Goal: Information Seeking & Learning: Learn about a topic

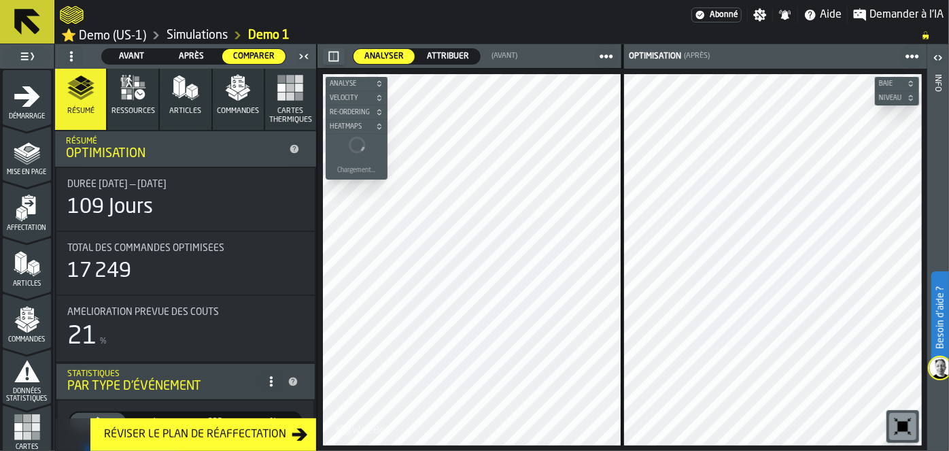
click at [29, 105] on icon "menu Démarrage" at bounding box center [27, 96] width 27 height 27
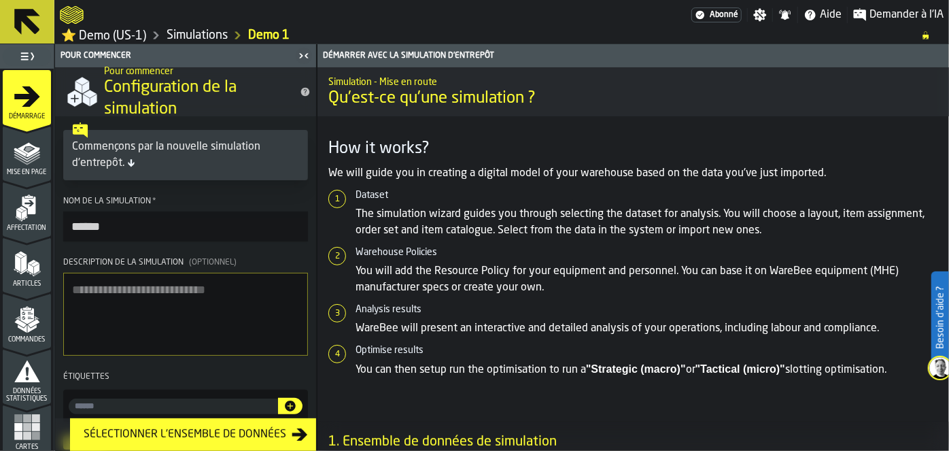
click at [23, 162] on icon "menu Mise en page" at bounding box center [27, 152] width 27 height 27
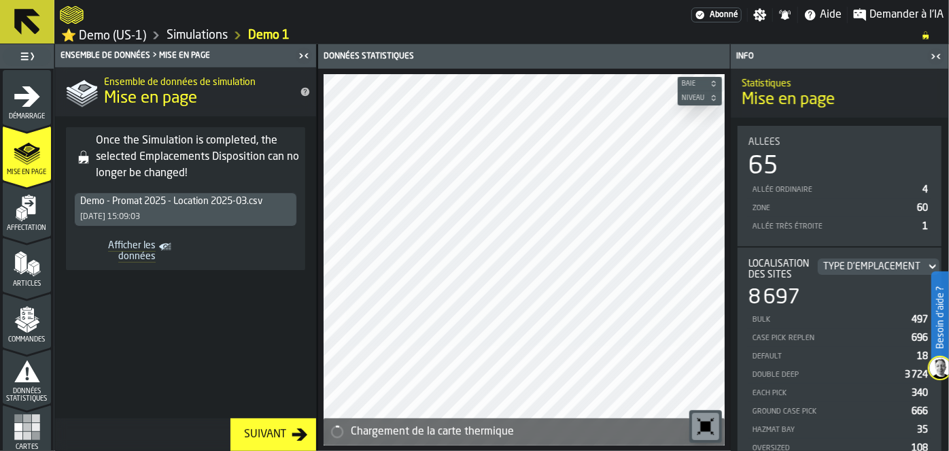
click at [31, 212] on icon "menu Affectation" at bounding box center [29, 206] width 14 height 18
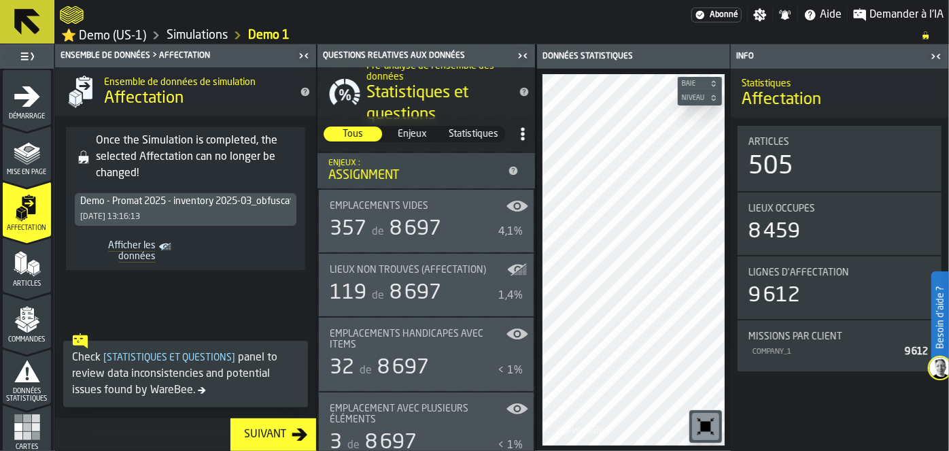
click at [22, 287] on icon "menu Articles" at bounding box center [27, 292] width 48 height 13
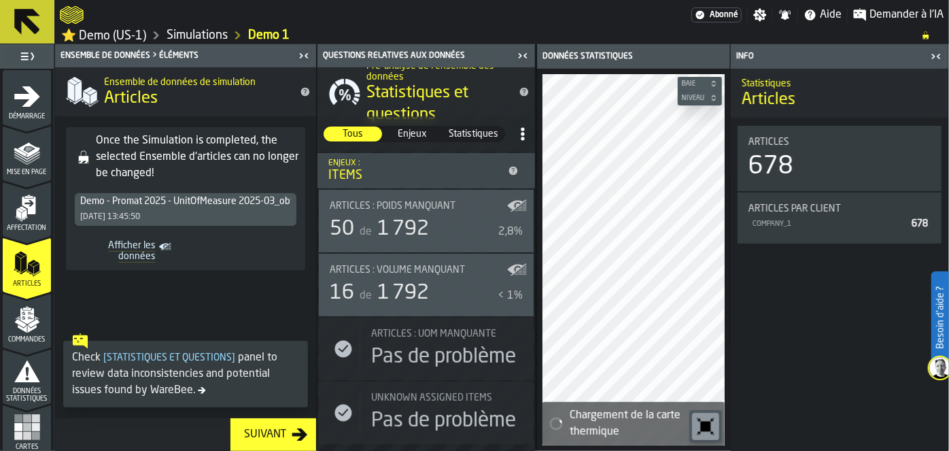
click at [23, 334] on div "Commandes" at bounding box center [27, 324] width 48 height 37
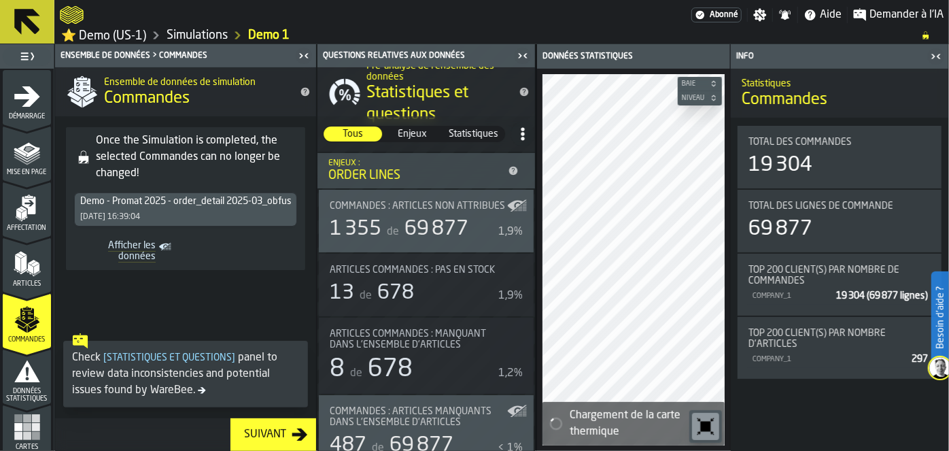
click at [20, 380] on icon "menu Données statistiques" at bounding box center [27, 371] width 26 height 22
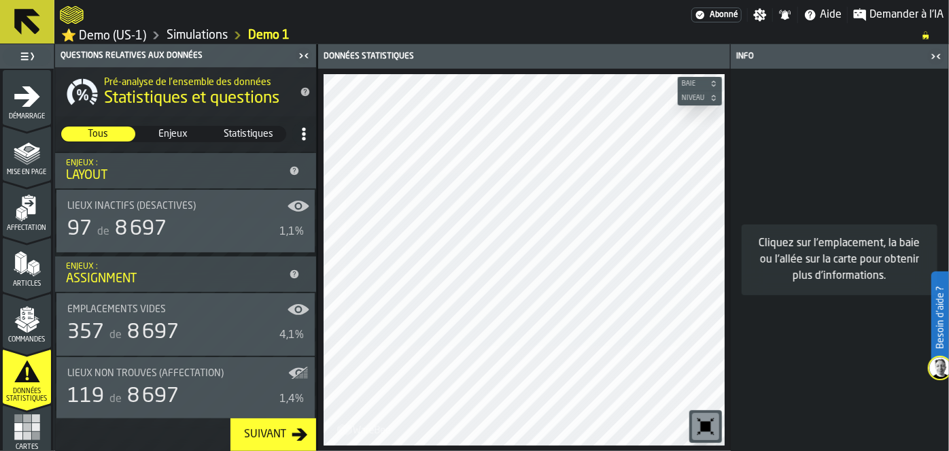
click at [23, 429] on rect "menu Cartes thermiques" at bounding box center [27, 427] width 8 height 8
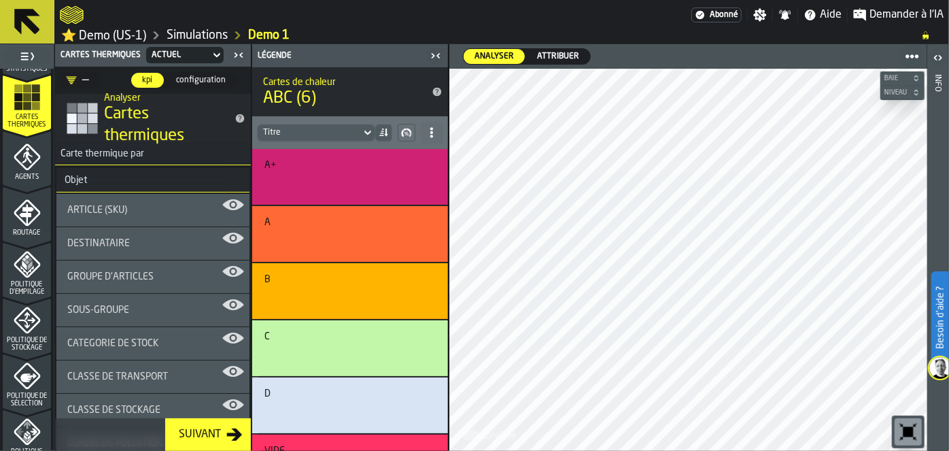
scroll to position [331, 0]
click at [28, 148] on icon "menu Agents" at bounding box center [27, 155] width 27 height 27
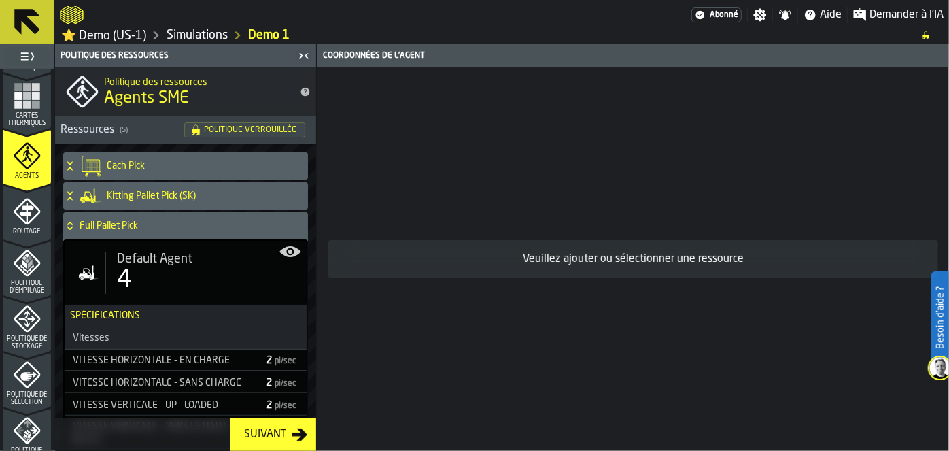
click at [25, 207] on icon "menu Routage" at bounding box center [26, 213] width 14 height 21
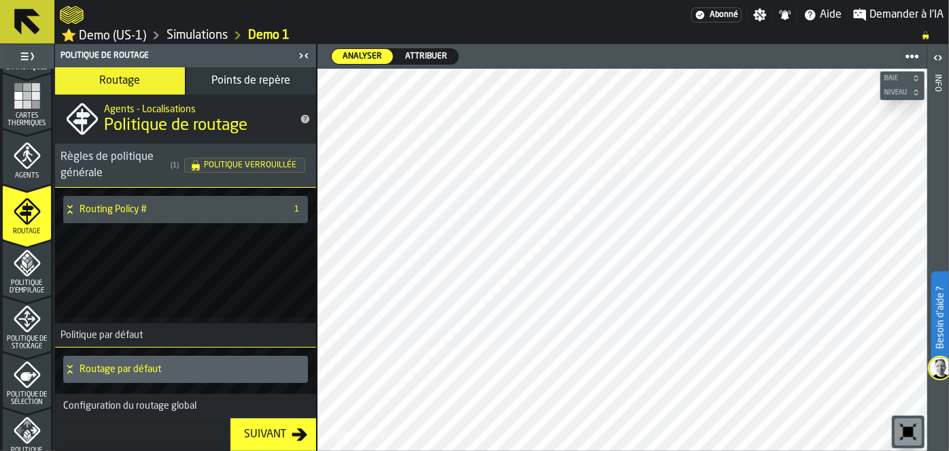
click at [40, 280] on span "Politique d'empilage" at bounding box center [27, 287] width 48 height 15
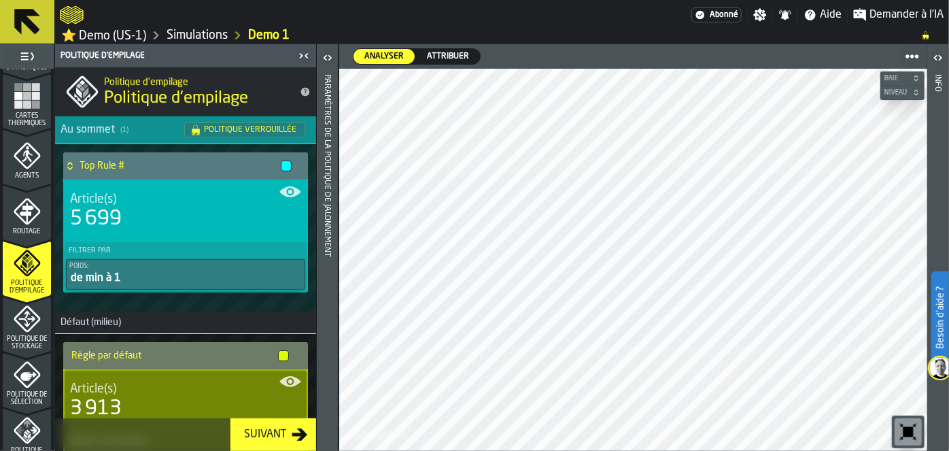
click at [25, 322] on icon "menu Politique de stockage" at bounding box center [27, 318] width 27 height 27
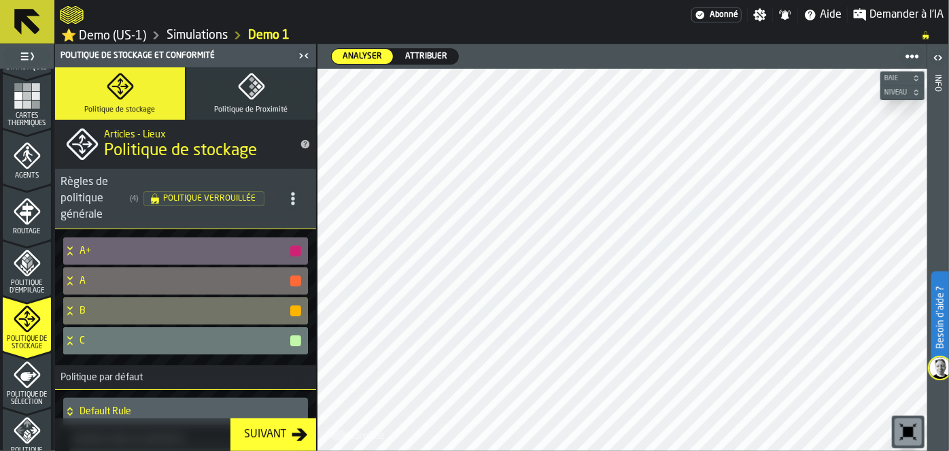
click at [18, 380] on icon "menu Politique de sélection" at bounding box center [27, 375] width 27 height 27
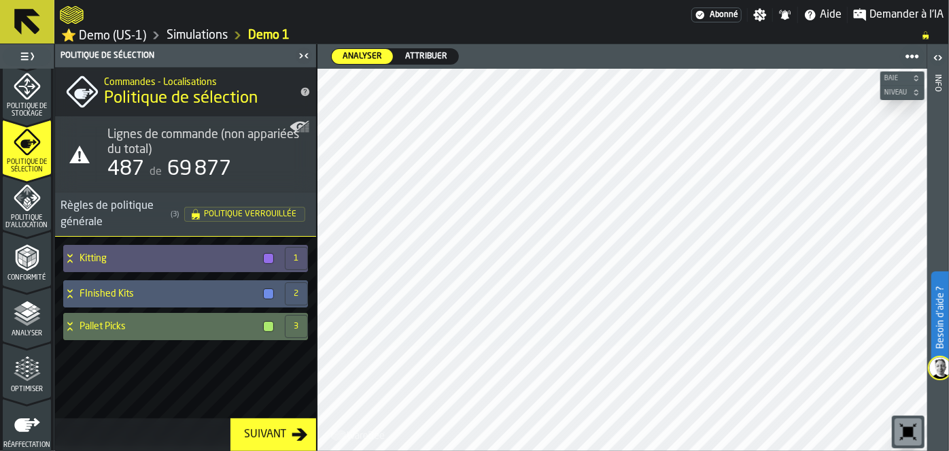
scroll to position [621, 0]
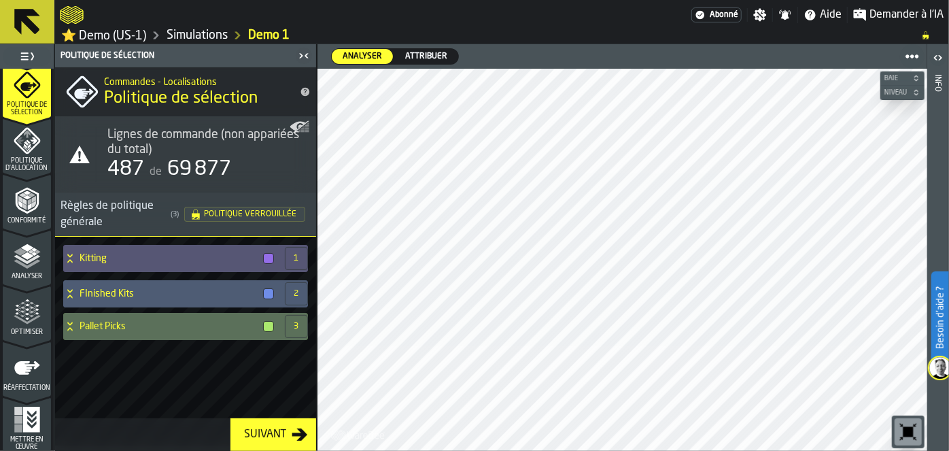
click at [25, 301] on icon "menu Optimiser" at bounding box center [27, 312] width 27 height 27
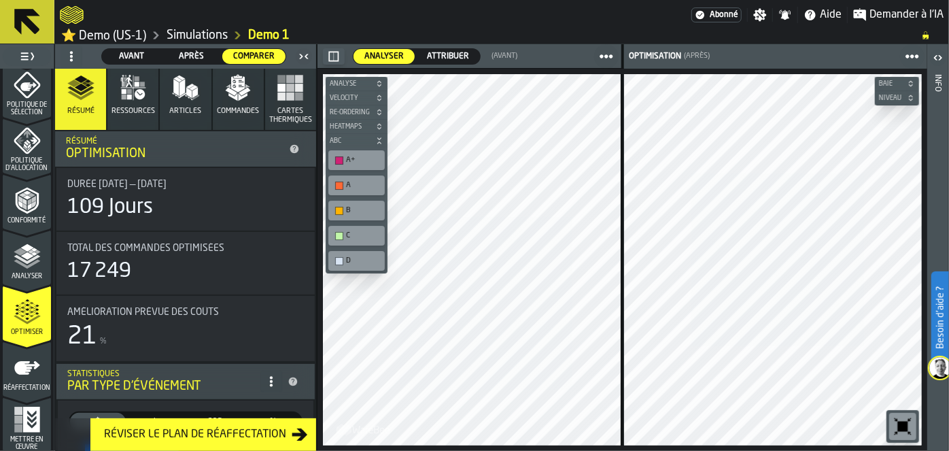
click at [36, 57] on div "button-toggle-Basculer le menu complet" at bounding box center [27, 56] width 48 height 19
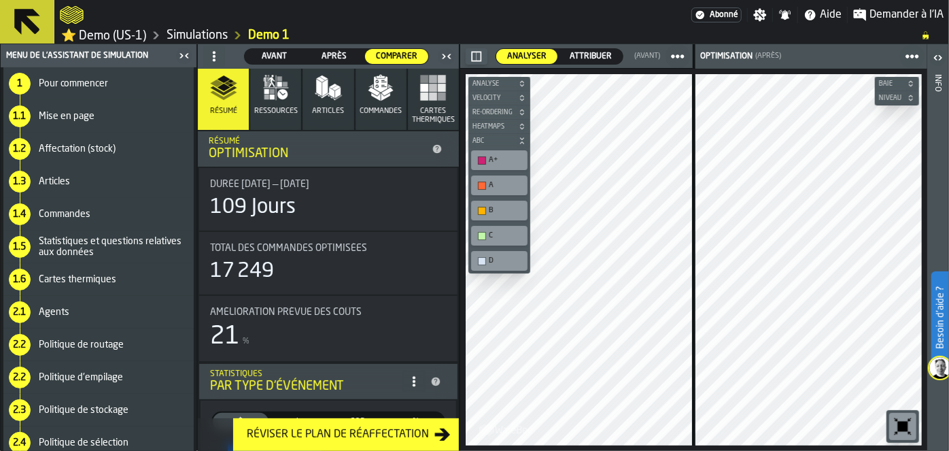
click at [182, 51] on icon "button-toggle-Fermez-moi" at bounding box center [184, 56] width 16 height 16
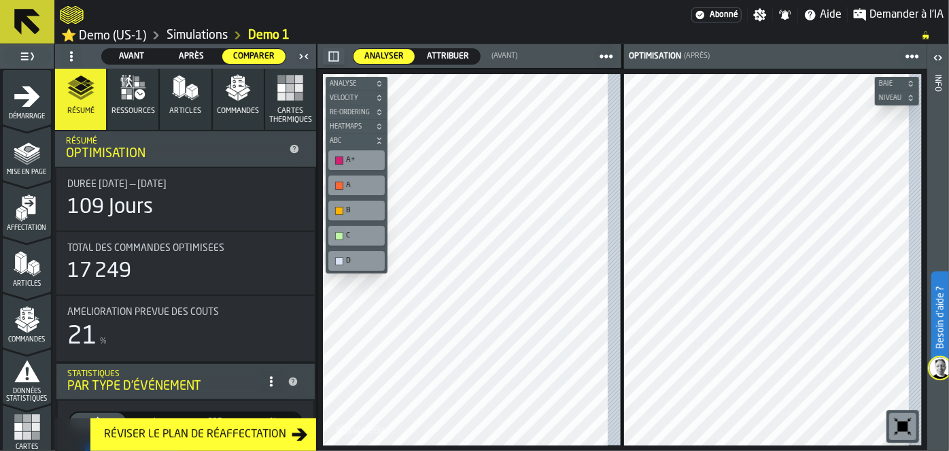
click at [31, 51] on icon "button-toggle-Basculer le menu complet" at bounding box center [27, 56] width 16 height 16
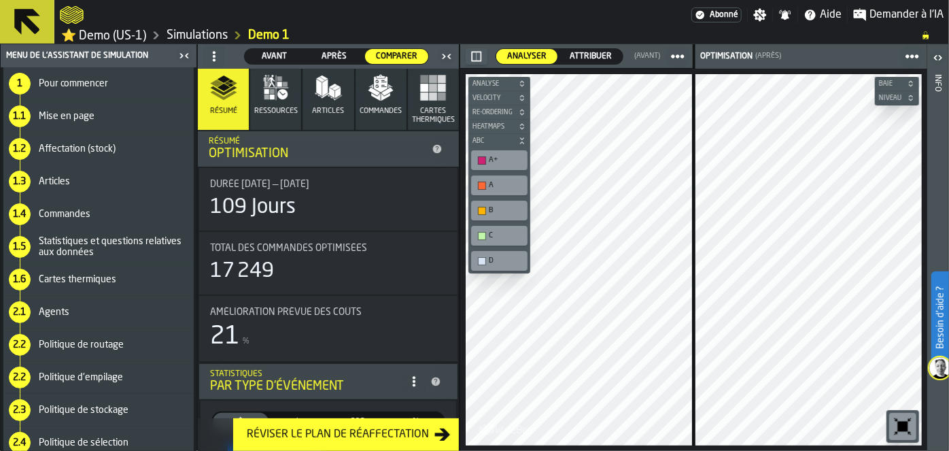
click at [80, 115] on span "Mise en page" at bounding box center [67, 116] width 56 height 11
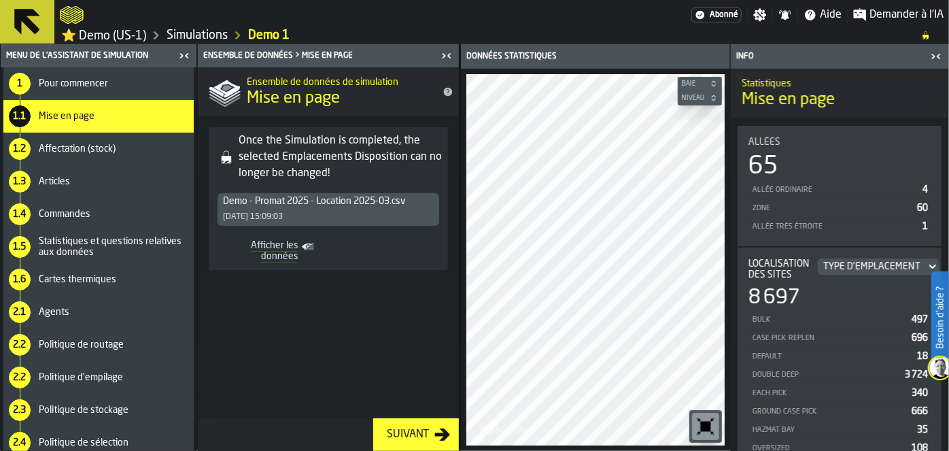
click at [431, 441] on div "Suivant" at bounding box center [408, 434] width 53 height 16
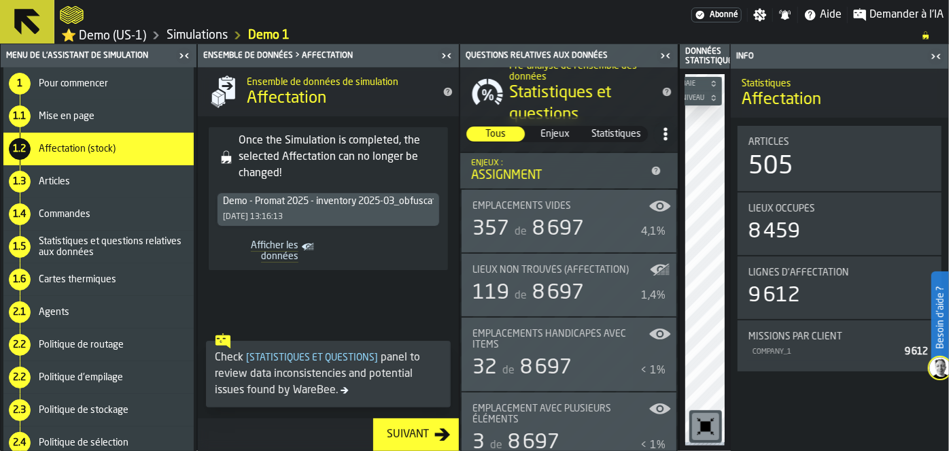
click at [431, 441] on div "Suivant" at bounding box center [408, 434] width 53 height 16
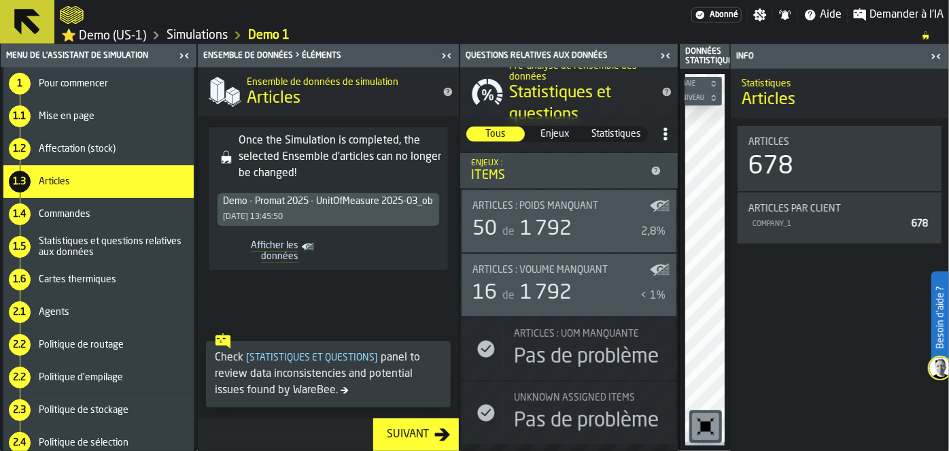
click at [431, 441] on div "Suivant" at bounding box center [408, 434] width 53 height 16
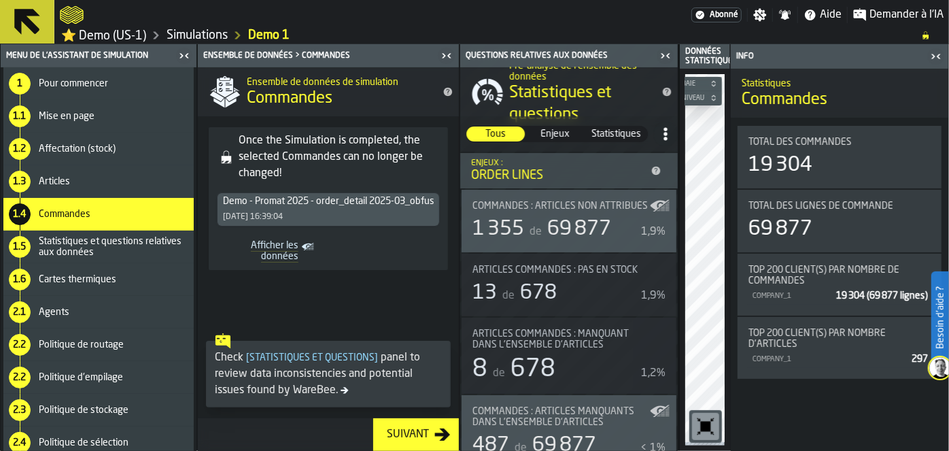
click at [52, 75] on div "1 Pour commencer" at bounding box center [98, 83] width 190 height 33
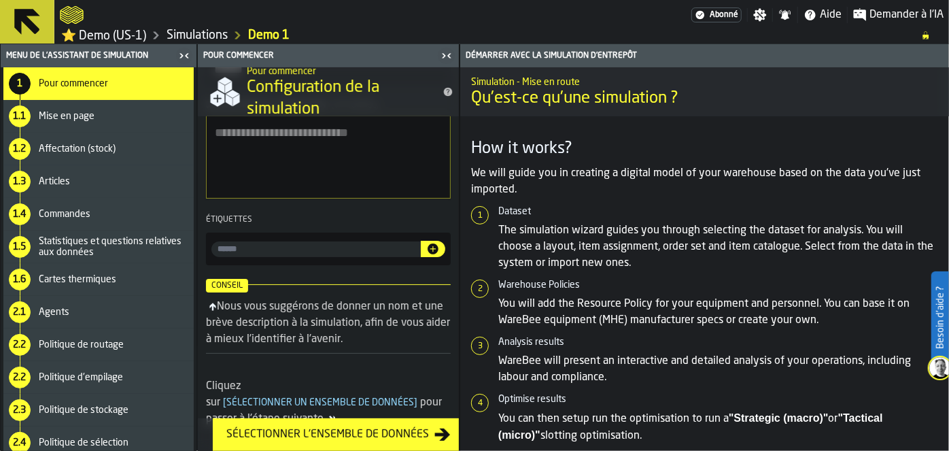
scroll to position [178, 0]
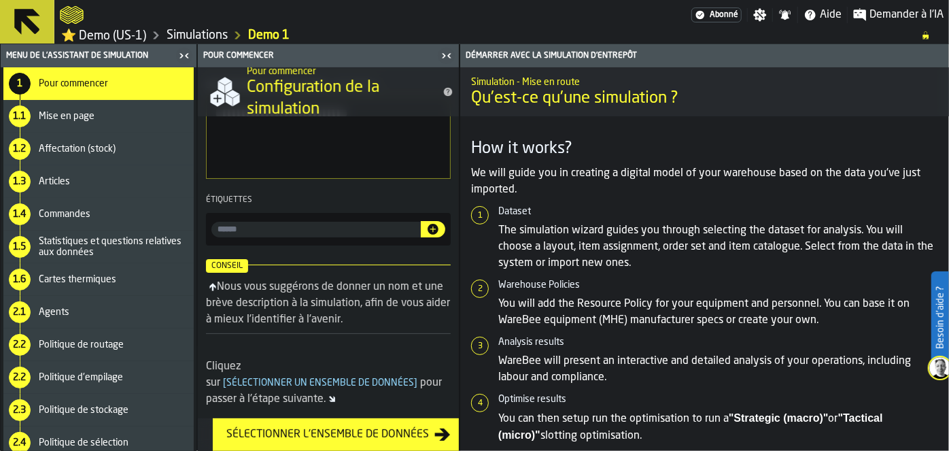
click at [73, 112] on span "Mise en page" at bounding box center [67, 116] width 56 height 11
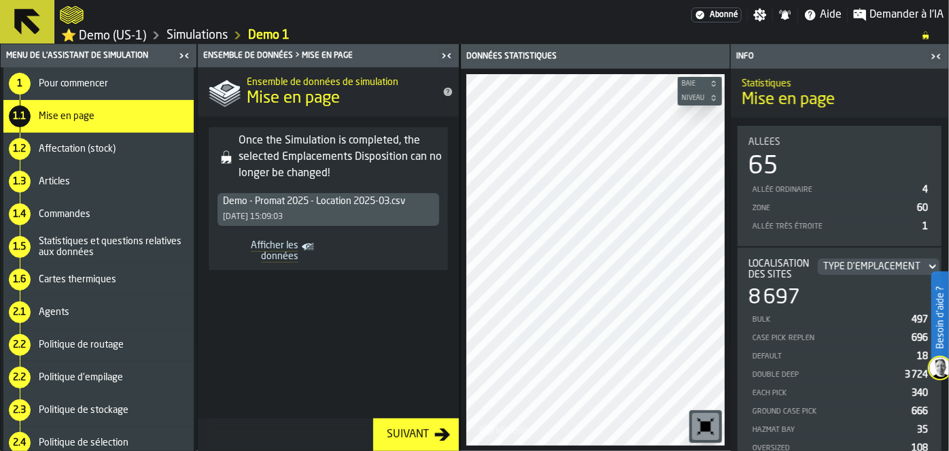
click at [914, 321] on span "497" at bounding box center [920, 320] width 16 height 10
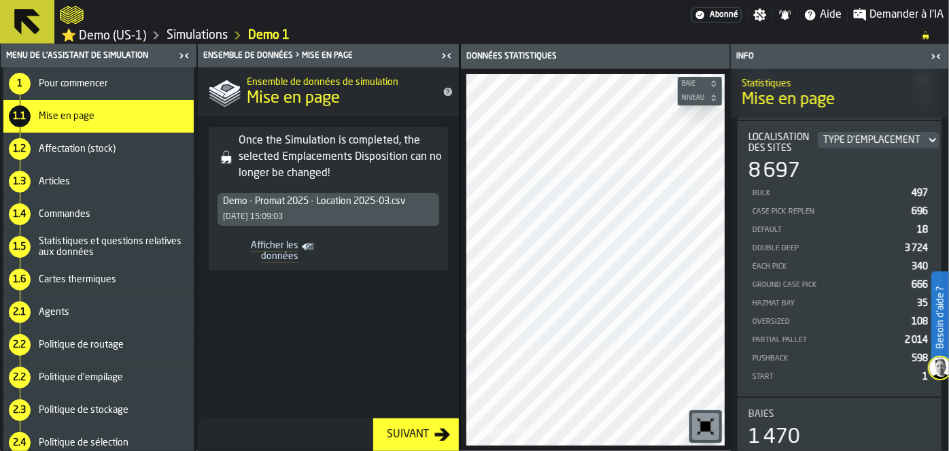
scroll to position [141, 0]
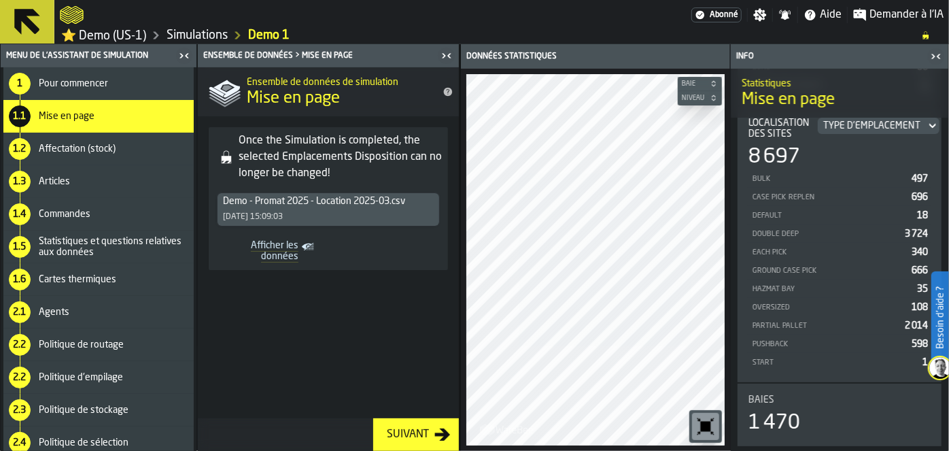
click at [949, 354] on div "Besoin d'aide ?" at bounding box center [941, 317] width 18 height 93
click at [919, 421] on polygon at bounding box center [918, 420] width 13 height 13
click at [73, 157] on div "1.2 Affectation (stock)" at bounding box center [98, 149] width 190 height 33
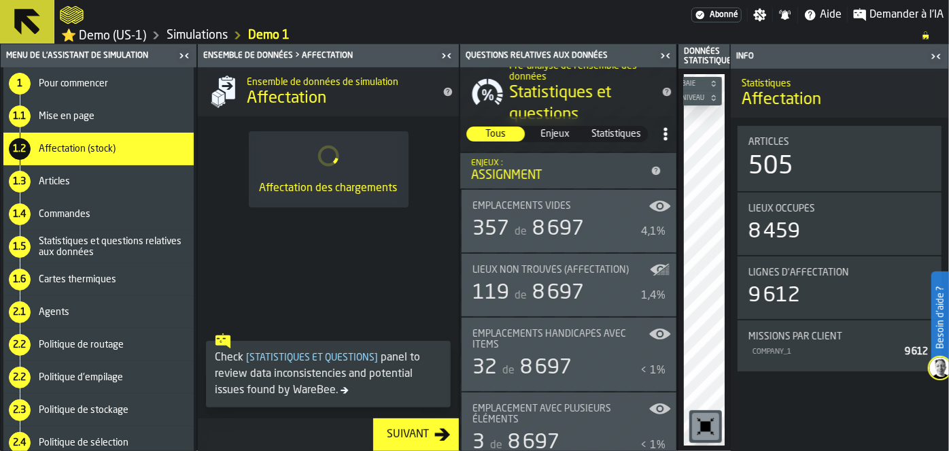
scroll to position [0, 0]
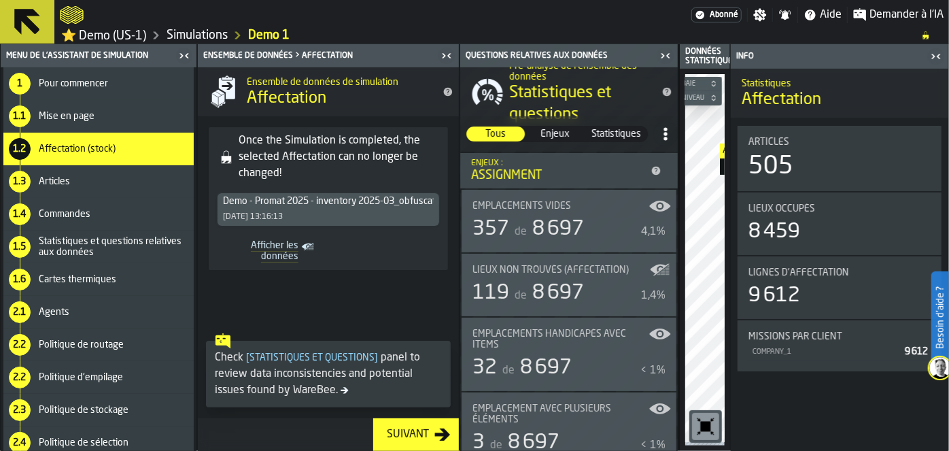
click at [569, 135] on span "Enjeux" at bounding box center [555, 134] width 57 height 14
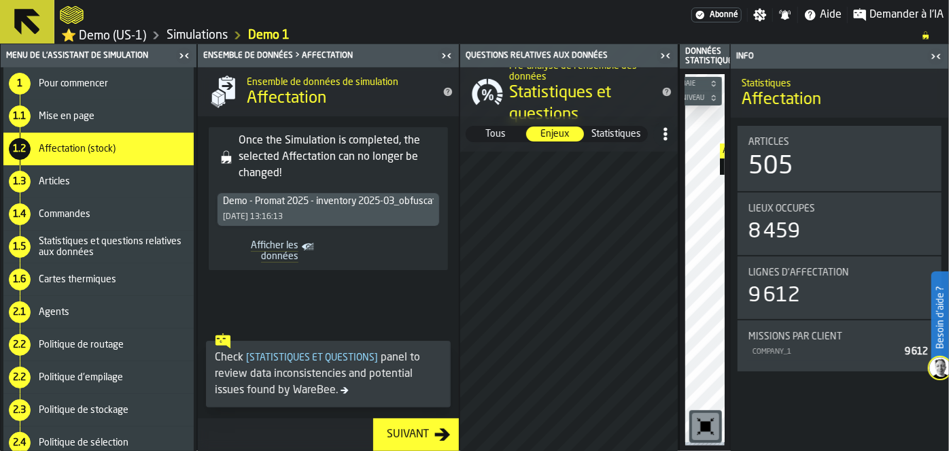
click at [610, 133] on span "Statistiques" at bounding box center [616, 134] width 61 height 14
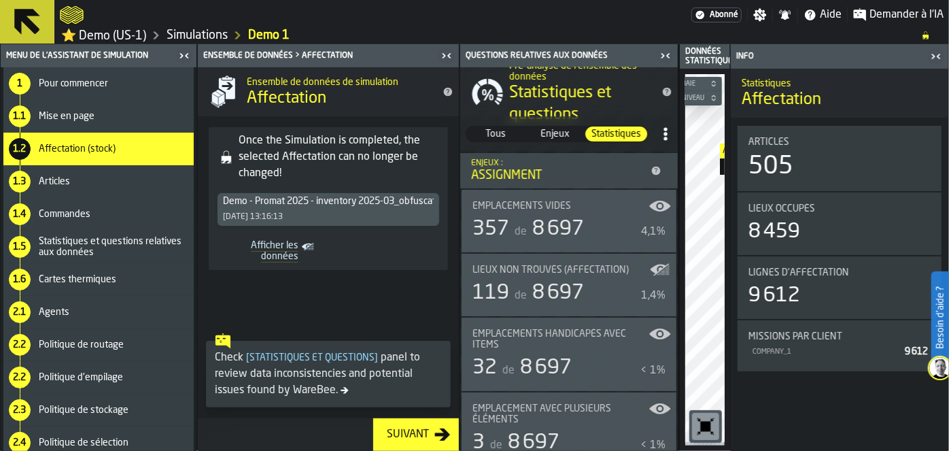
click at [508, 131] on span "Tous" at bounding box center [495, 134] width 57 height 14
click at [77, 275] on span "Cartes thermiques" at bounding box center [78, 279] width 78 height 11
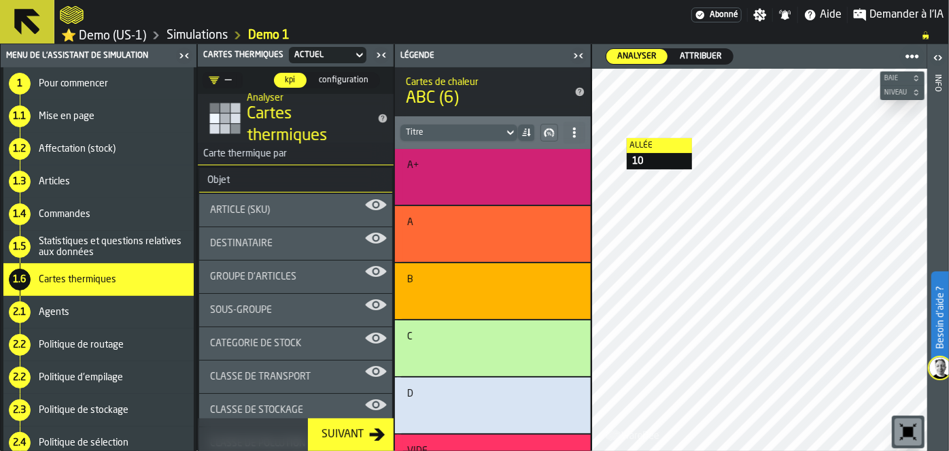
click at [248, 209] on span "Article (SKU)" at bounding box center [240, 210] width 60 height 11
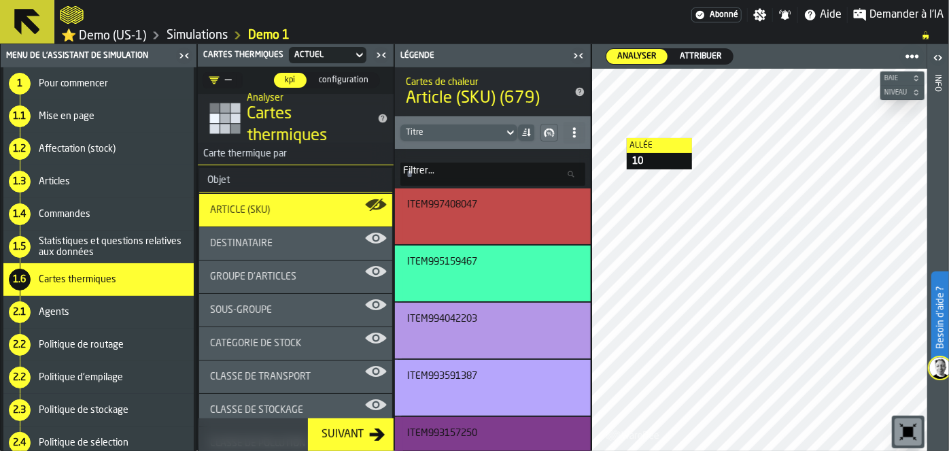
click at [252, 239] on span "Destinataire" at bounding box center [241, 243] width 63 height 11
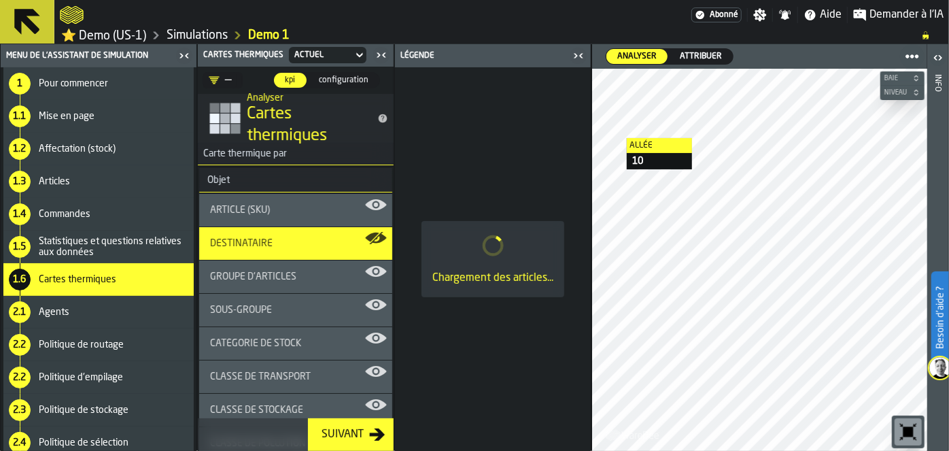
click at [869, 13] on div "Demander à l'IA" at bounding box center [898, 15] width 101 height 16
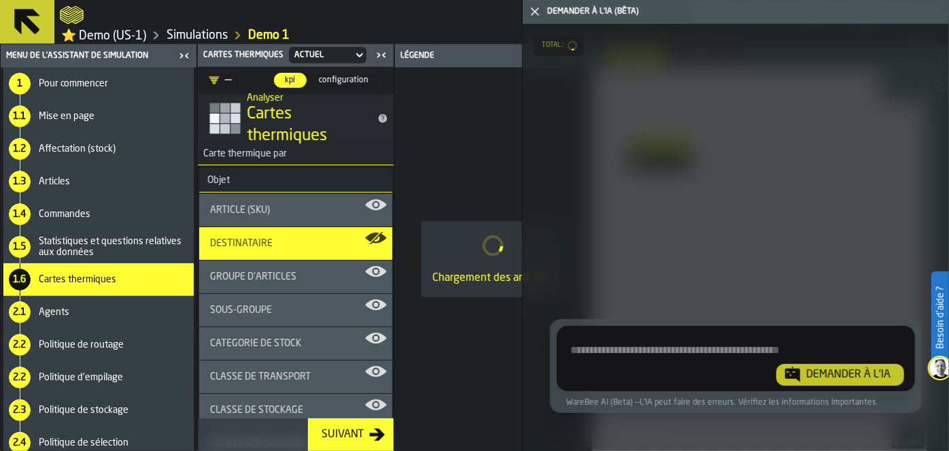
click at [639, 354] on textarea "Demandez à l'IA concernant l'Activité de l'entrepôt" at bounding box center [736, 361] width 348 height 49
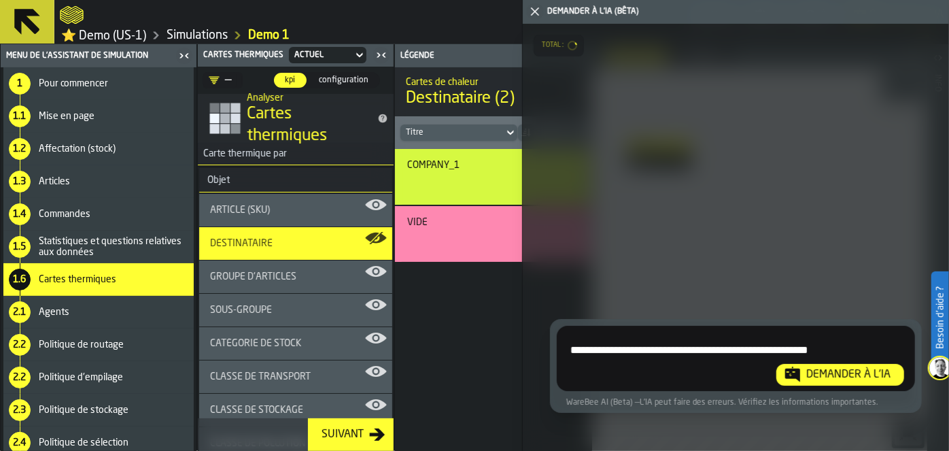
type textarea "**********"
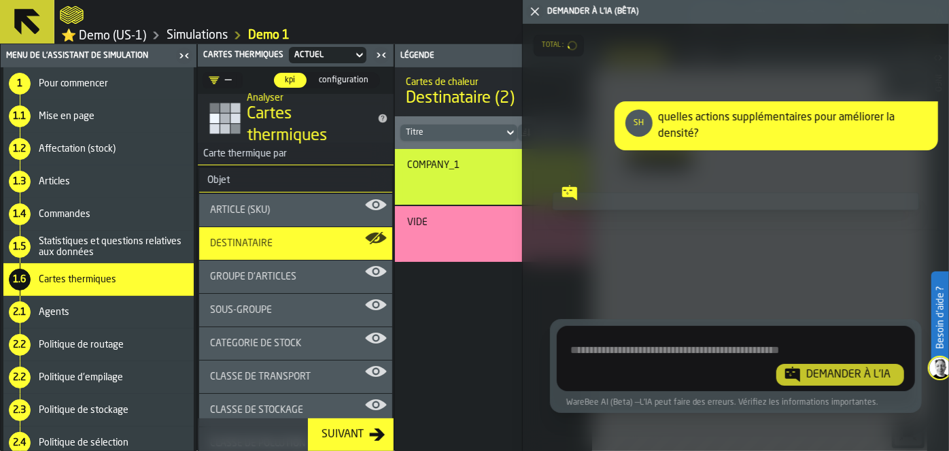
click at [602, 348] on textarea "Demandez à l'IA concernant l'Activité de l'entrepôt" at bounding box center [736, 361] width 348 height 49
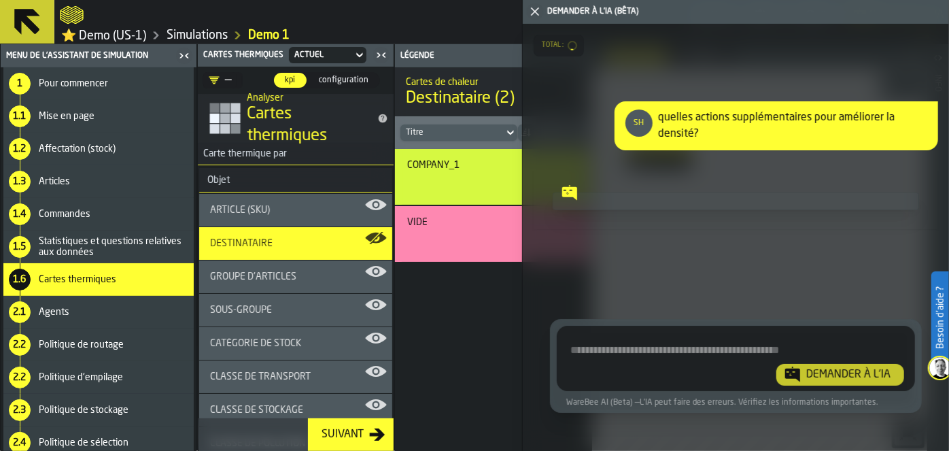
click at [56, 312] on span "Agents" at bounding box center [54, 312] width 31 height 11
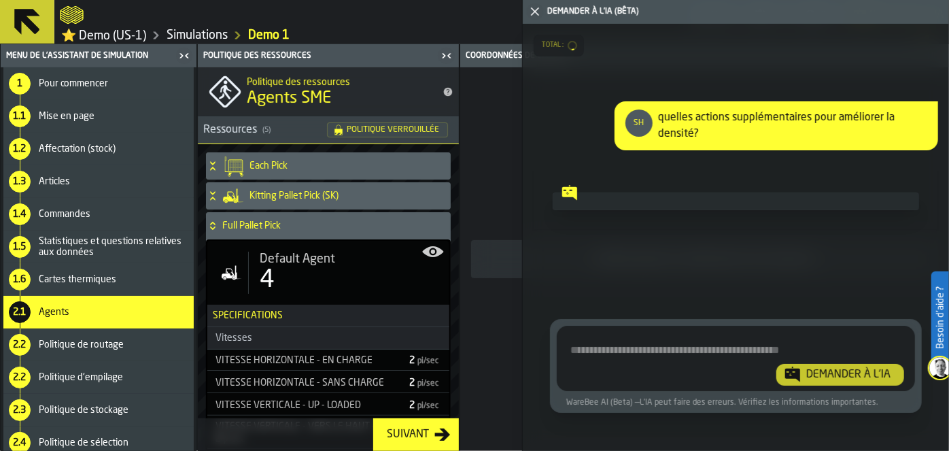
click at [67, 348] on span "Politique de routage" at bounding box center [81, 344] width 85 height 11
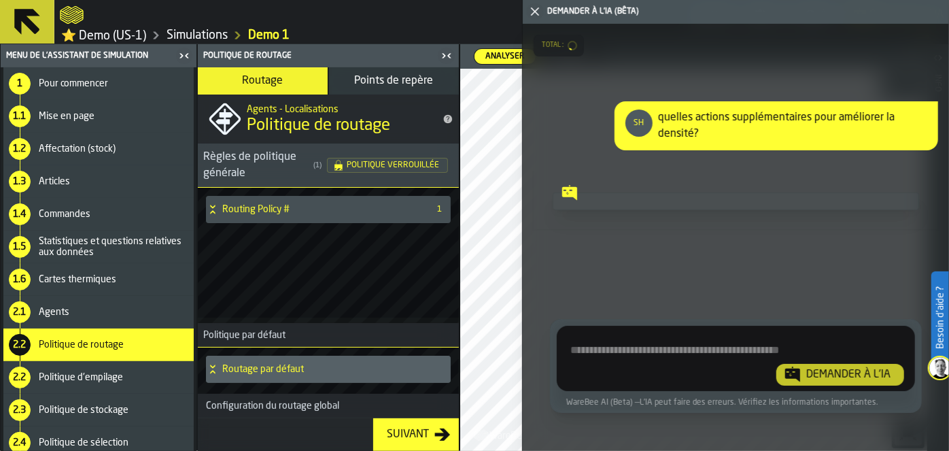
click at [584, 347] on textarea "Demandez à l'IA concernant l'Activité de l'entrepôt" at bounding box center [736, 361] width 348 height 49
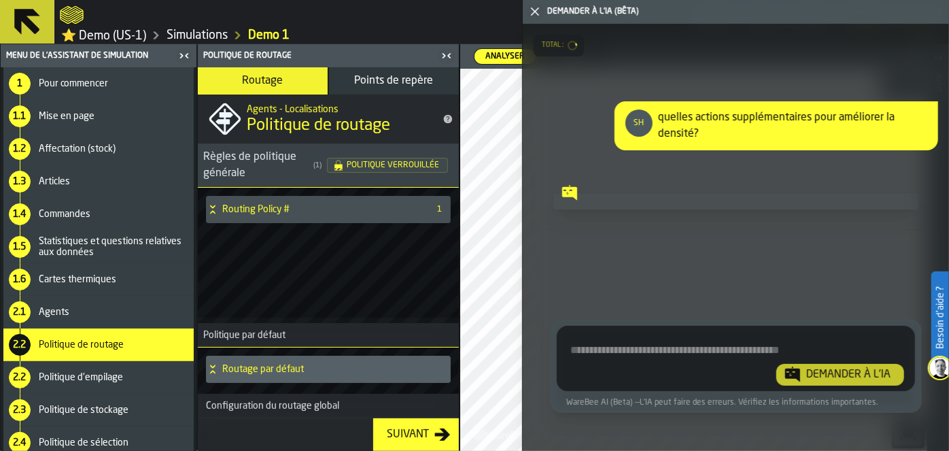
click at [743, 203] on div at bounding box center [736, 201] width 367 height 18
click at [587, 90] on polygon "button-" at bounding box center [588, 91] width 6 height 6
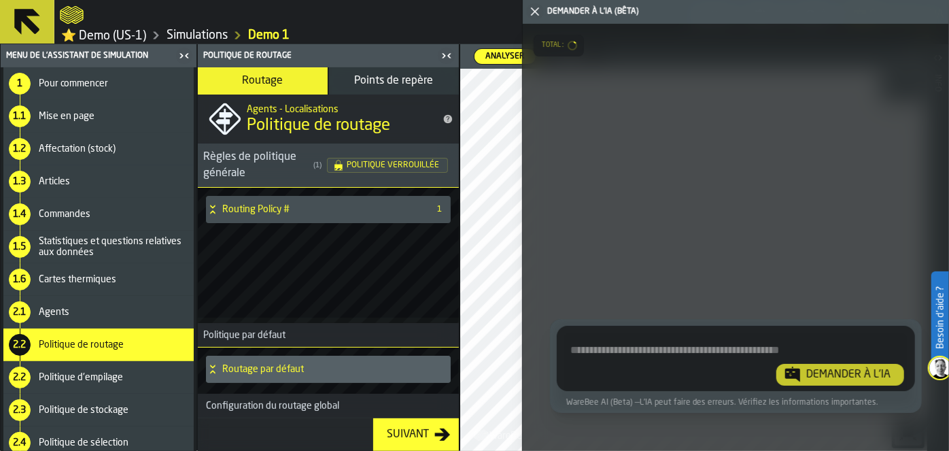
click at [531, 16] on icon "button-toggle-Fermez-moi" at bounding box center [535, 11] width 16 height 16
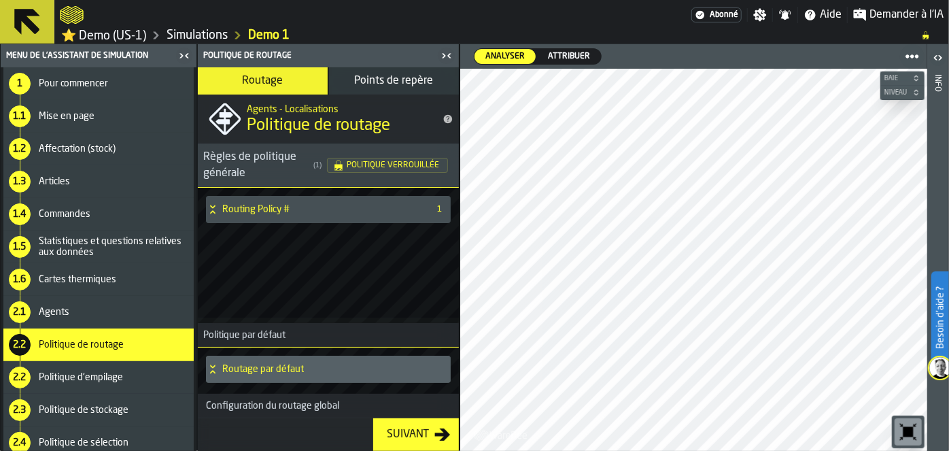
click at [556, 57] on span "Attribuer" at bounding box center [569, 56] width 53 height 12
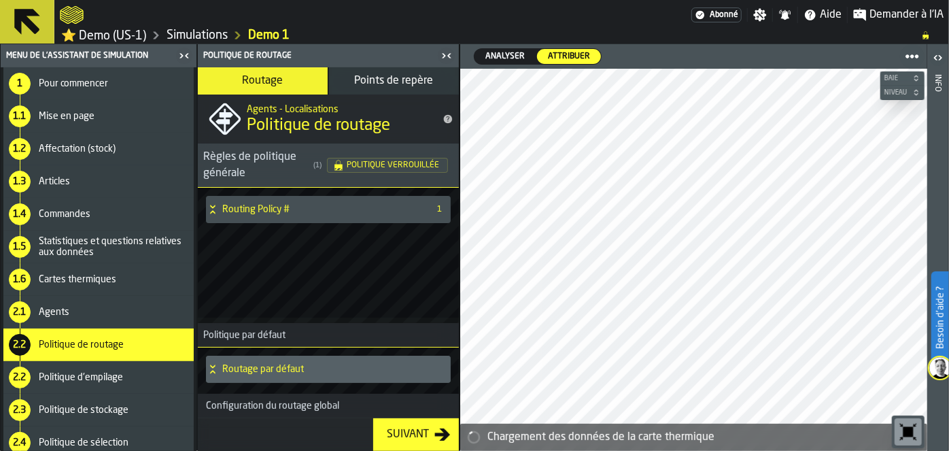
click at [499, 58] on span "Analyser" at bounding box center [505, 56] width 50 height 12
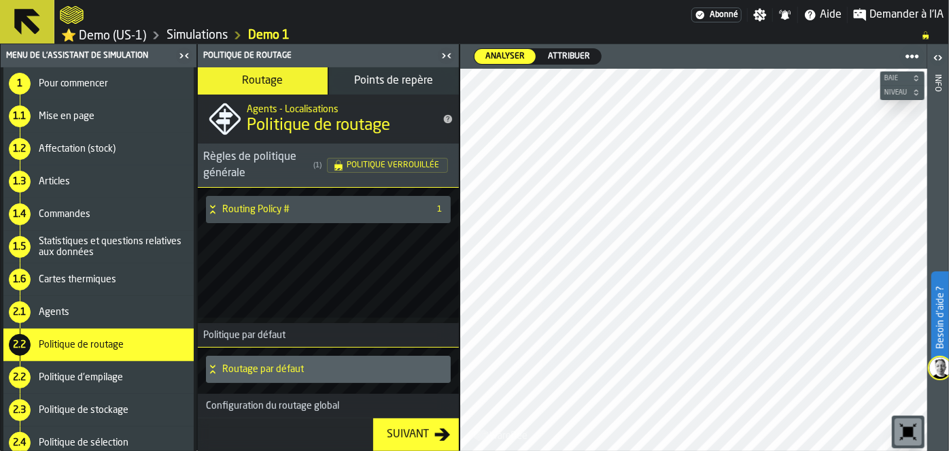
click at [759, 15] on icon "button-toggle-Paramètres" at bounding box center [760, 15] width 13 height 13
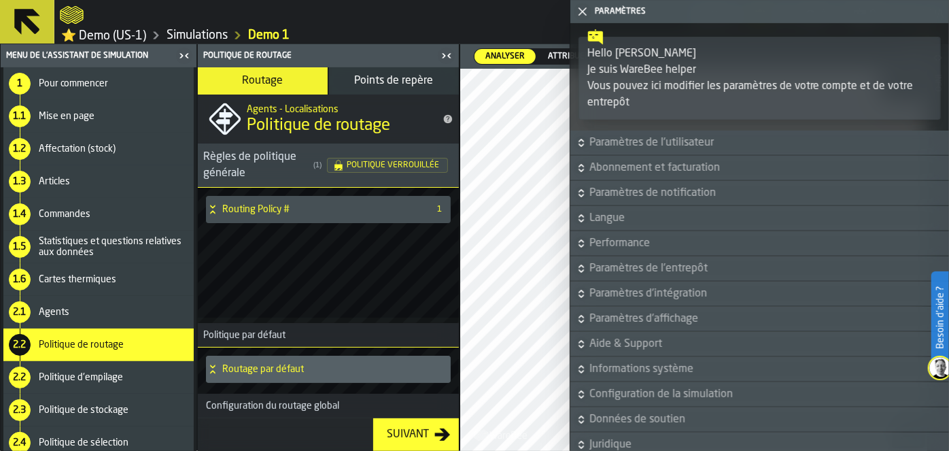
click at [633, 222] on span "Langue" at bounding box center [768, 218] width 357 height 16
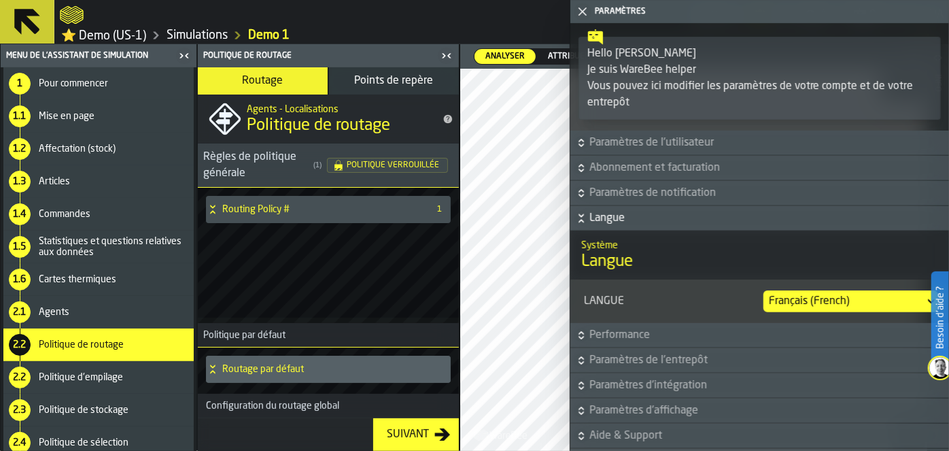
click at [633, 222] on span "Langue" at bounding box center [768, 218] width 357 height 16
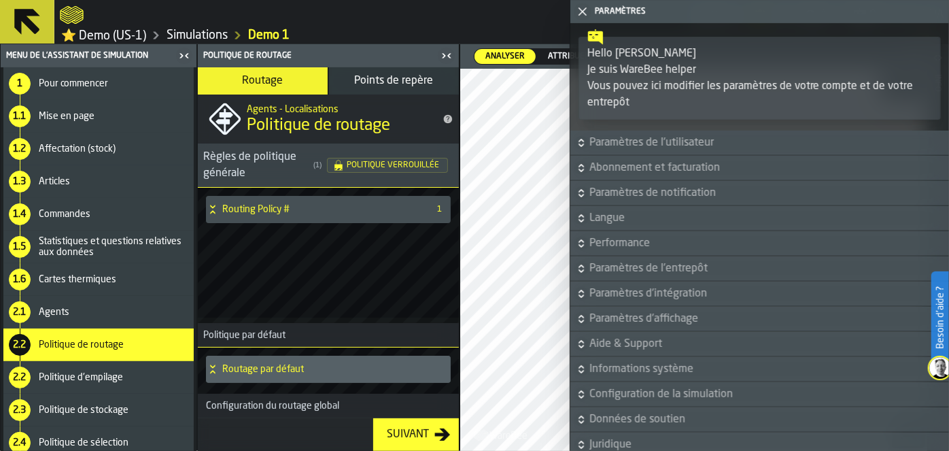
click at [637, 241] on span "Performance" at bounding box center [768, 243] width 357 height 16
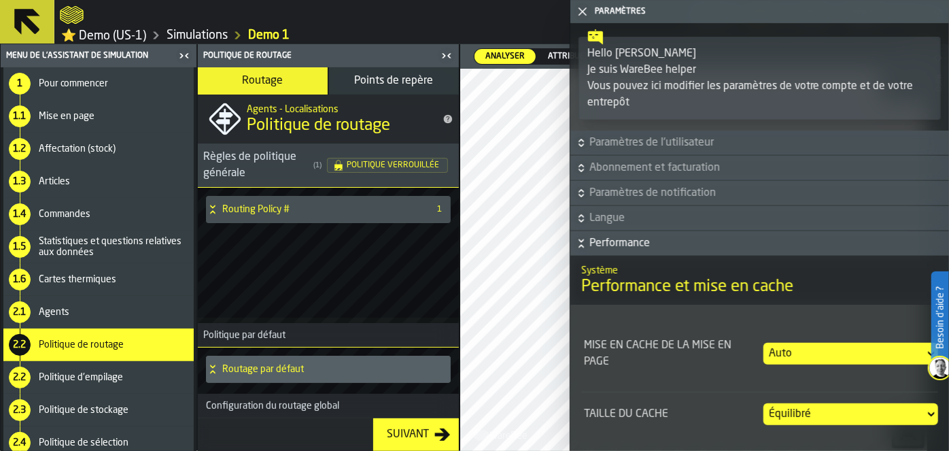
click at [637, 241] on span "Performance" at bounding box center [768, 243] width 357 height 16
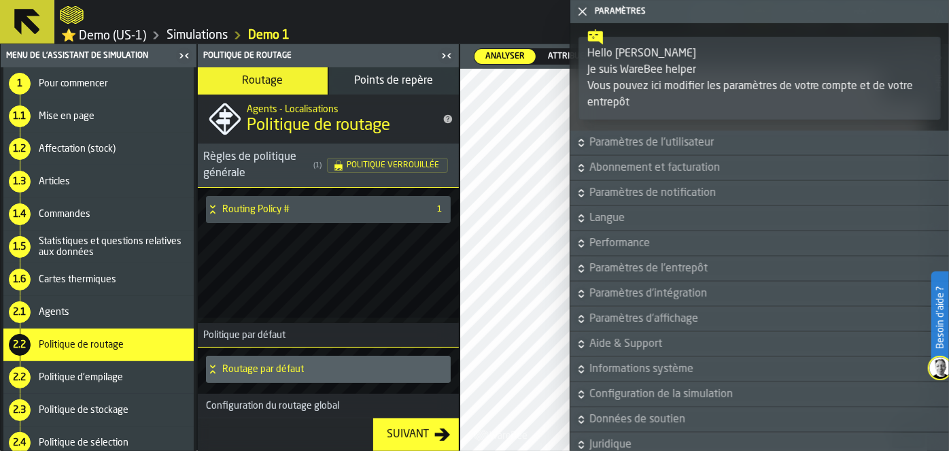
click at [666, 270] on span "Paramètres de l'entrepôt" at bounding box center [768, 268] width 357 height 16
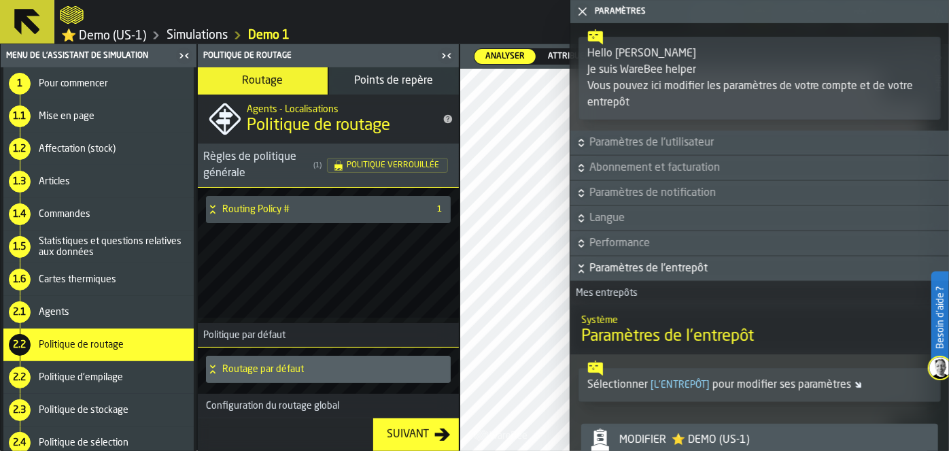
click at [579, 16] on icon "button-toggle-Fermez-moi" at bounding box center [583, 11] width 16 height 16
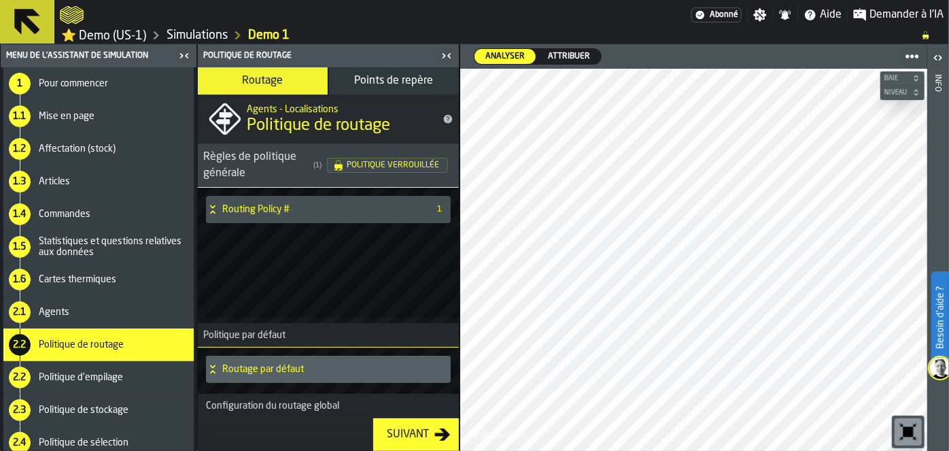
click at [760, 20] on icon "button-toggle-Paramètres" at bounding box center [761, 15] width 14 height 14
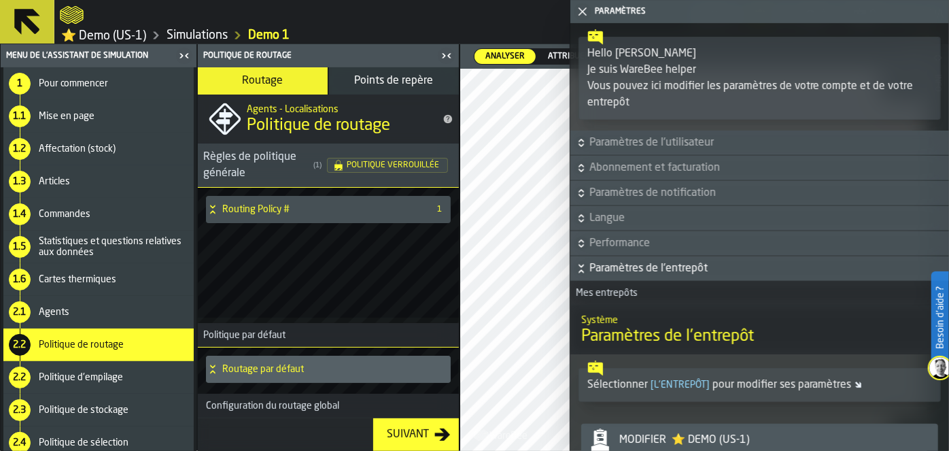
click at [586, 291] on span "Mes entrepôts" at bounding box center [604, 293] width 67 height 11
click at [578, 271] on icon "button-" at bounding box center [582, 269] width 14 height 14
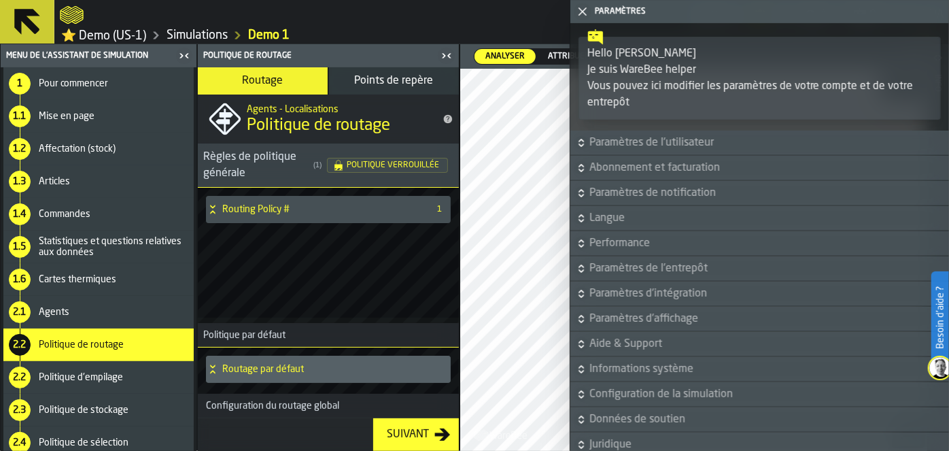
click at [0, 0] on icon "Rejeter" at bounding box center [0, 0] width 0 height 0
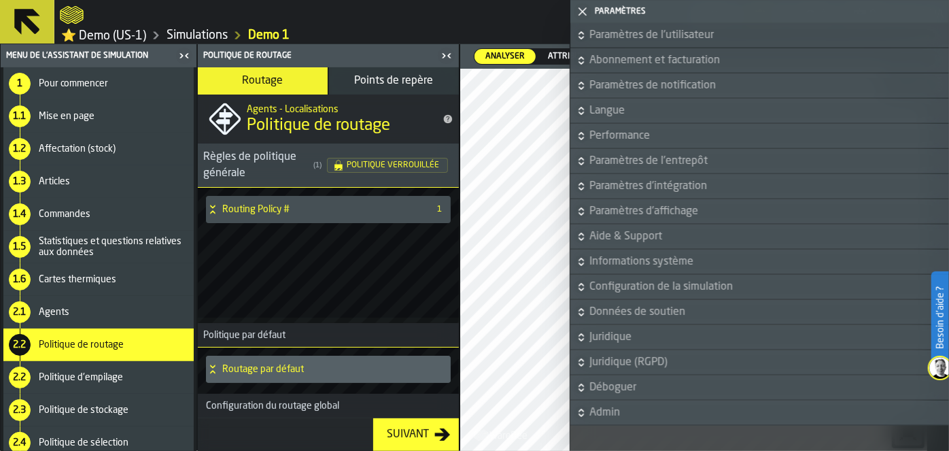
click at [582, 15] on icon "button-toggle-Fermez-moi" at bounding box center [583, 11] width 16 height 16
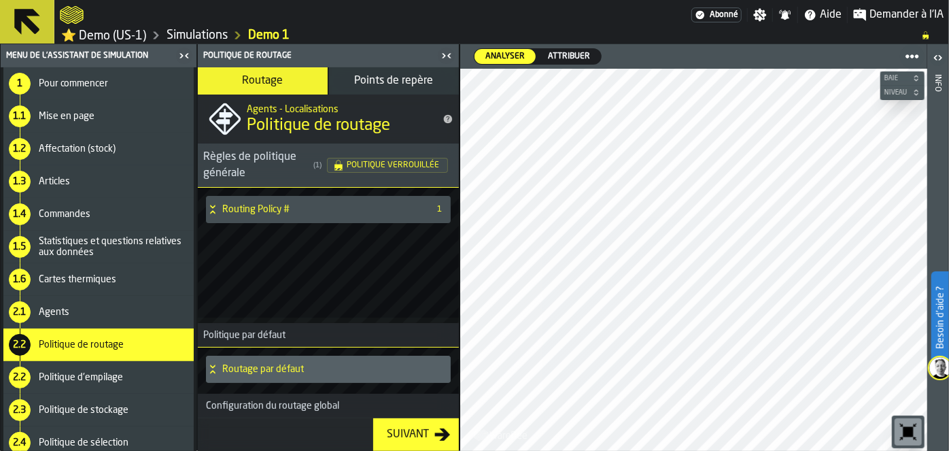
click at [869, 14] on div "Demander à l'IA" at bounding box center [898, 15] width 101 height 16
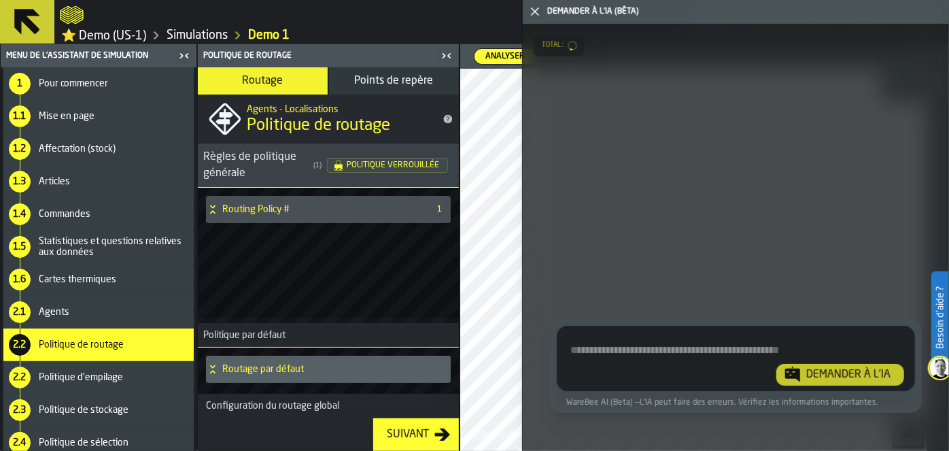
click at [78, 375] on span "Politique d'empilage" at bounding box center [81, 377] width 84 height 11
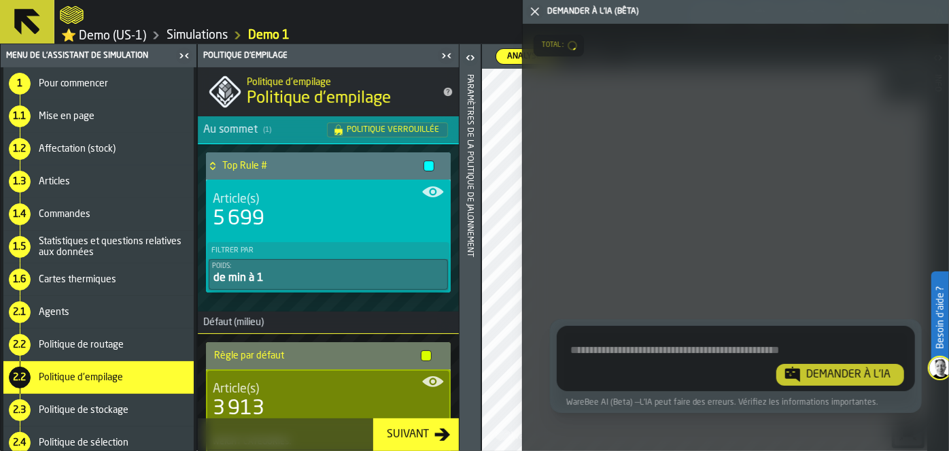
click at [99, 395] on div "2.3 Politique de stockage" at bounding box center [98, 410] width 190 height 33
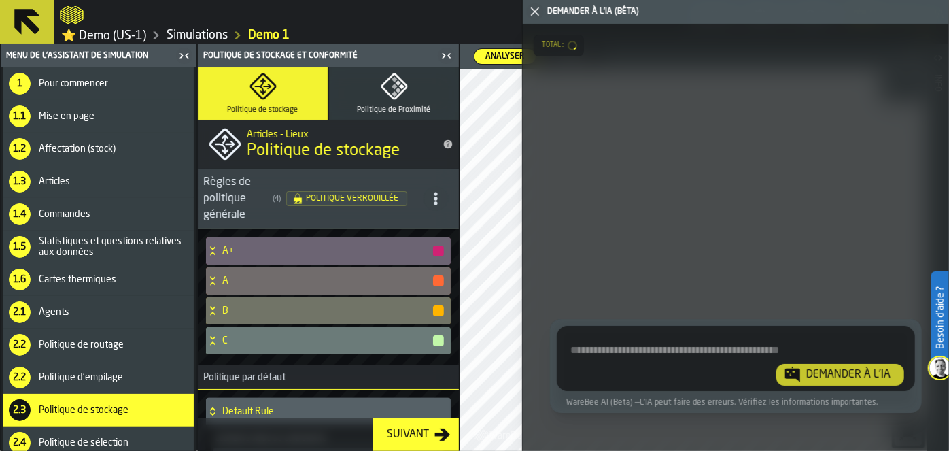
click at [100, 431] on div "2.4 Politique de sélection" at bounding box center [98, 442] width 190 height 33
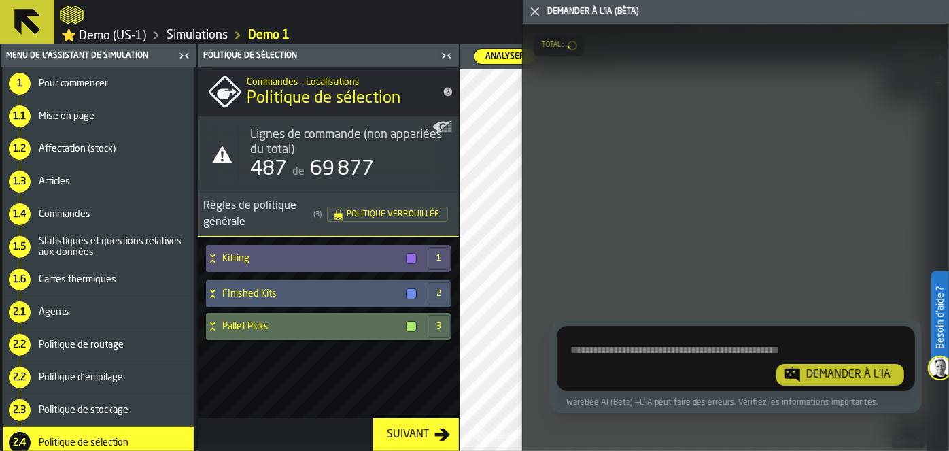
click at [653, 354] on textarea "Demandez à l'IA concernant l'Activité de l'entrepôt" at bounding box center [736, 361] width 348 height 49
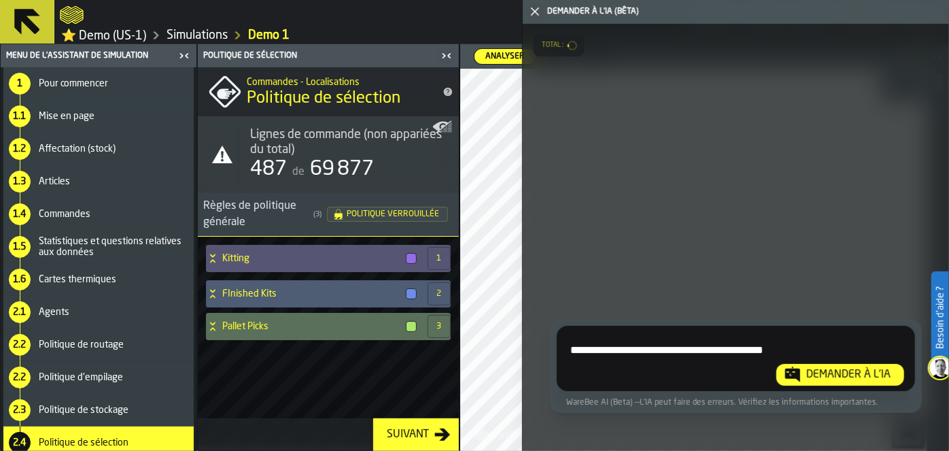
type textarea "**********"
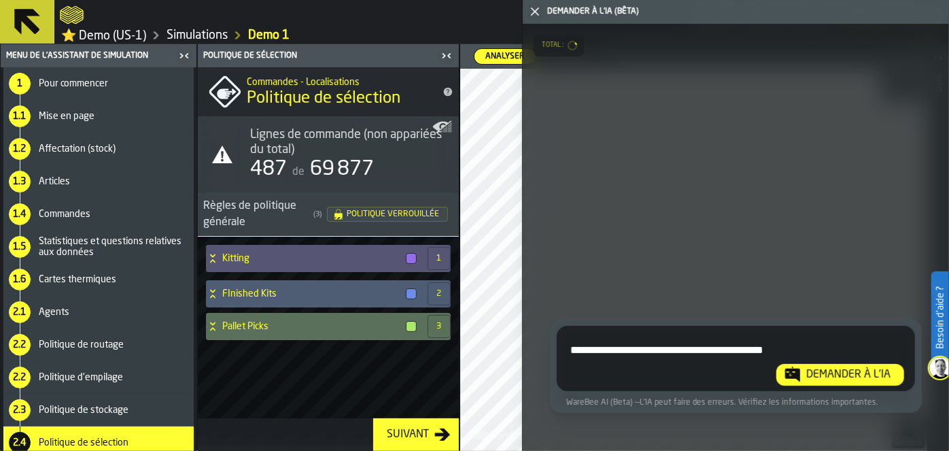
click at [805, 376] on div "Demander à l'IA" at bounding box center [848, 375] width 95 height 16
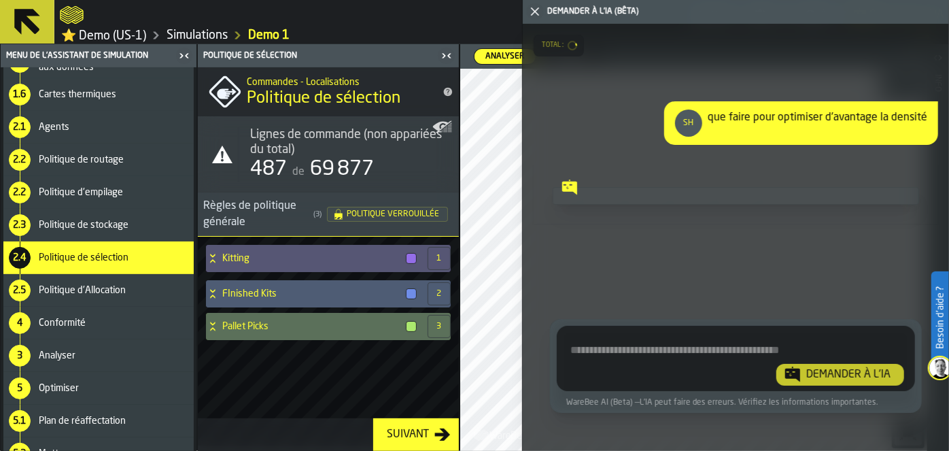
scroll to position [203, 0]
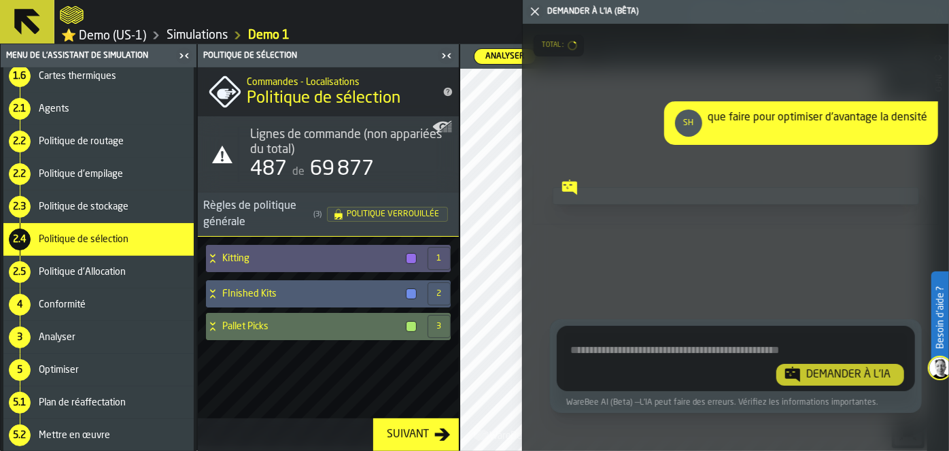
click at [98, 261] on div "2.5 Politique d'Allocation" at bounding box center [98, 272] width 190 height 33
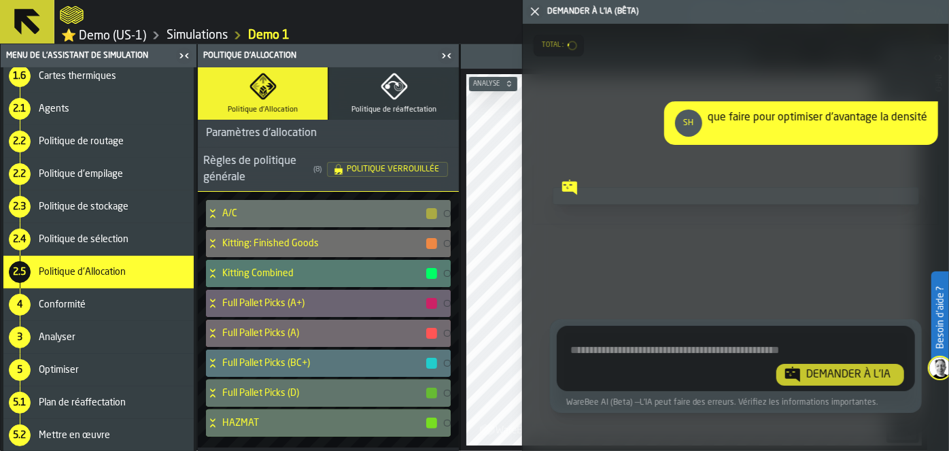
click at [267, 133] on div "Paramètres d'allocation" at bounding box center [261, 133] width 127 height 16
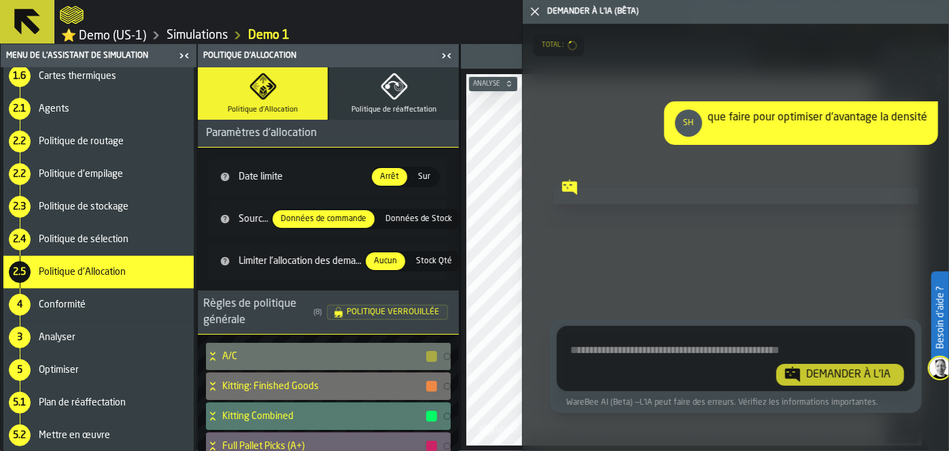
click at [267, 133] on div "Paramètres d'allocation" at bounding box center [261, 133] width 127 height 16
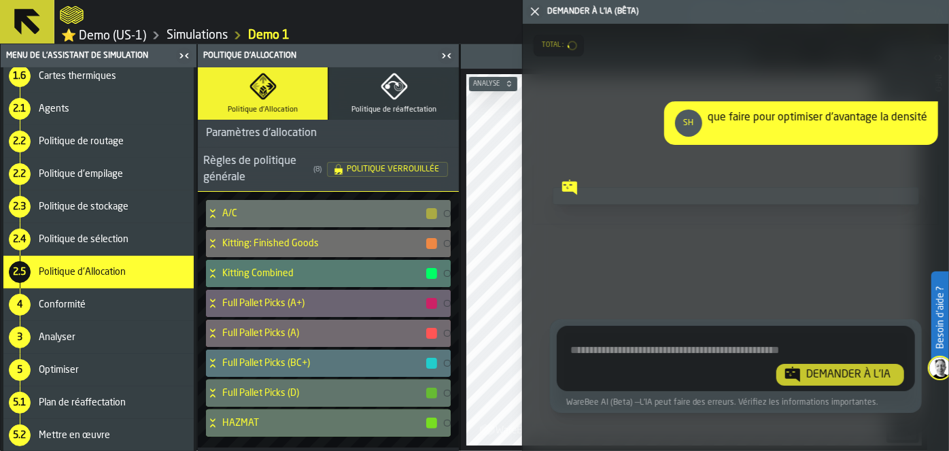
click at [191, 54] on icon "button-toggle-Fermez-moi" at bounding box center [184, 56] width 16 height 16
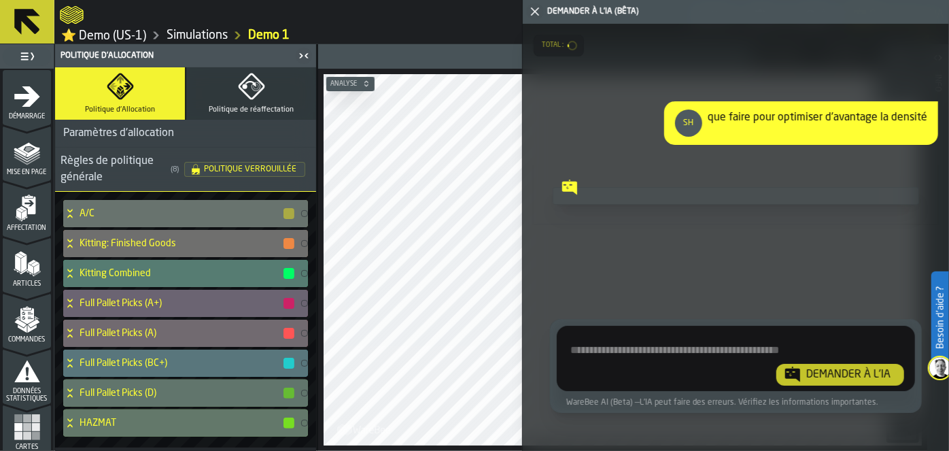
click at [605, 350] on textarea "Demandez à l'IA concernant l'Activité de l'entrepôt" at bounding box center [736, 361] width 348 height 49
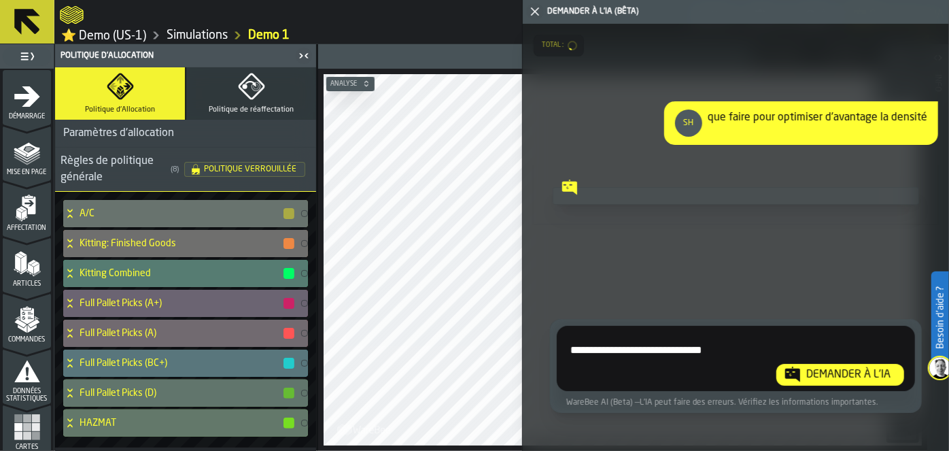
type textarea "**********"
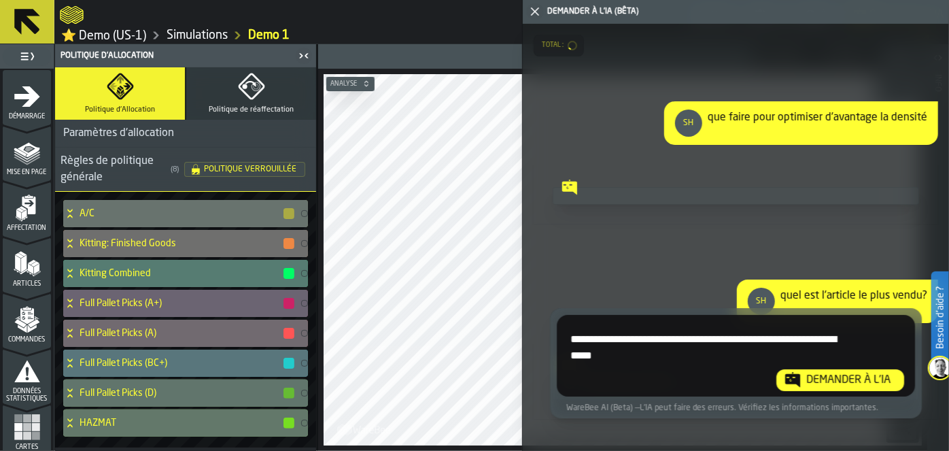
type textarea "**********"
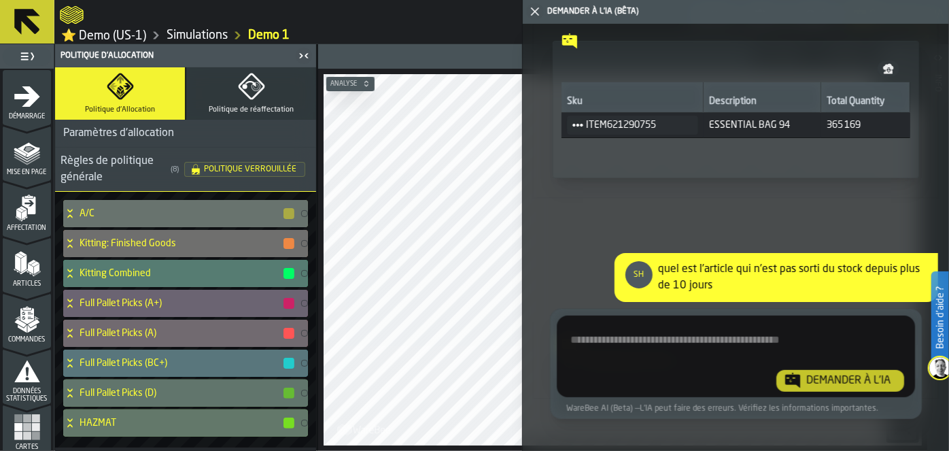
scroll to position [458, 0]
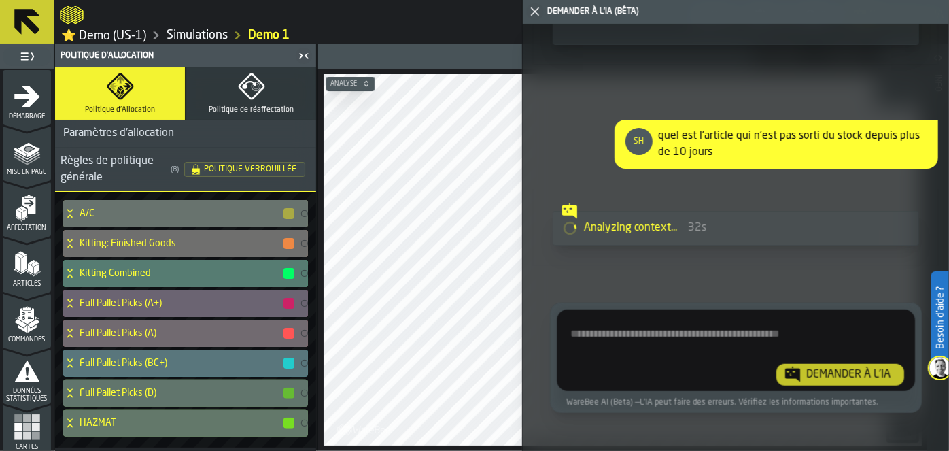
click at [31, 23] on icon at bounding box center [27, 22] width 26 height 26
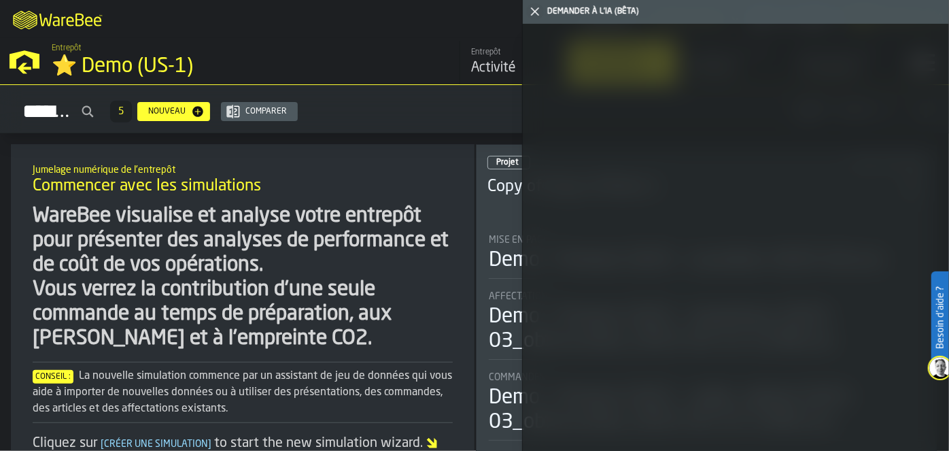
click at [613, 88] on div at bounding box center [736, 237] width 426 height 427
click at [533, 12] on icon "button-toggle-Fermez-moi" at bounding box center [535, 11] width 16 height 16
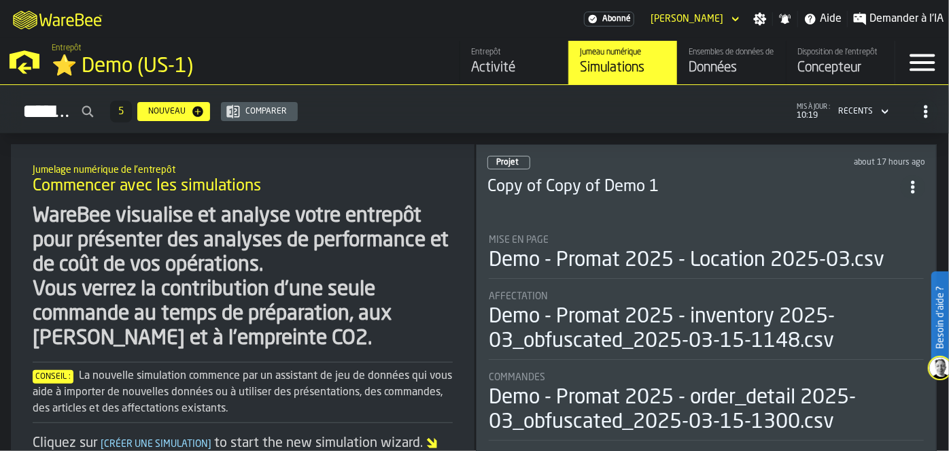
click at [845, 71] on div "Concepteur" at bounding box center [841, 67] width 86 height 19
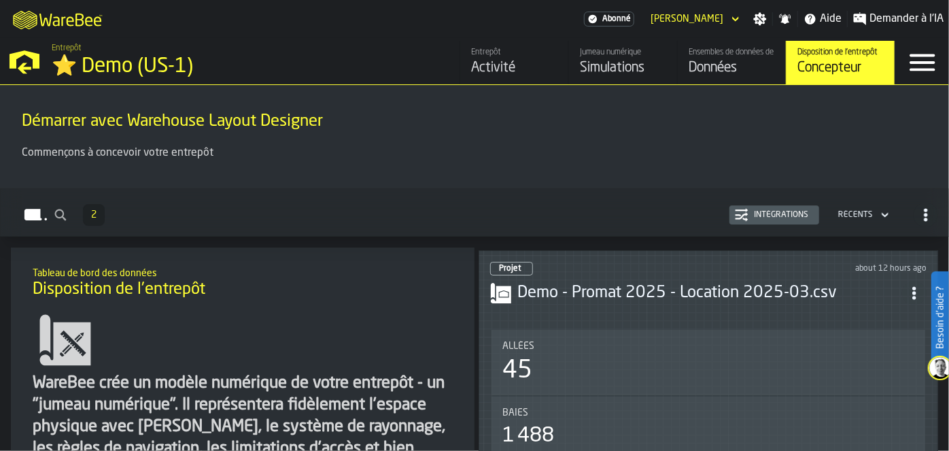
click at [495, 67] on div "Activité" at bounding box center [514, 67] width 86 height 19
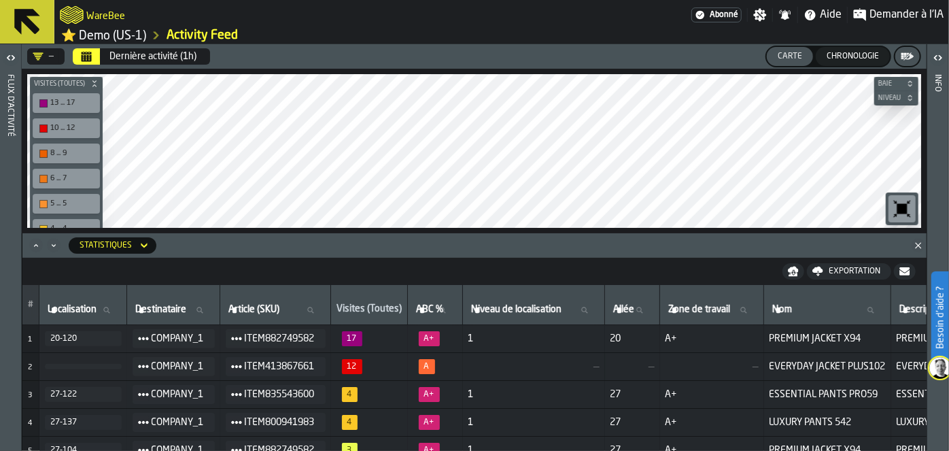
click at [852, 62] on button "Chronologie" at bounding box center [853, 56] width 74 height 19
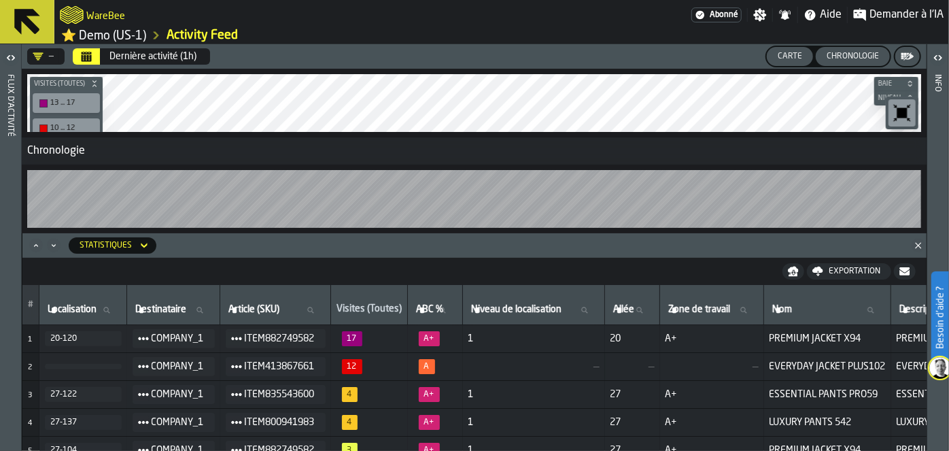
click at [796, 52] on div "Carte" at bounding box center [790, 57] width 35 height 10
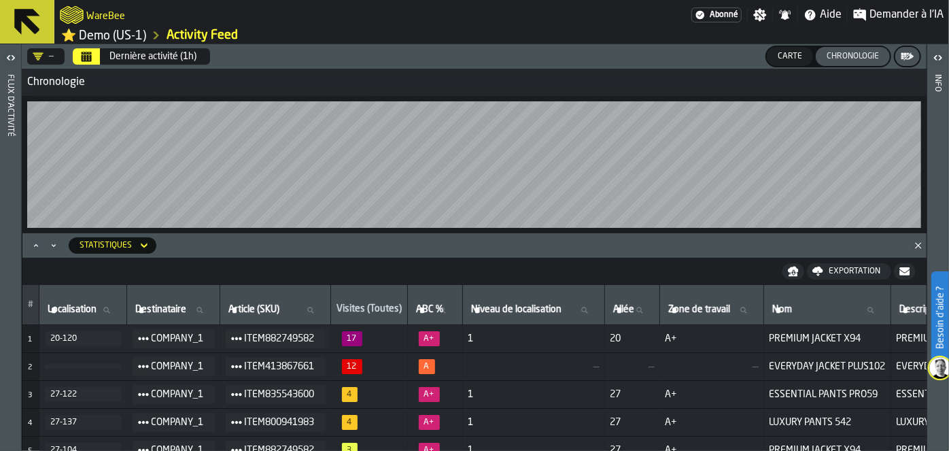
click at [793, 56] on div "Carte" at bounding box center [790, 57] width 35 height 10
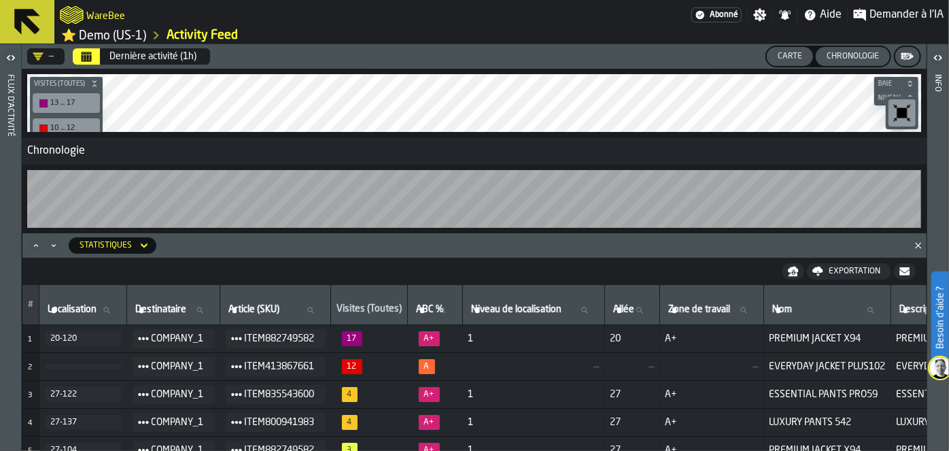
click at [793, 56] on div "Carte" at bounding box center [790, 57] width 35 height 10
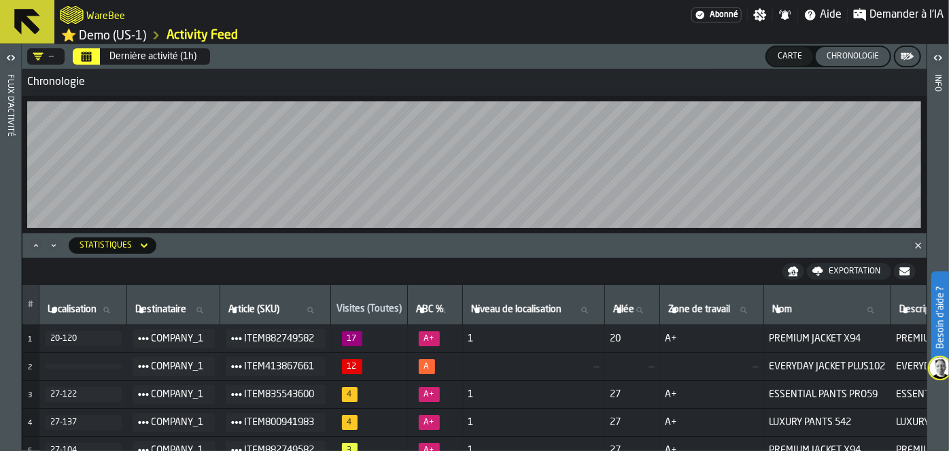
click at [793, 56] on div "Carte" at bounding box center [790, 57] width 35 height 10
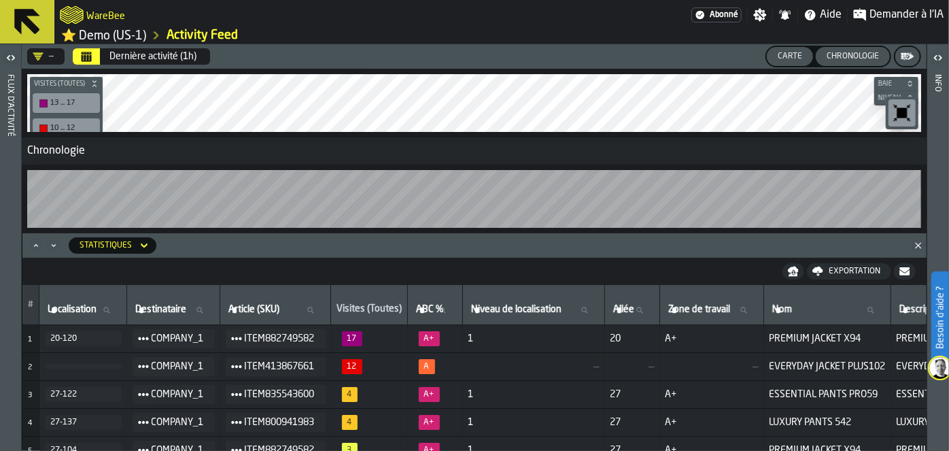
click at [903, 120] on icon "button-toolbar-undefined" at bounding box center [903, 113] width 22 height 22
click at [903, 109] on icon "button-toolbar-undefined" at bounding box center [903, 113] width 10 height 10
click at [789, 54] on div "Carte" at bounding box center [790, 57] width 35 height 10
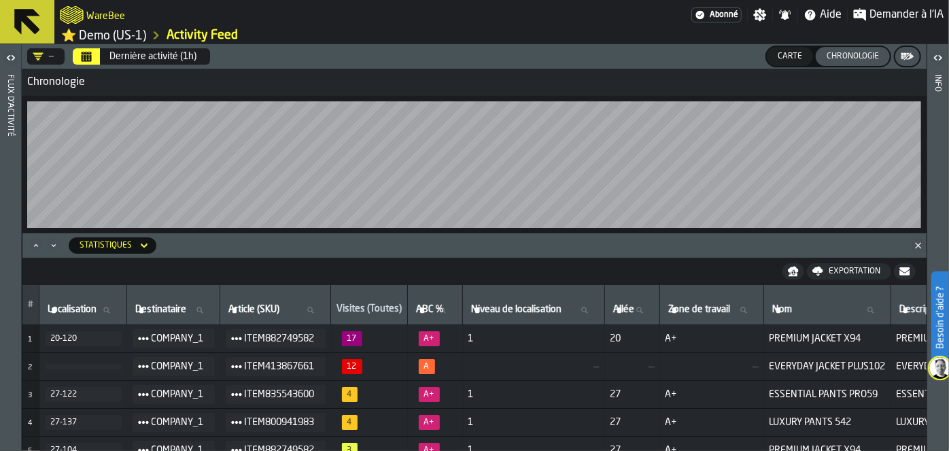
click at [149, 57] on div "Dernière activité (1h)" at bounding box center [153, 56] width 87 height 11
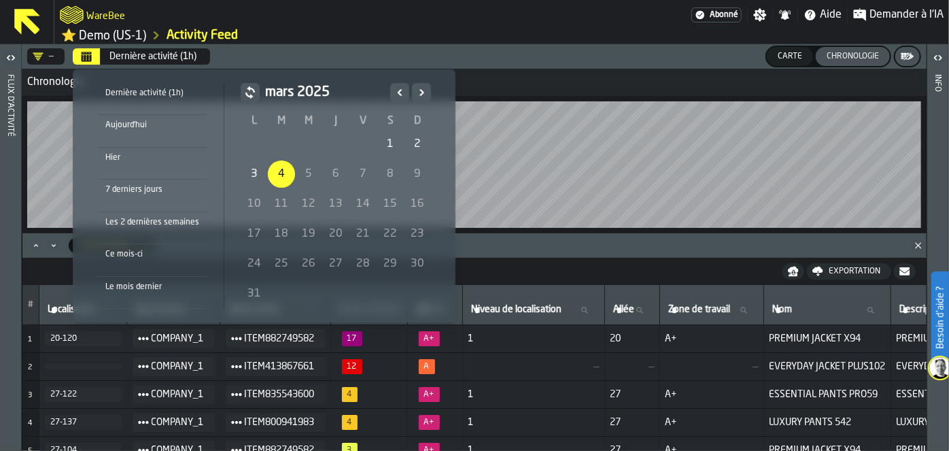
click at [145, 191] on div "7 derniers jours" at bounding box center [152, 189] width 110 height 15
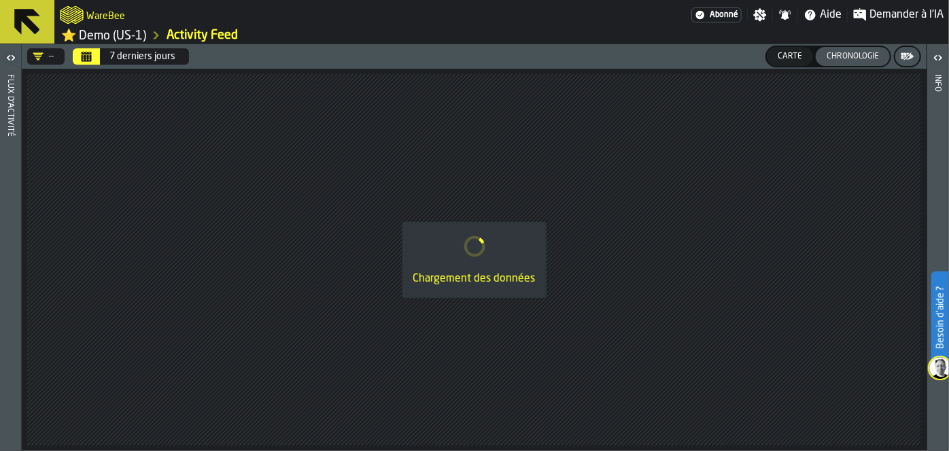
click at [92, 54] on button "Calendrier" at bounding box center [86, 56] width 27 height 16
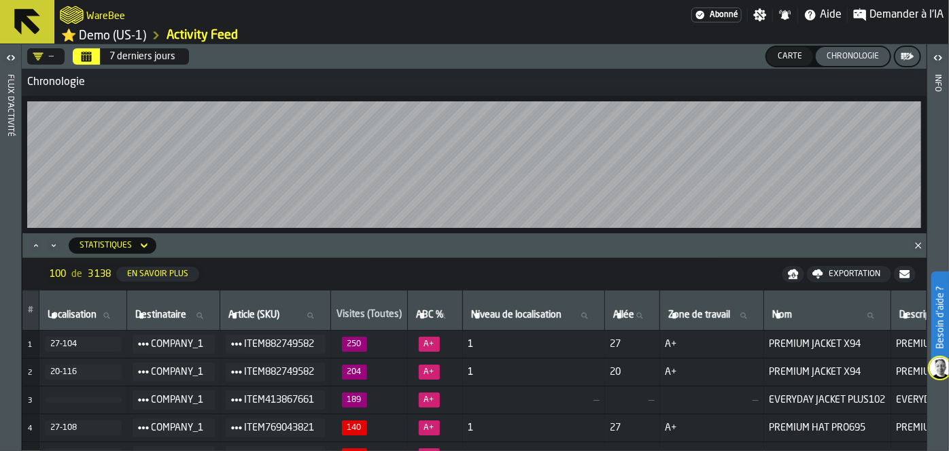
click at [776, 62] on button "Carte" at bounding box center [790, 56] width 46 height 19
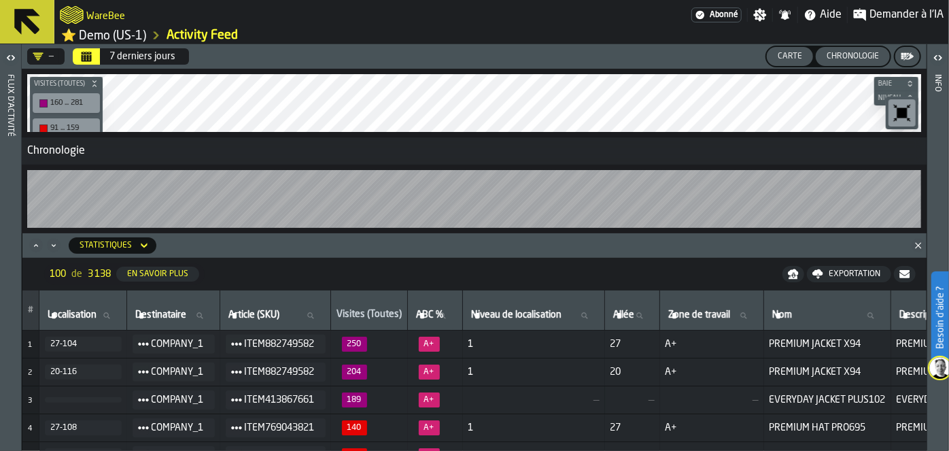
click at [145, 248] on icon at bounding box center [144, 245] width 14 height 16
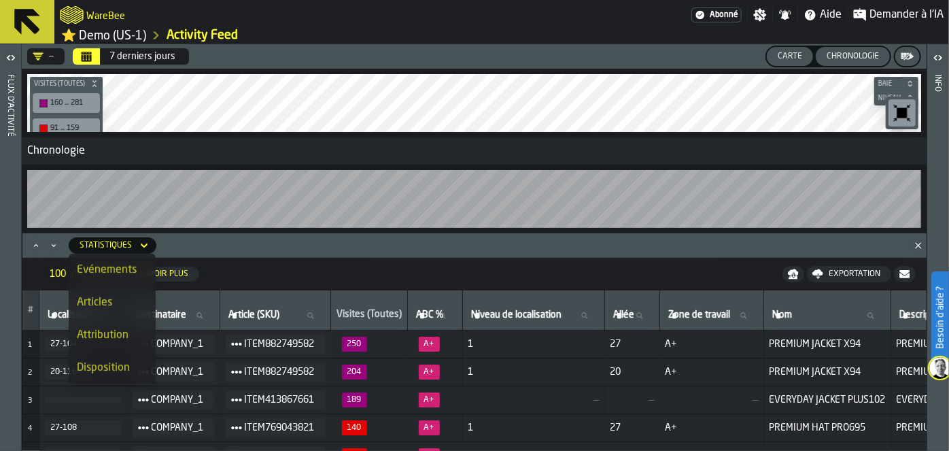
click at [145, 248] on icon at bounding box center [144, 245] width 14 height 16
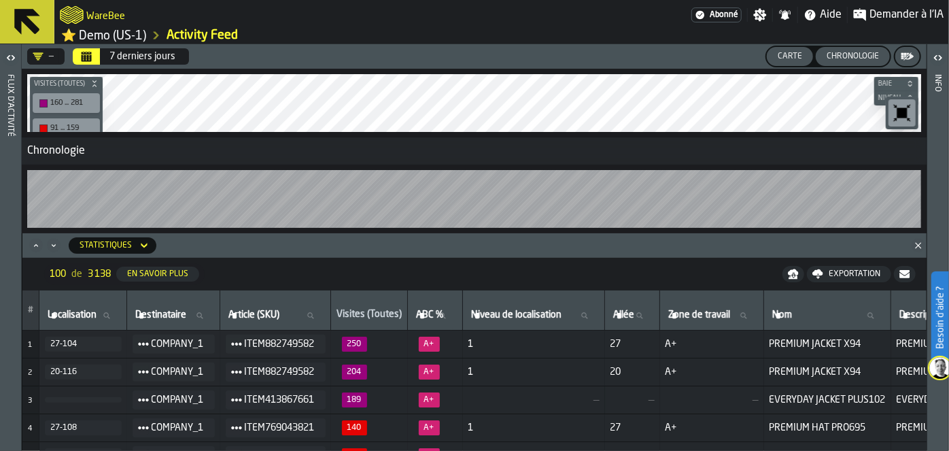
click at [923, 243] on icon "Close" at bounding box center [919, 246] width 14 height 14
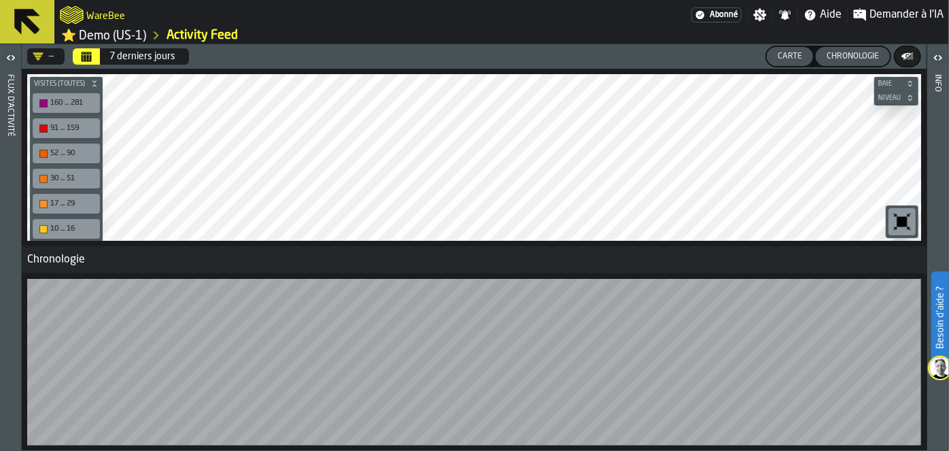
click at [152, 53] on div "7 derniers jours" at bounding box center [143, 56] width 66 height 11
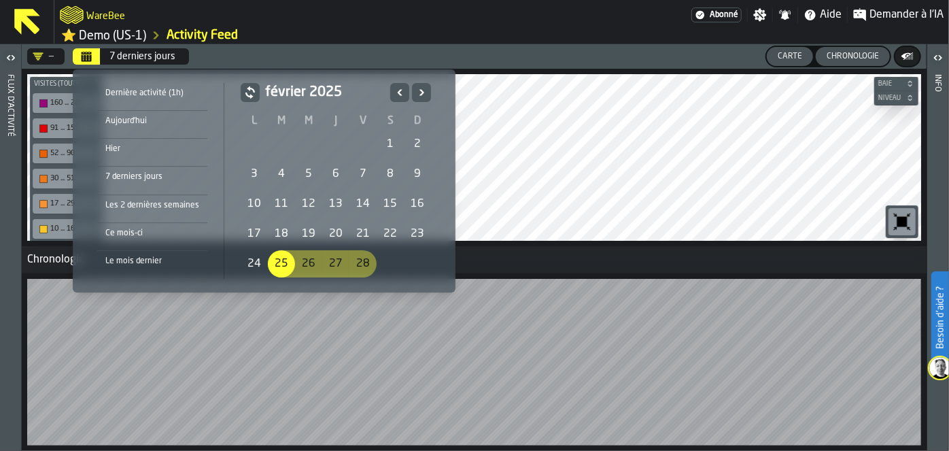
click at [418, 86] on icon "Suivant" at bounding box center [422, 92] width 14 height 16
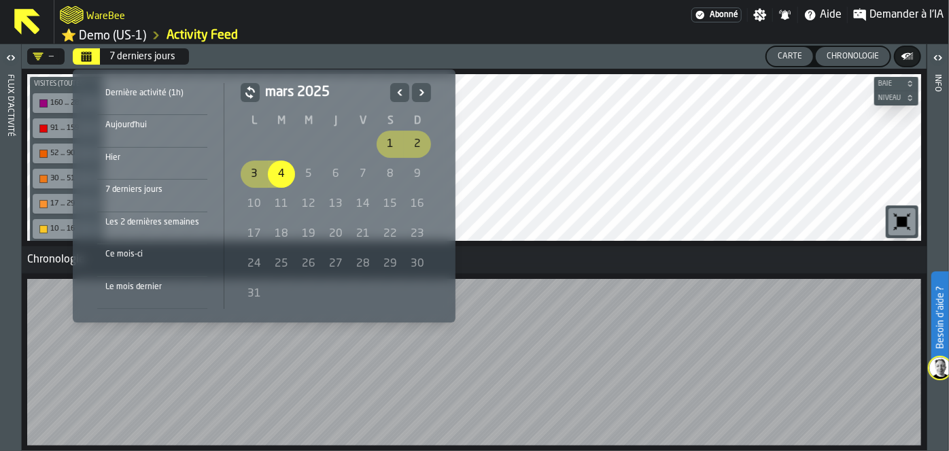
click at [247, 197] on div "10" at bounding box center [254, 203] width 27 height 27
click at [250, 202] on div "10" at bounding box center [254, 203] width 27 height 27
drag, startPoint x: 306, startPoint y: 205, endPoint x: 128, endPoint y: 234, distance: 180.5
click at [128, 234] on div "Dernière activité (1h) Aujourd'[PERSON_NAME] 7 derniers jours Les 2 dernières s…" at bounding box center [264, 195] width 361 height 231
click at [128, 234] on li "Les 2 dernières semaines" at bounding box center [152, 228] width 110 height 32
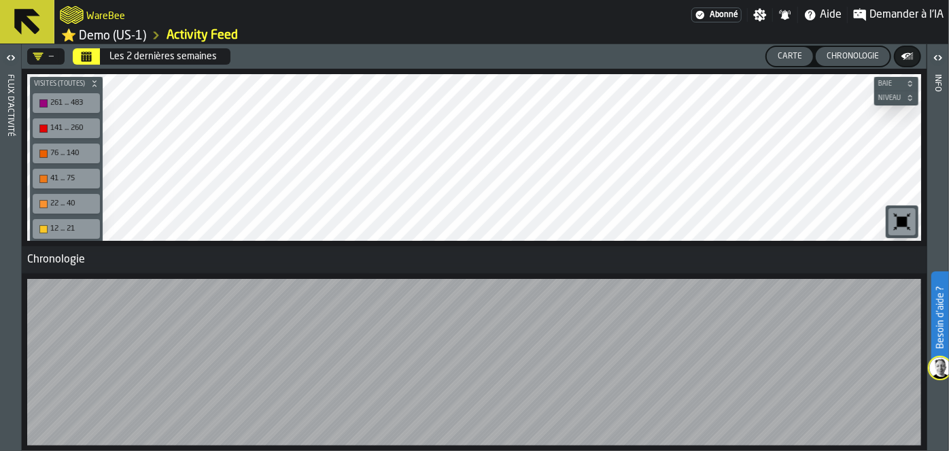
click at [892, 222] on icon "button-toolbar-undefined" at bounding box center [903, 222] width 22 height 22
click at [58, 96] on div "261 ... 483" at bounding box center [66, 103] width 62 height 14
click at [70, 99] on div "261 ... 483" at bounding box center [73, 103] width 46 height 9
click at [33, 18] on icon at bounding box center [27, 21] width 33 height 33
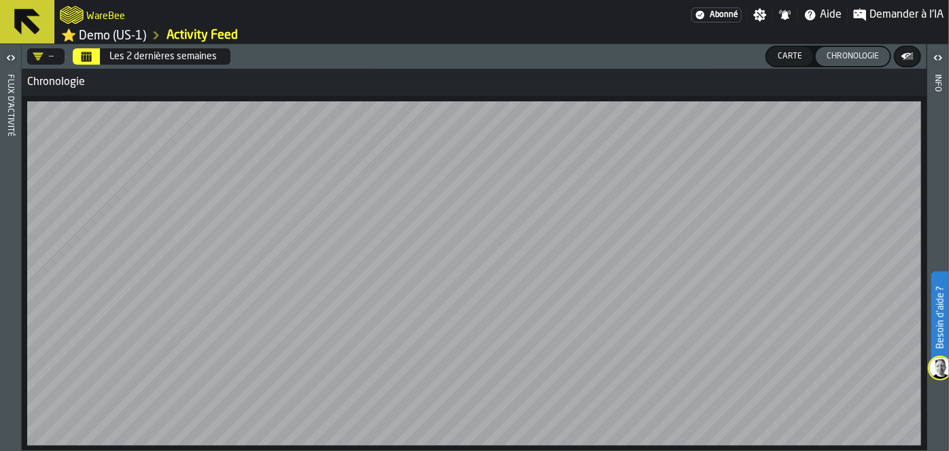
click at [36, 11] on icon at bounding box center [27, 21] width 33 height 33
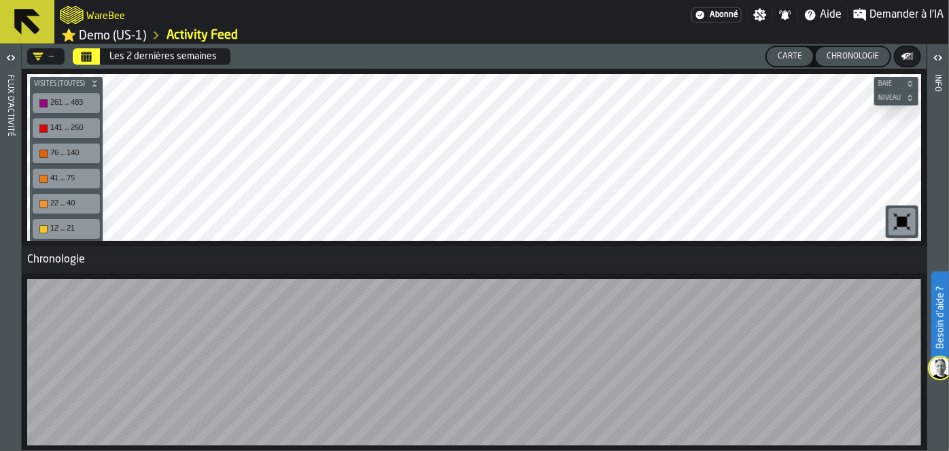
click at [36, 11] on icon at bounding box center [27, 21] width 33 height 33
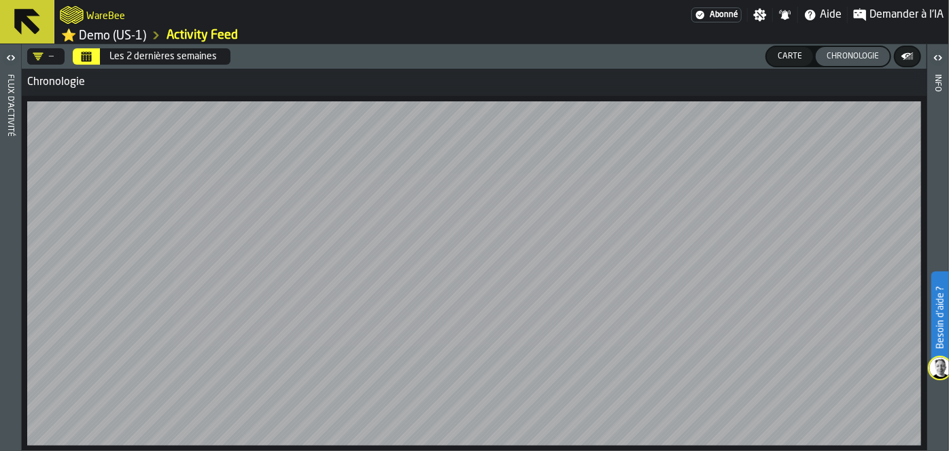
click at [117, 33] on link "⭐ Demo (US-1)" at bounding box center [103, 36] width 85 height 16
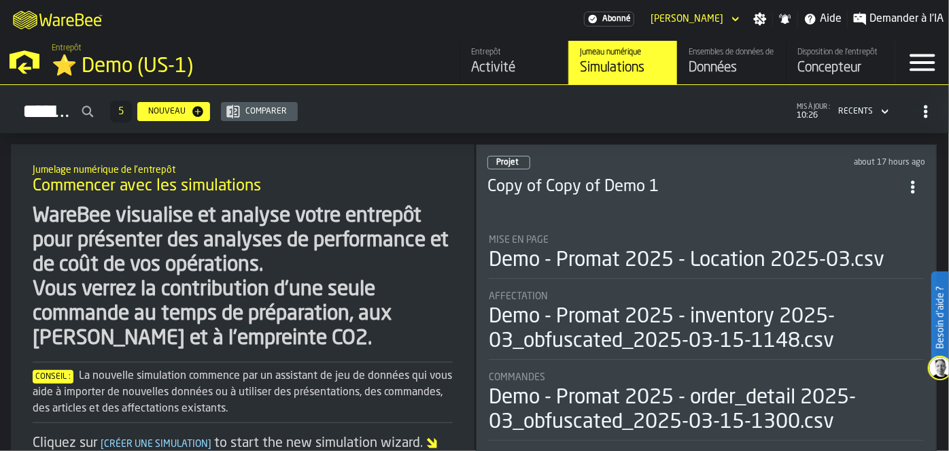
click at [497, 78] on link "Entrepôt Activité" at bounding box center [514, 63] width 109 height 44
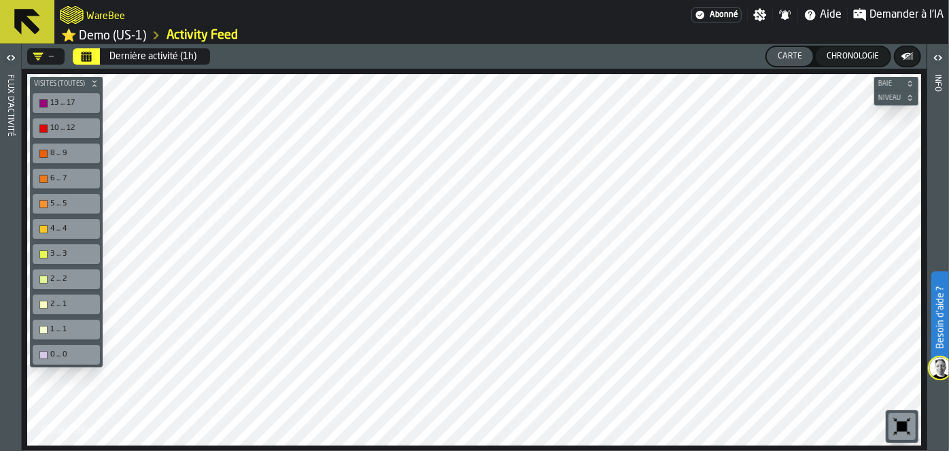
click at [45, 57] on div "—" at bounding box center [43, 56] width 21 height 11
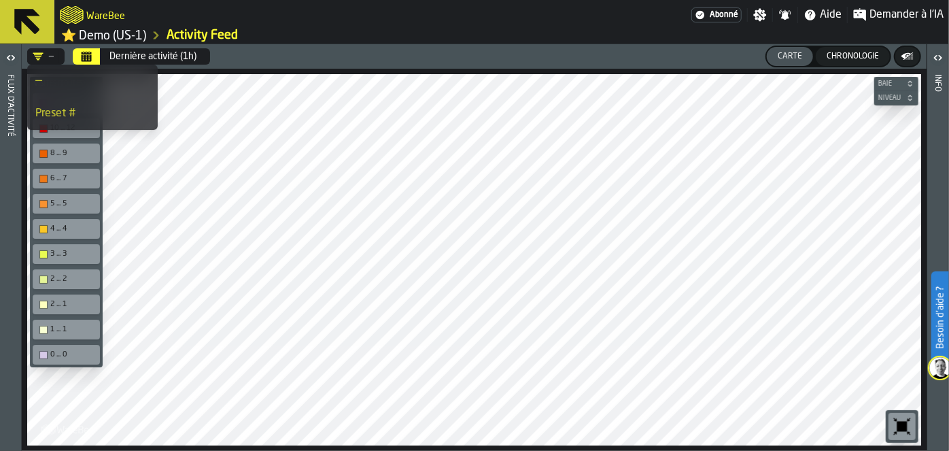
click at [45, 57] on div "—" at bounding box center [43, 56] width 21 height 11
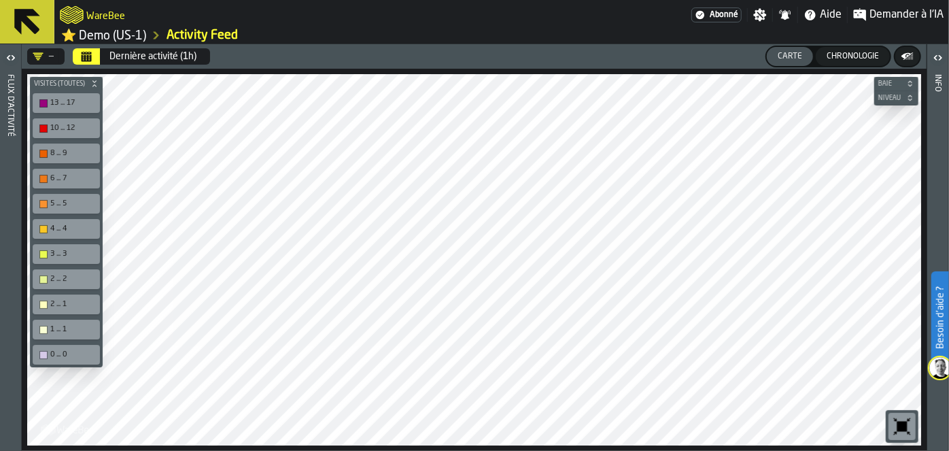
click at [101, 58] on button "Dernière activité (1h)" at bounding box center [152, 56] width 103 height 27
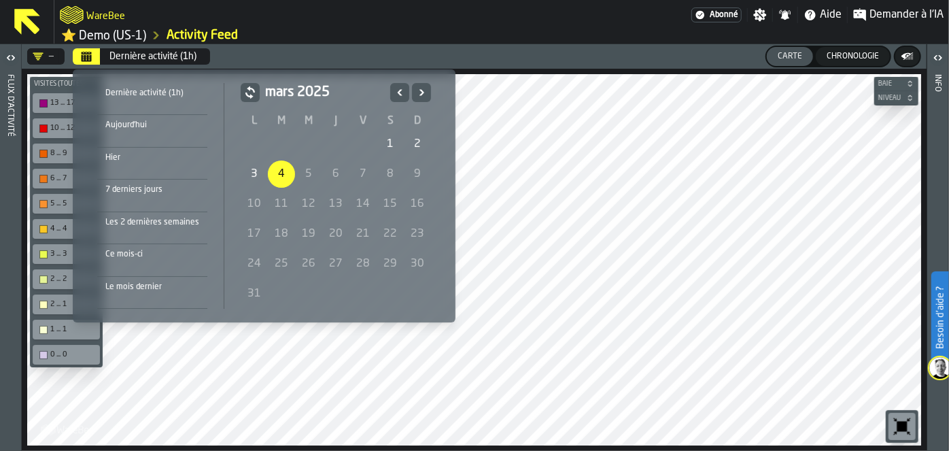
click at [156, 95] on div "Dernière activité (1h)" at bounding box center [152, 93] width 110 height 15
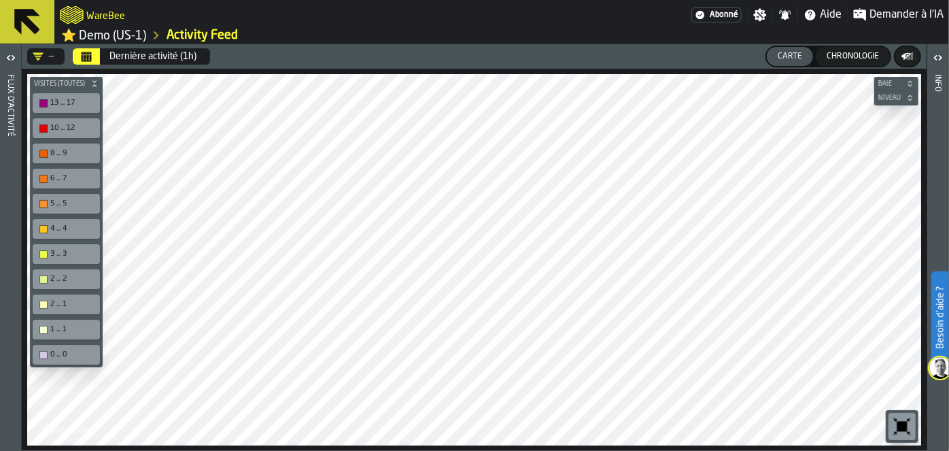
click at [165, 56] on div "Dernière activité (1h)" at bounding box center [153, 56] width 87 height 11
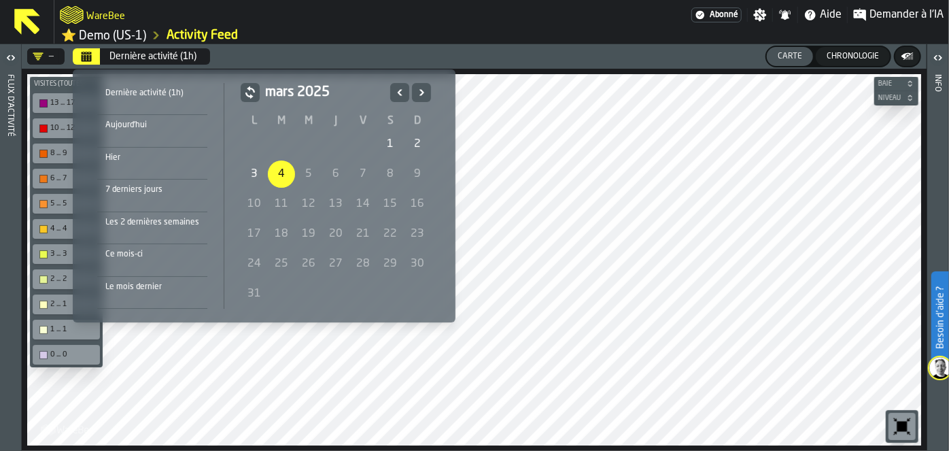
click at [144, 169] on li "Hier" at bounding box center [152, 164] width 110 height 32
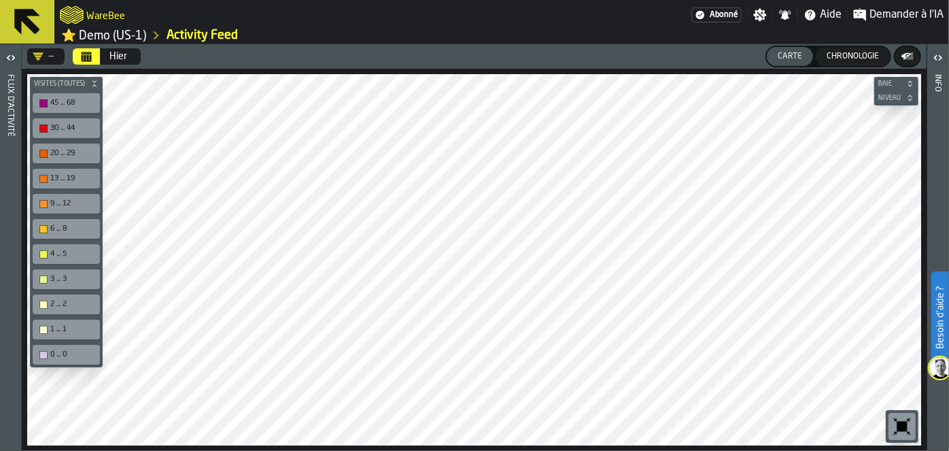
click at [89, 16] on h2 "WareBee" at bounding box center [105, 15] width 39 height 14
click at [29, 20] on icon at bounding box center [27, 22] width 26 height 26
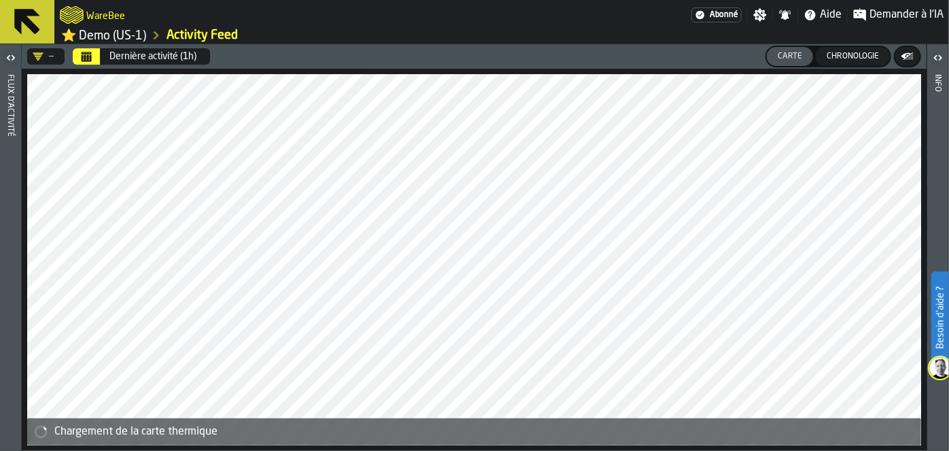
click at [29, 20] on icon at bounding box center [27, 22] width 26 height 26
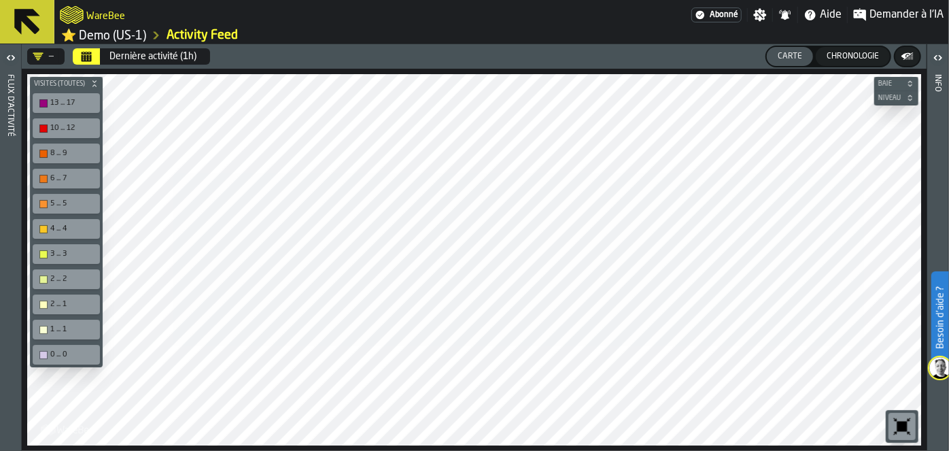
click at [104, 40] on link "⭐ Demo (US-1)" at bounding box center [103, 36] width 85 height 16
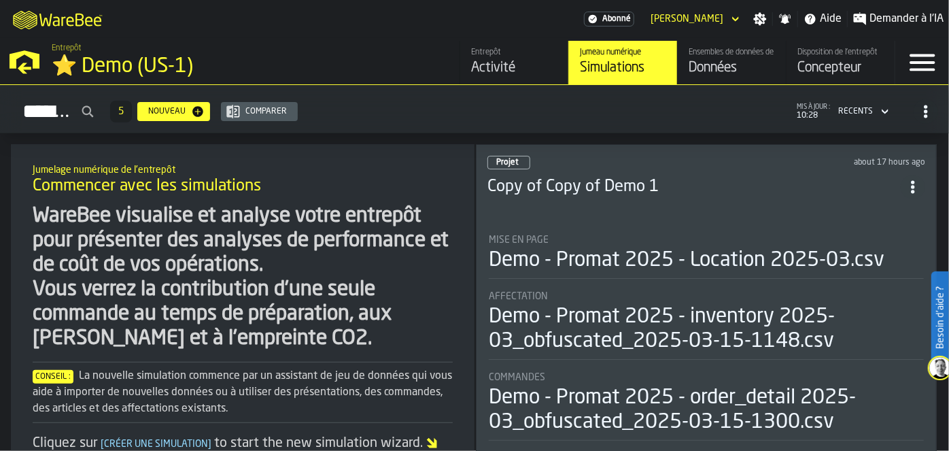
click at [582, 73] on div "Simulations" at bounding box center [623, 67] width 86 height 19
click at [622, 69] on div "Simulations" at bounding box center [623, 67] width 86 height 19
click at [16, 56] on polygon "button-toggle-Open —> Warehouse Menu" at bounding box center [25, 59] width 30 height 18
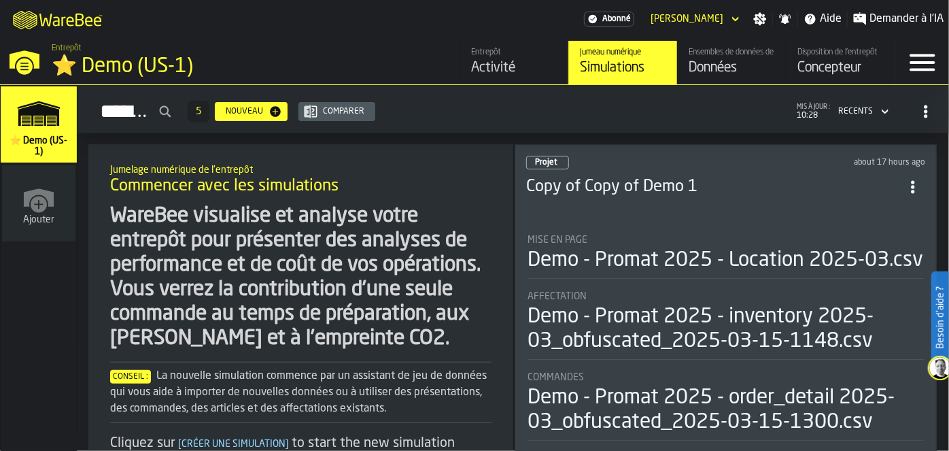
click at [914, 67] on icon "button-toggle-Menu" at bounding box center [923, 62] width 33 height 33
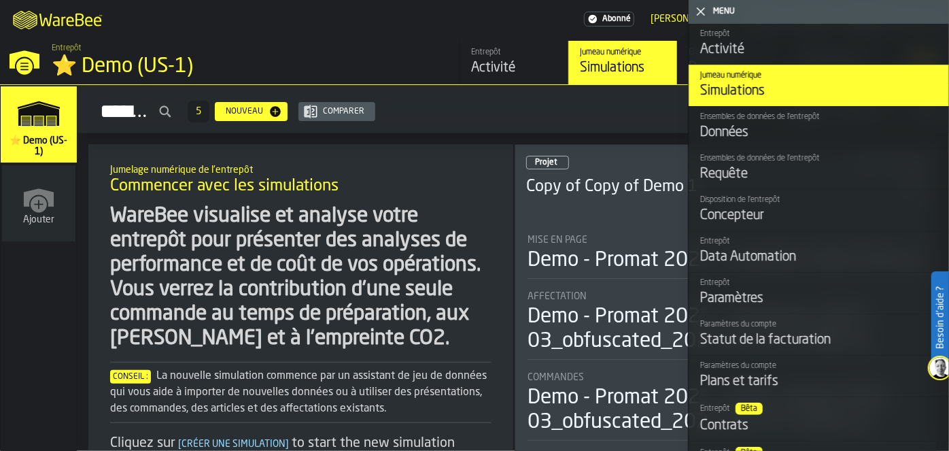
click at [513, 8] on div "M A K I N G W A R E H O U S E S M O R E EF F I C I E N T Abonné Salma HICHAM Pa…" at bounding box center [474, 19] width 949 height 38
click at [701, 11] on polygon "button-toggle-Fermez-moi" at bounding box center [701, 11] width 9 height 9
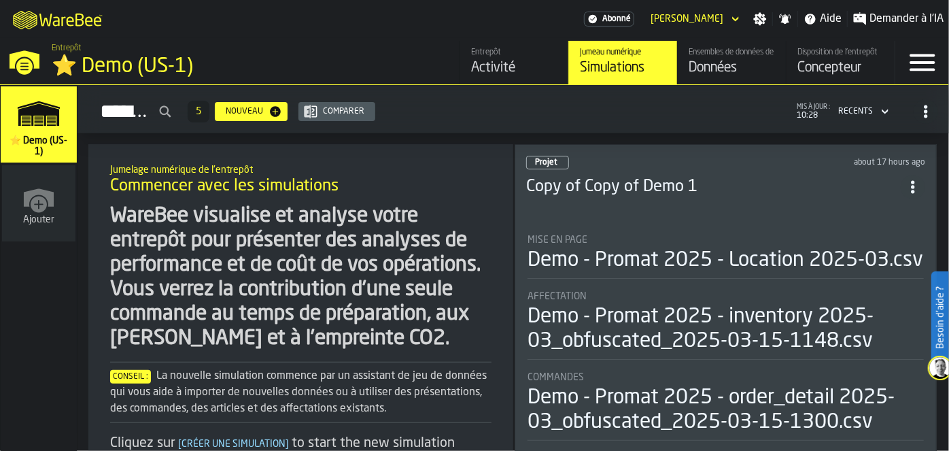
click at [743, 13] on header "[PERSON_NAME]" at bounding box center [694, 18] width 108 height 27
click at [738, 16] on icon "header" at bounding box center [736, 19] width 14 height 16
click at [929, 75] on icon "button-toggle-Menu" at bounding box center [923, 62] width 33 height 33
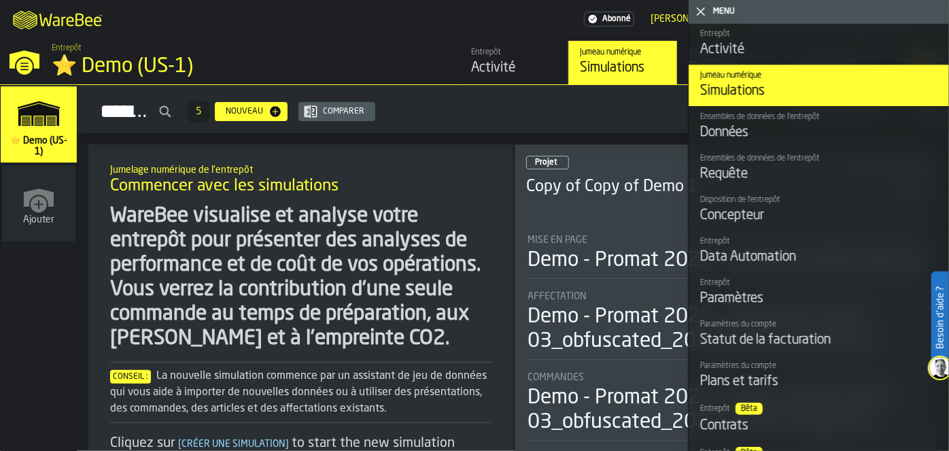
click at [702, 5] on icon "button-toggle-Fermez-moi" at bounding box center [701, 11] width 16 height 16
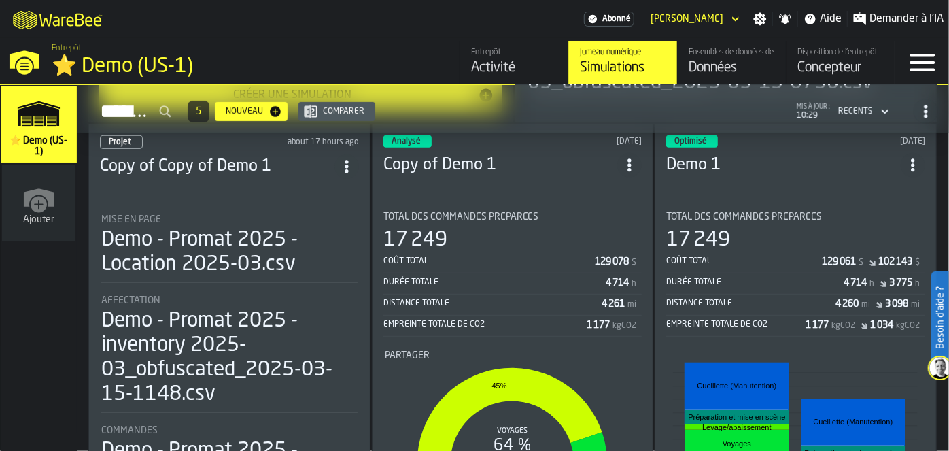
scroll to position [416, 0]
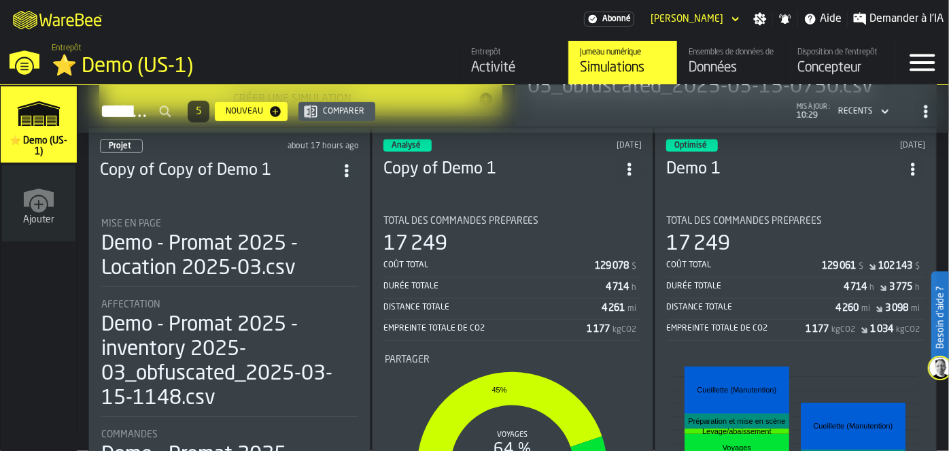
click at [675, 150] on span "Optimisé" at bounding box center [691, 145] width 33 height 8
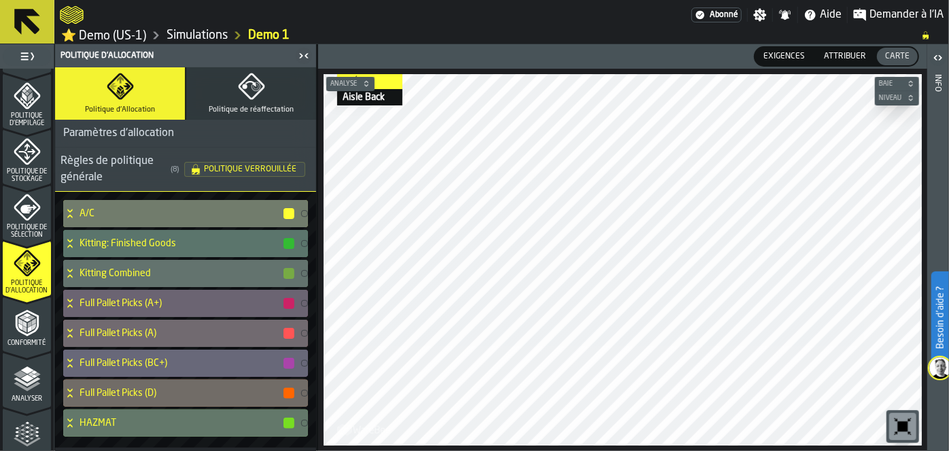
scroll to position [621, 0]
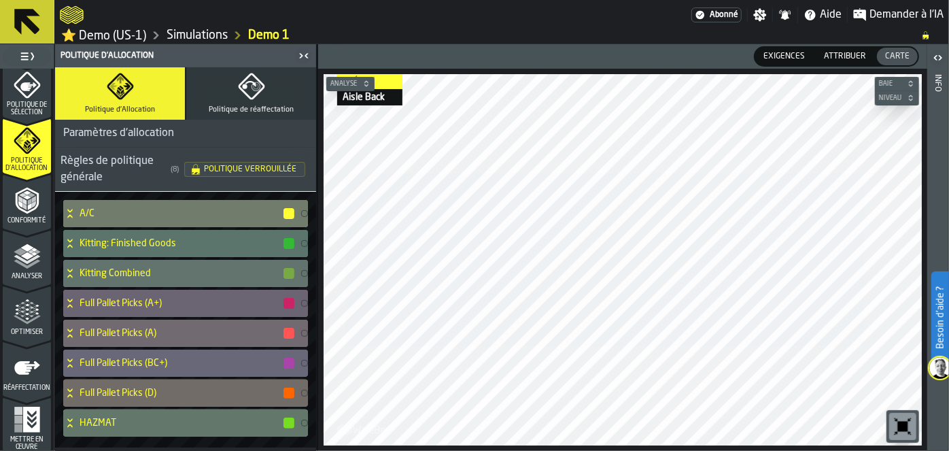
click at [14, 297] on div "Optimiser" at bounding box center [27, 313] width 48 height 46
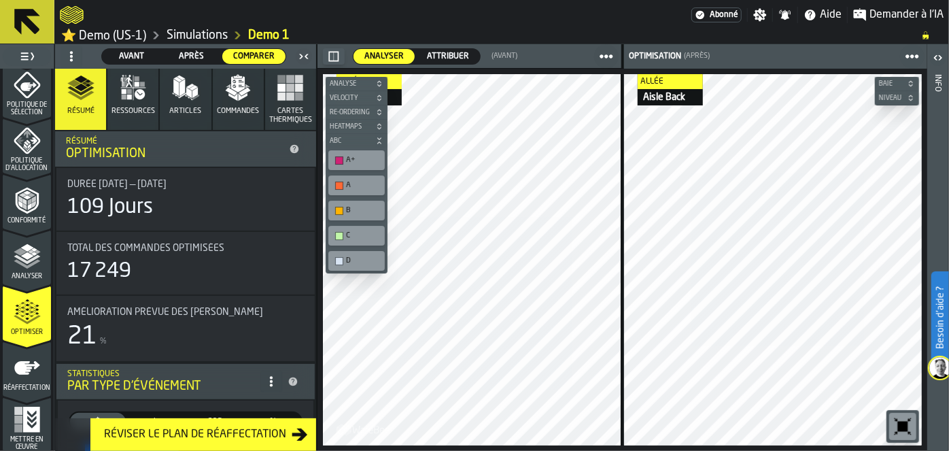
click at [23, 279] on span "Analyser" at bounding box center [27, 276] width 48 height 7
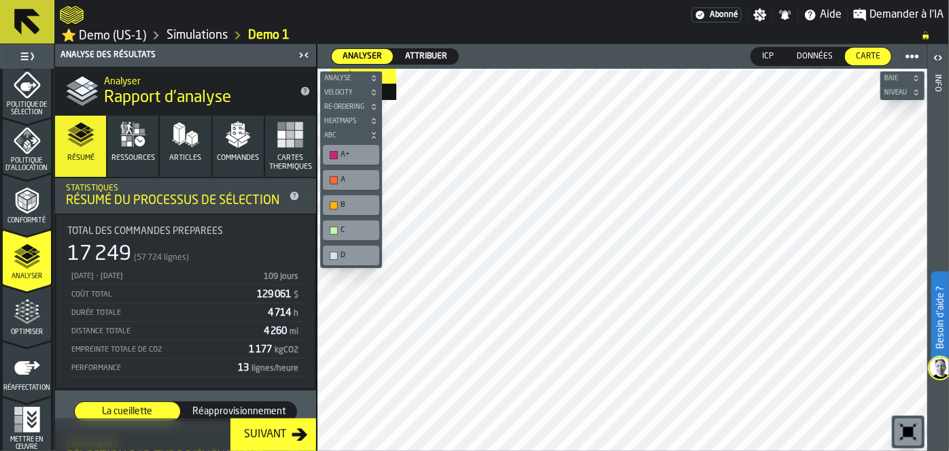
click at [27, 311] on icon "menu Optimiser" at bounding box center [27, 312] width 27 height 27
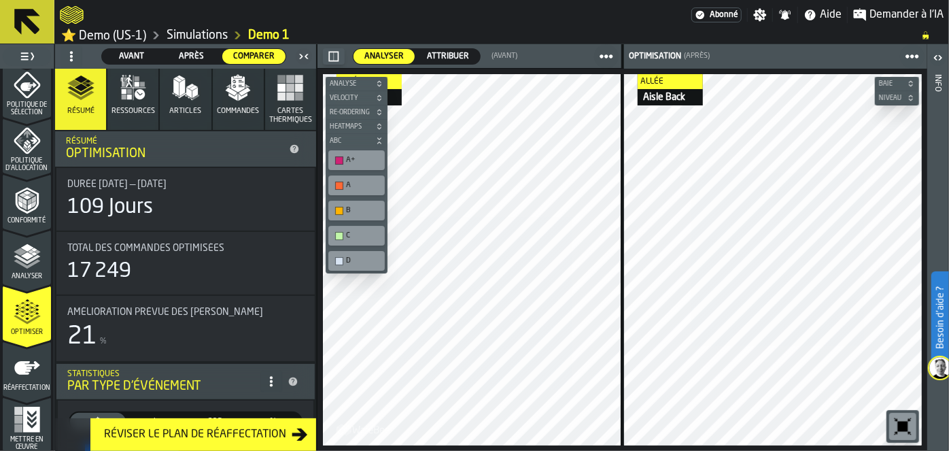
click at [22, 266] on polyline "menu Analyser" at bounding box center [27, 264] width 27 height 10
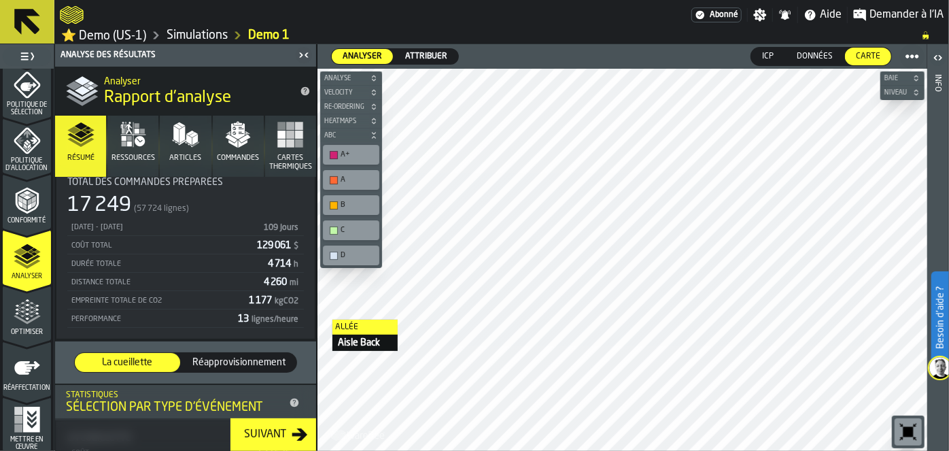
scroll to position [0, 0]
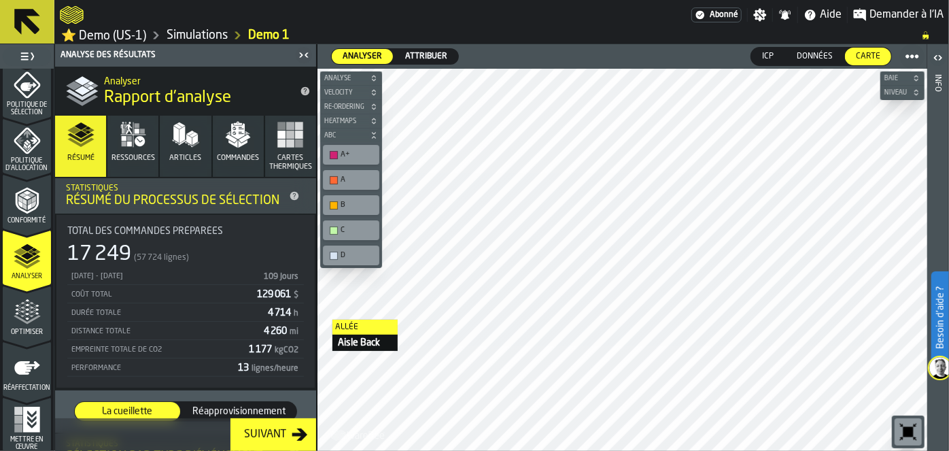
click at [116, 119] on button "Ressources" at bounding box center [132, 146] width 51 height 61
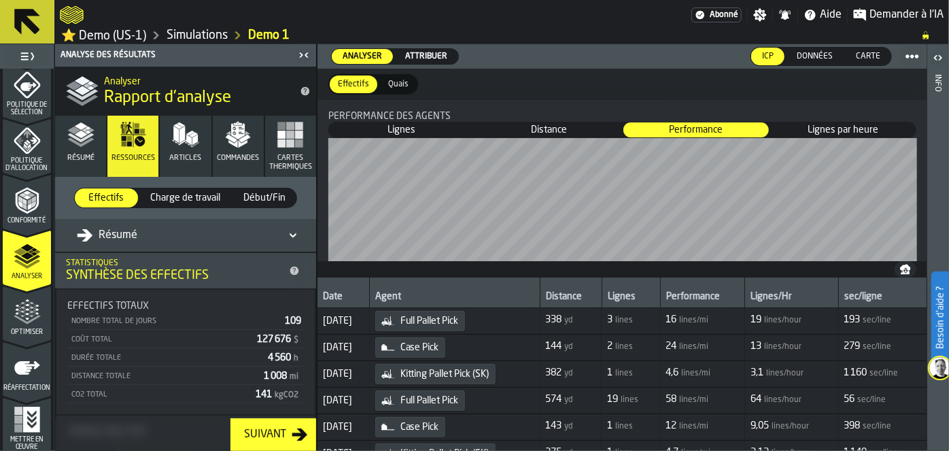
click at [195, 160] on span "Articles" at bounding box center [185, 158] width 32 height 9
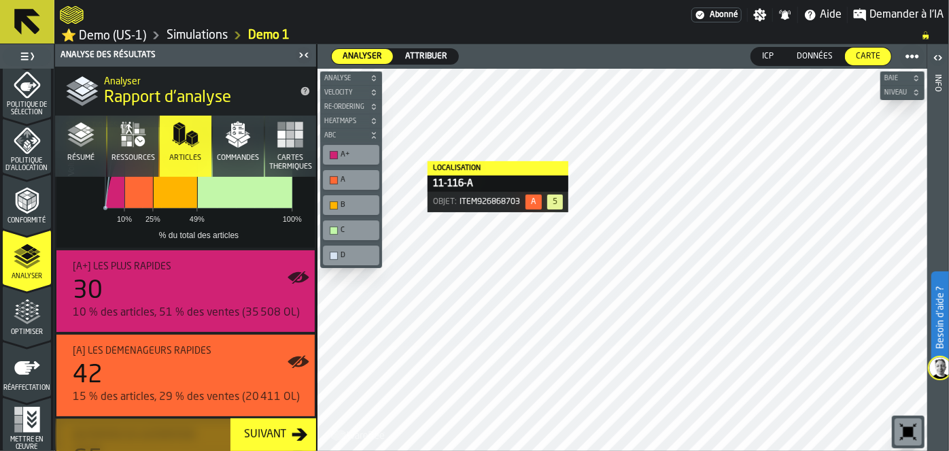
scroll to position [230, 0]
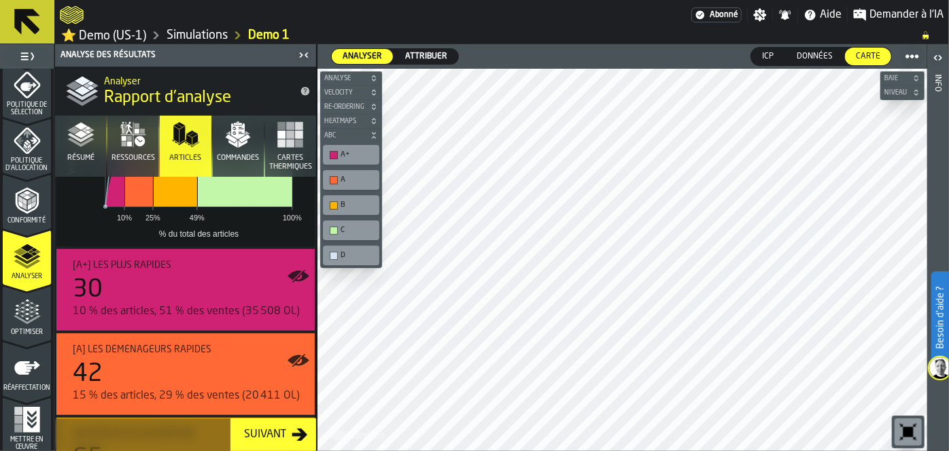
click at [237, 147] on icon "button" at bounding box center [237, 134] width 27 height 27
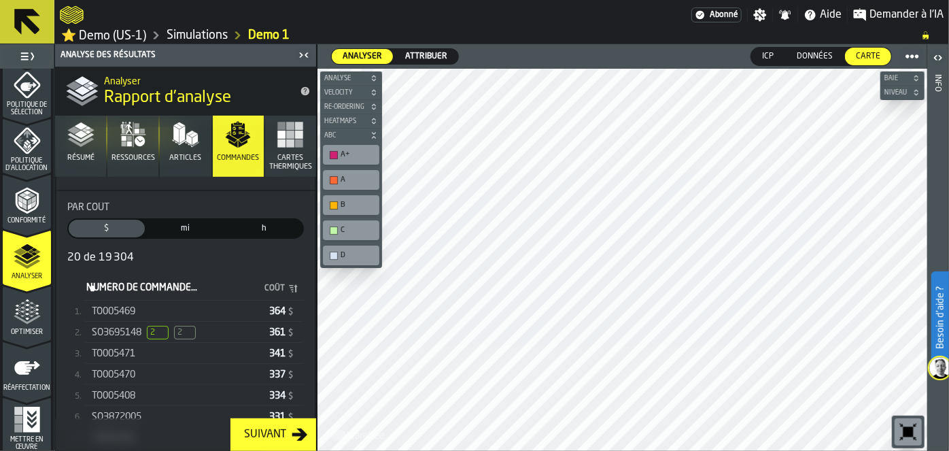
click at [72, 154] on span "Résumé" at bounding box center [80, 158] width 27 height 9
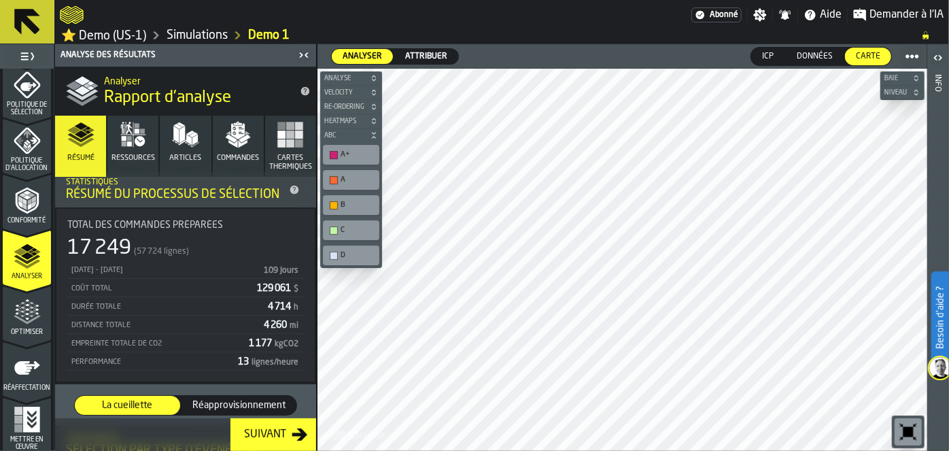
scroll to position [0, 0]
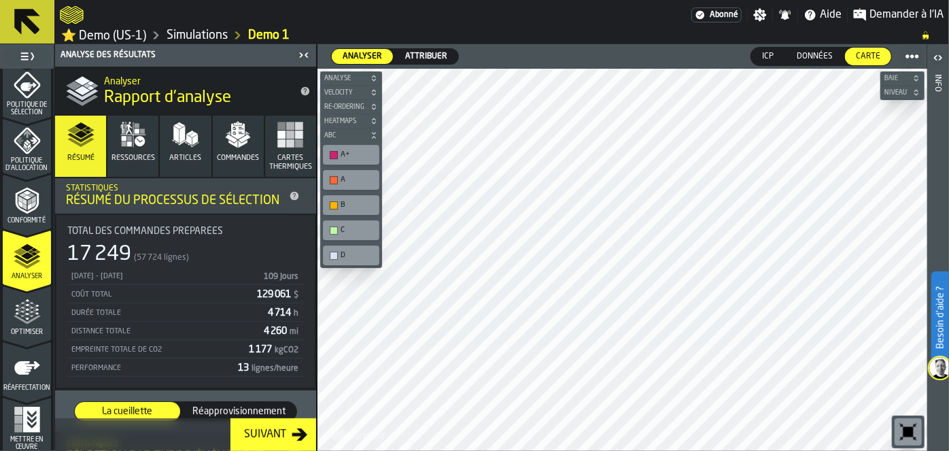
click at [132, 138] on icon "button" at bounding box center [133, 134] width 27 height 27
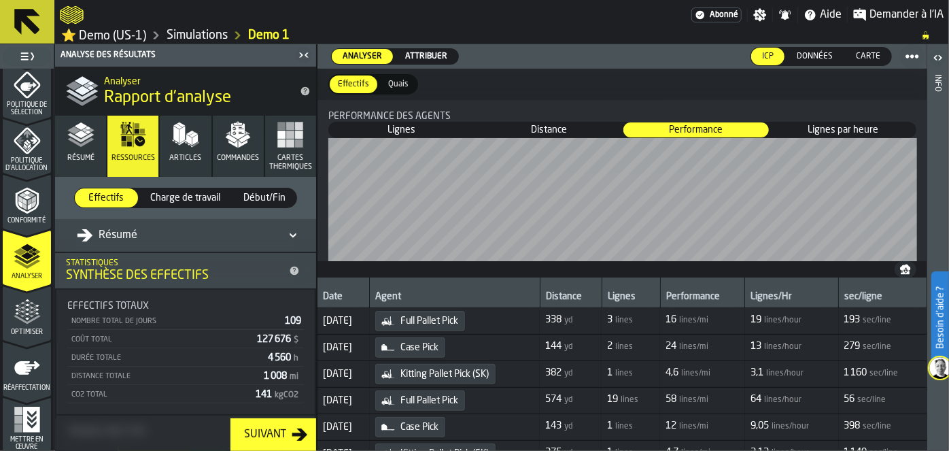
click at [182, 158] on span "Articles" at bounding box center [185, 158] width 32 height 9
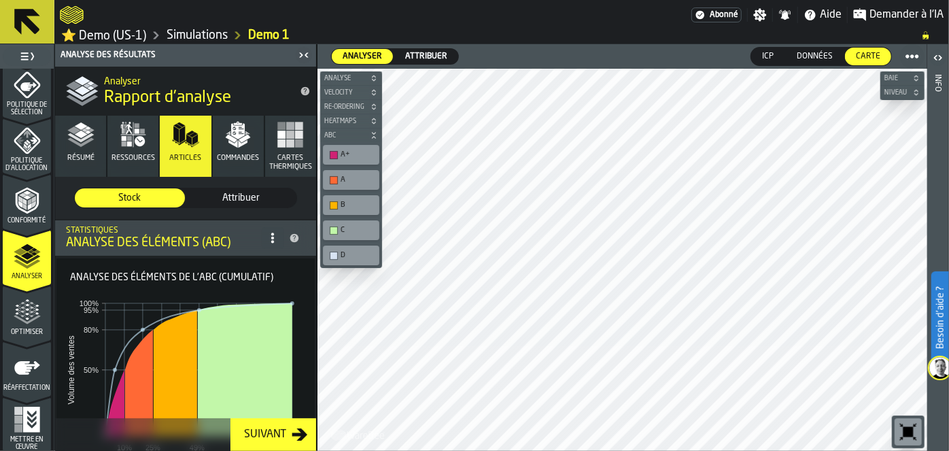
click at [226, 203] on span "Attribuer" at bounding box center [241, 198] width 99 height 14
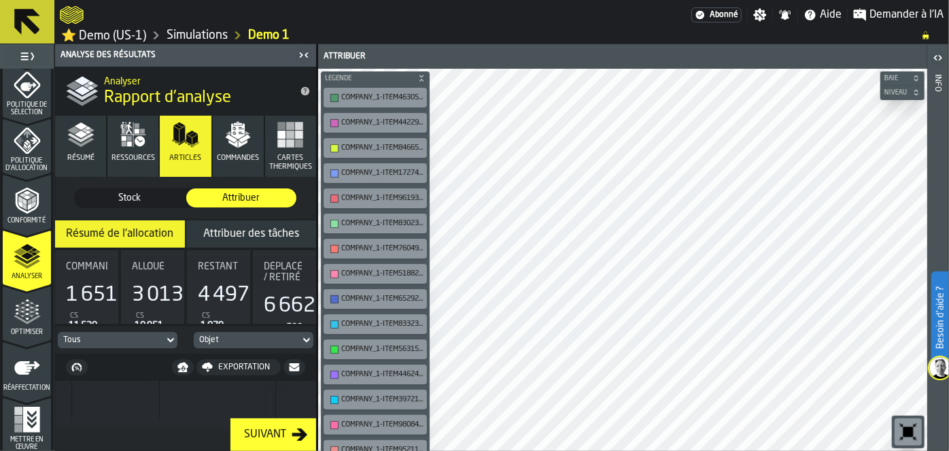
click at [212, 223] on button "Attribuer des tâches" at bounding box center [251, 233] width 130 height 27
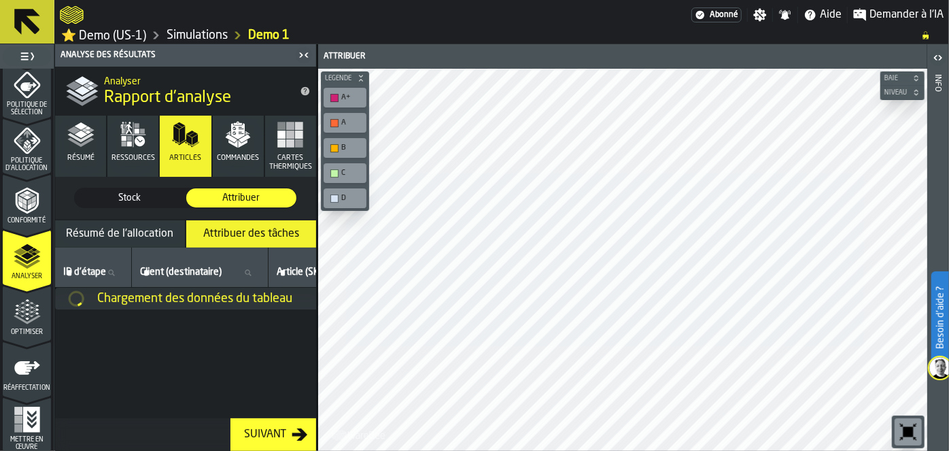
click at [138, 225] on button "Résumé de l'allocation" at bounding box center [120, 233] width 130 height 27
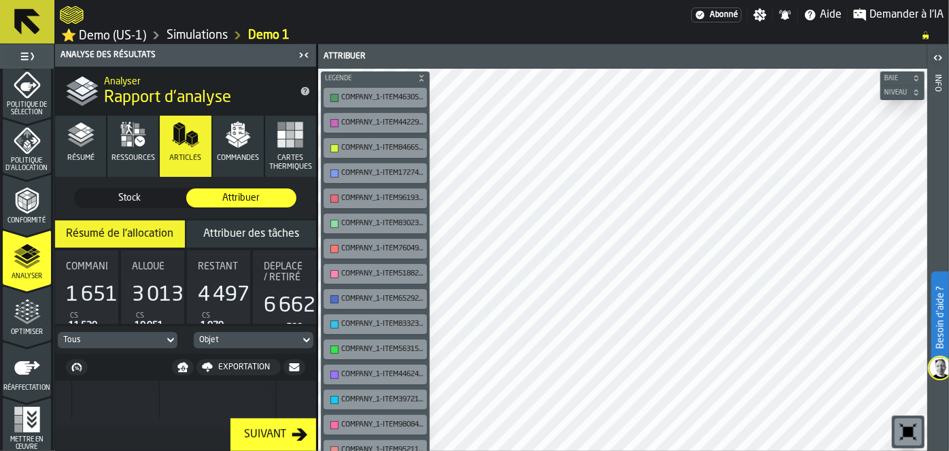
click at [245, 133] on icon "button" at bounding box center [237, 134] width 27 height 27
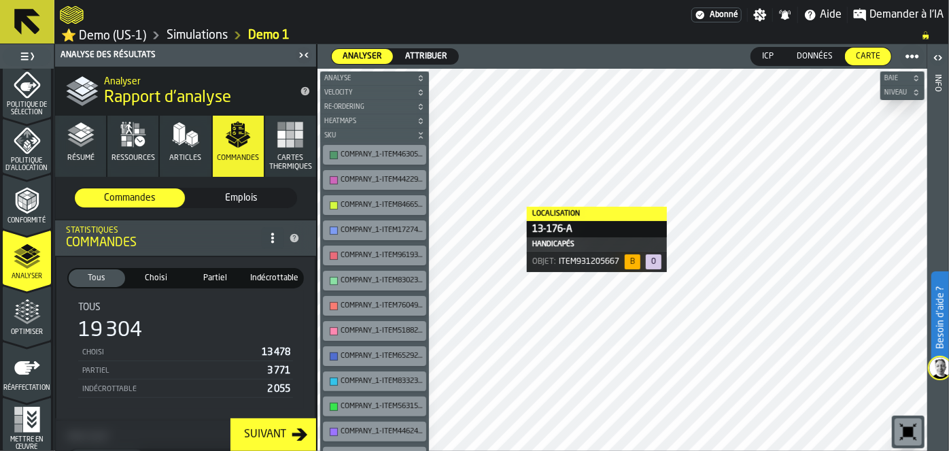
click at [357, 107] on span "Re-Ordering" at bounding box center [368, 106] width 93 height 7
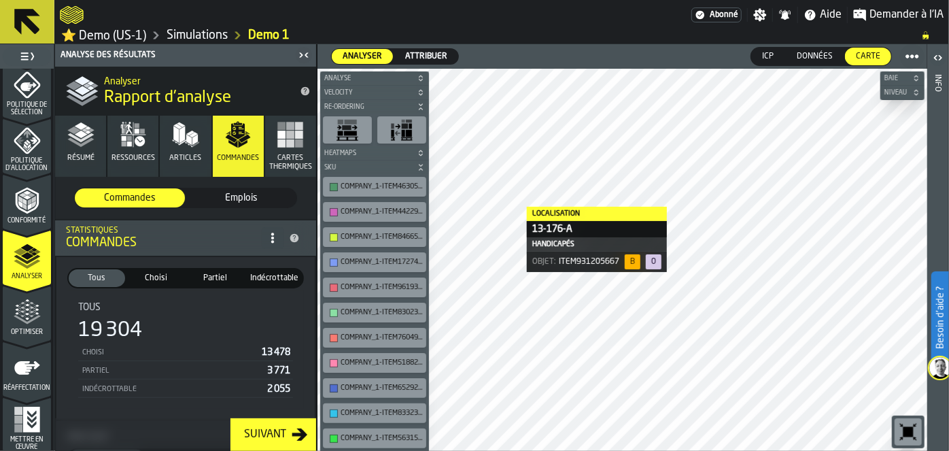
click at [351, 127] on rect "button-toolbar-undefined" at bounding box center [346, 127] width 9 height 5
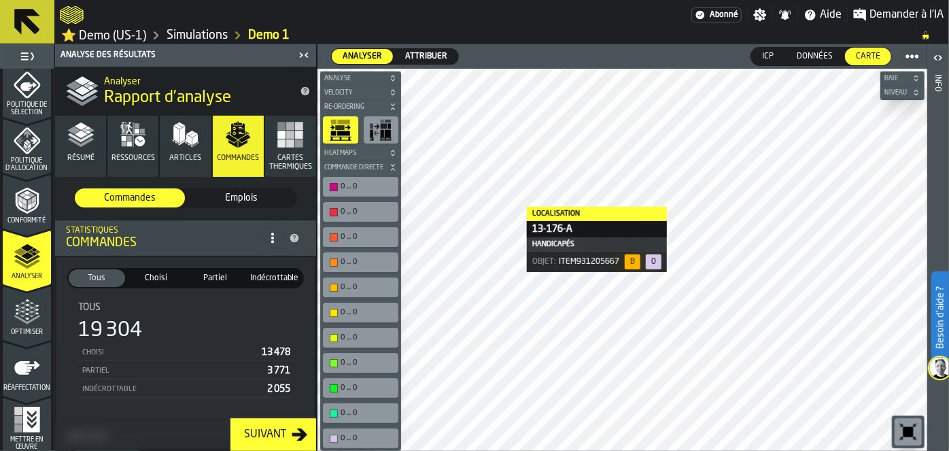
click at [388, 126] on icon "button-toolbar-undefined" at bounding box center [381, 130] width 22 height 22
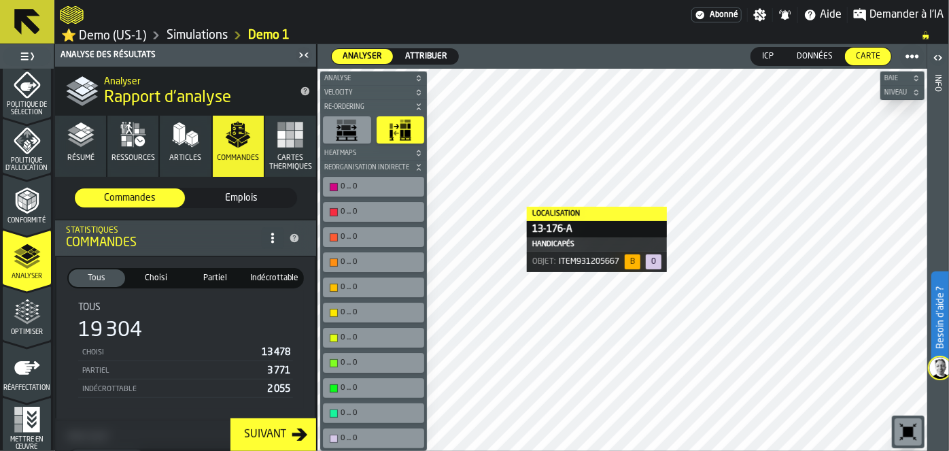
click at [343, 128] on rect "button-toolbar-undefined" at bounding box center [345, 127] width 9 height 5
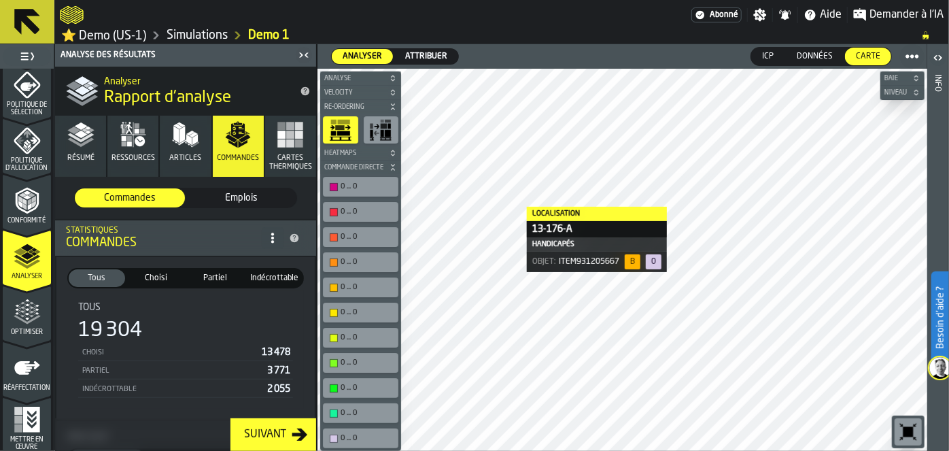
click at [382, 122] on icon "button-toolbar-undefined" at bounding box center [382, 121] width 3 height 3
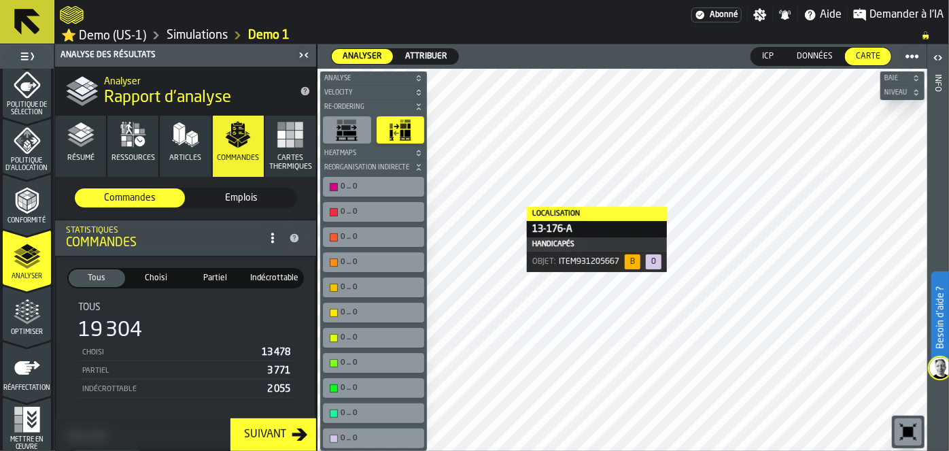
click at [364, 106] on span "Re-Ordering" at bounding box center [367, 106] width 90 height 7
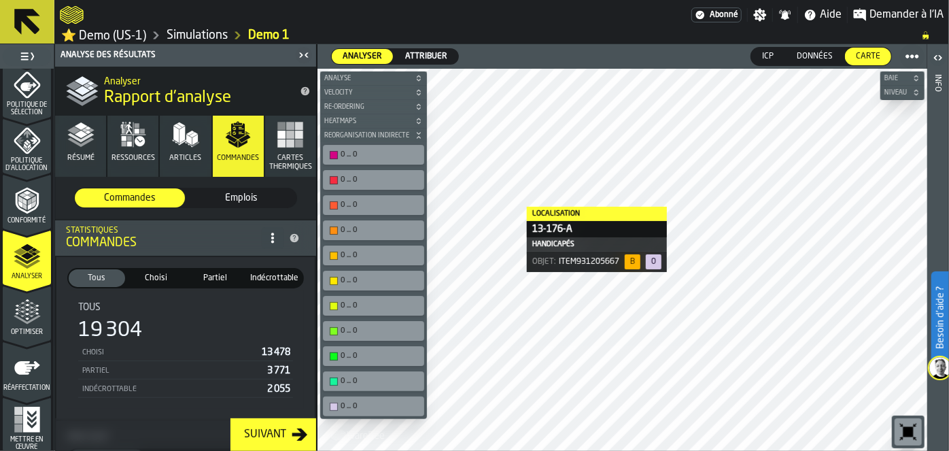
click at [350, 121] on span "Heatmaps" at bounding box center [367, 121] width 90 height 7
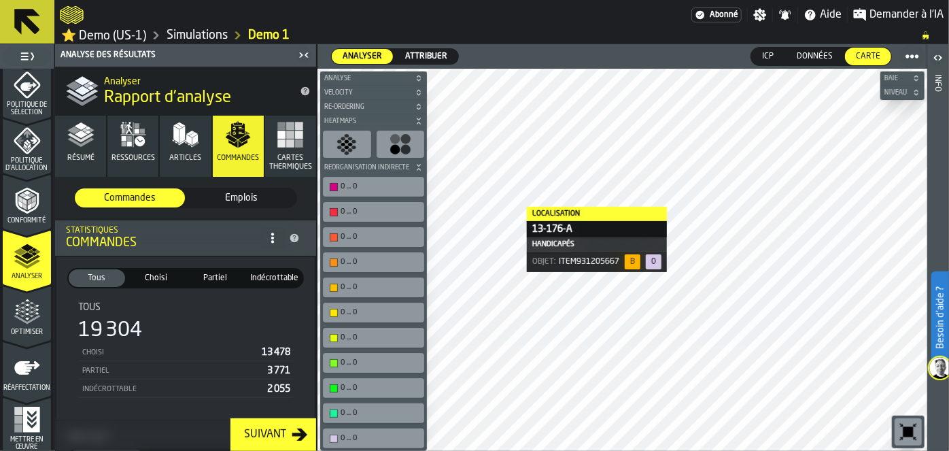
click at [379, 146] on div "button-toolbar-undefined" at bounding box center [401, 144] width 48 height 27
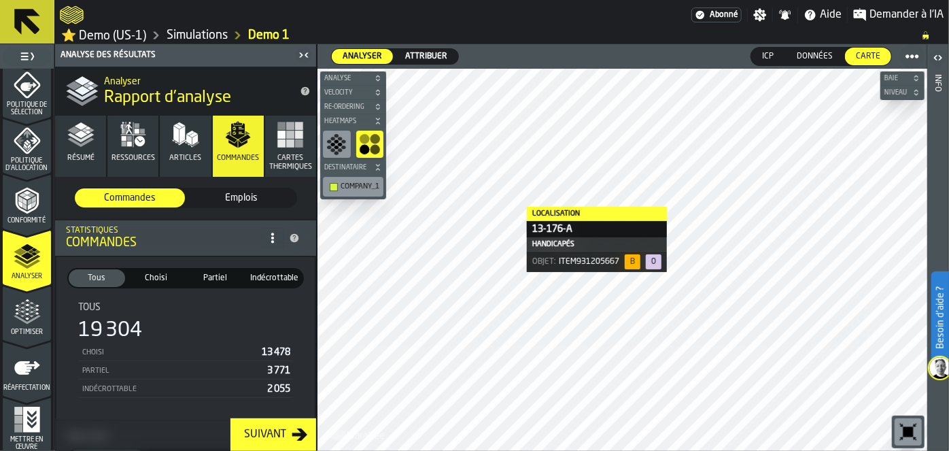
click at [379, 146] on circle "button-toolbar-undefined" at bounding box center [375, 150] width 10 height 10
click at [337, 140] on icon "button-toolbar-undefined" at bounding box center [337, 140] width 5 height 3
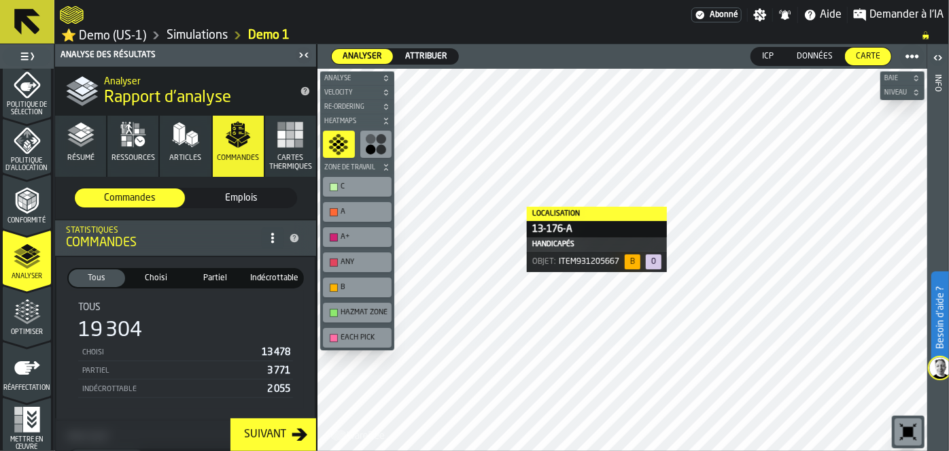
click at [360, 122] on span "Heatmaps" at bounding box center [351, 121] width 58 height 7
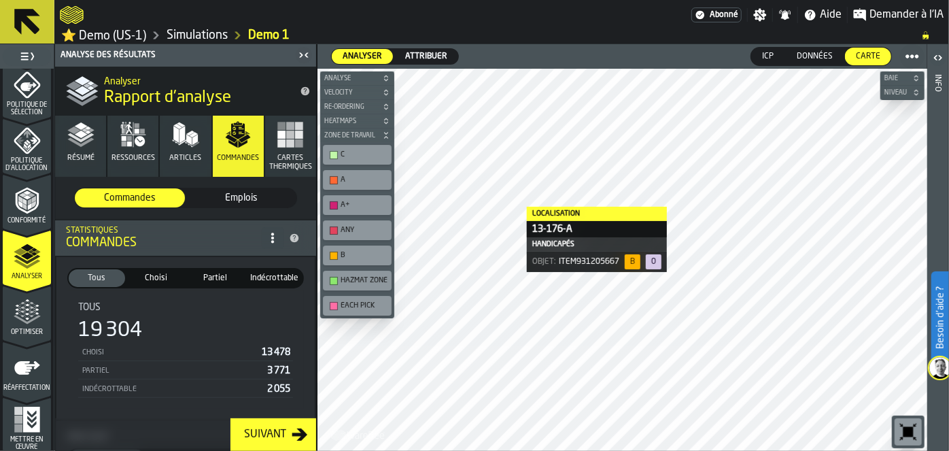
click at [356, 109] on span "Re-Ordering" at bounding box center [351, 106] width 58 height 7
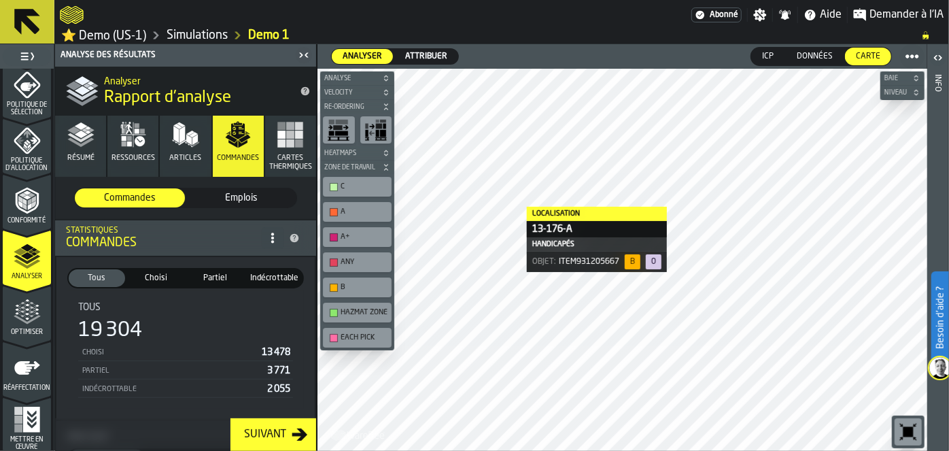
click at [356, 109] on span "Re-Ordering" at bounding box center [351, 106] width 58 height 7
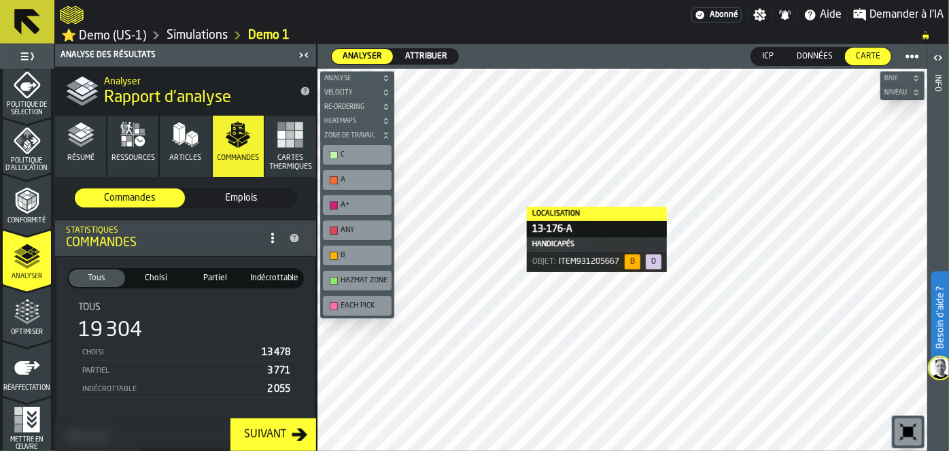
click at [351, 93] on span "Velocity" at bounding box center [351, 92] width 58 height 7
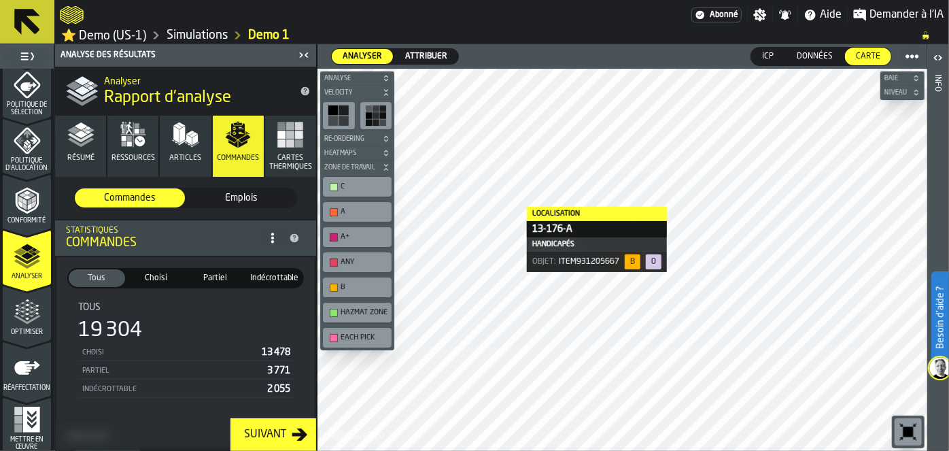
click at [333, 122] on rect "button-toolbar-undefined" at bounding box center [334, 121] width 10 height 10
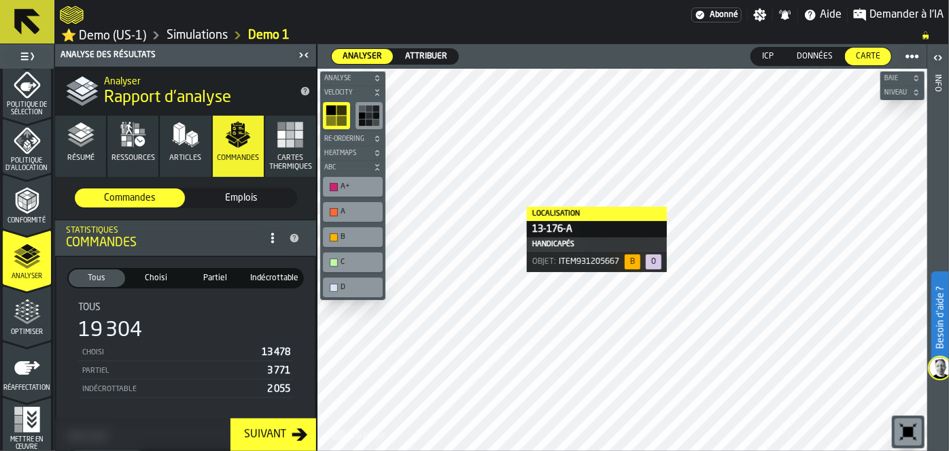
click at [361, 127] on div "button-toolbar-undefined" at bounding box center [369, 115] width 27 height 27
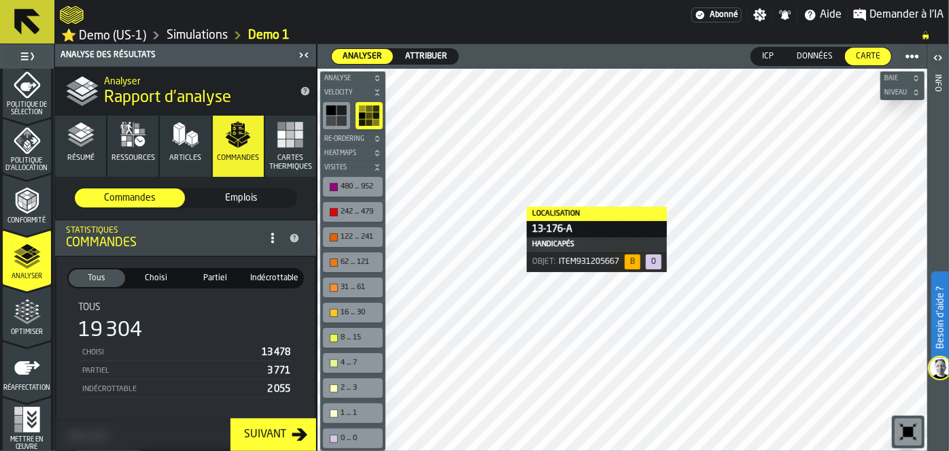
click at [337, 114] on rect "button-toolbar-undefined" at bounding box center [342, 110] width 10 height 10
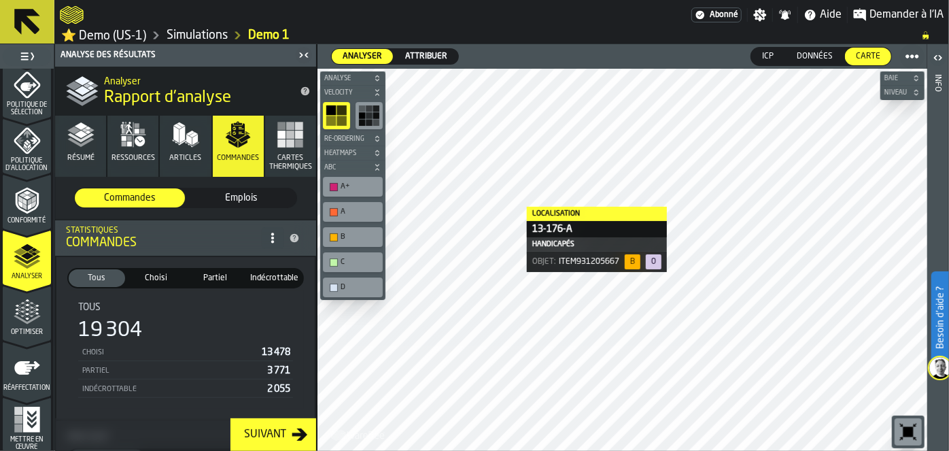
click at [297, 133] on rect "button" at bounding box center [299, 135] width 8 height 8
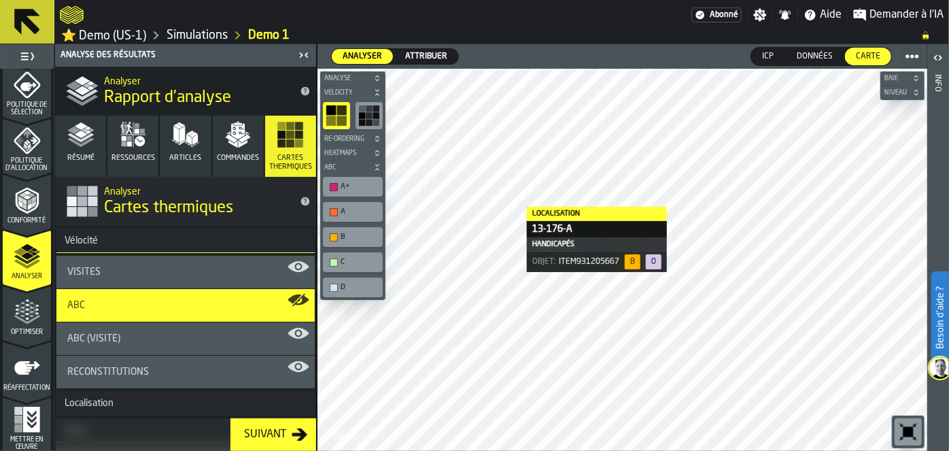
click at [169, 267] on div "Visites" at bounding box center [185, 272] width 237 height 11
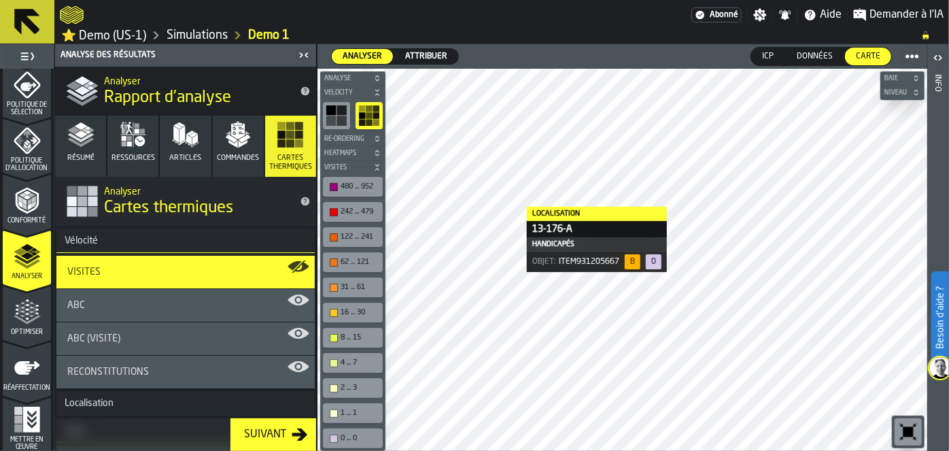
click at [163, 301] on div "ABC" at bounding box center [185, 305] width 237 height 11
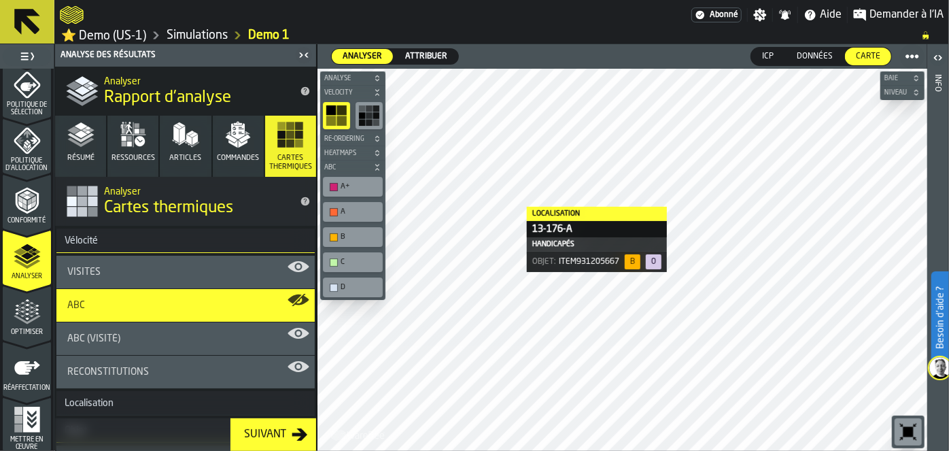
click at [167, 347] on div "ABC (Visité)" at bounding box center [185, 338] width 258 height 33
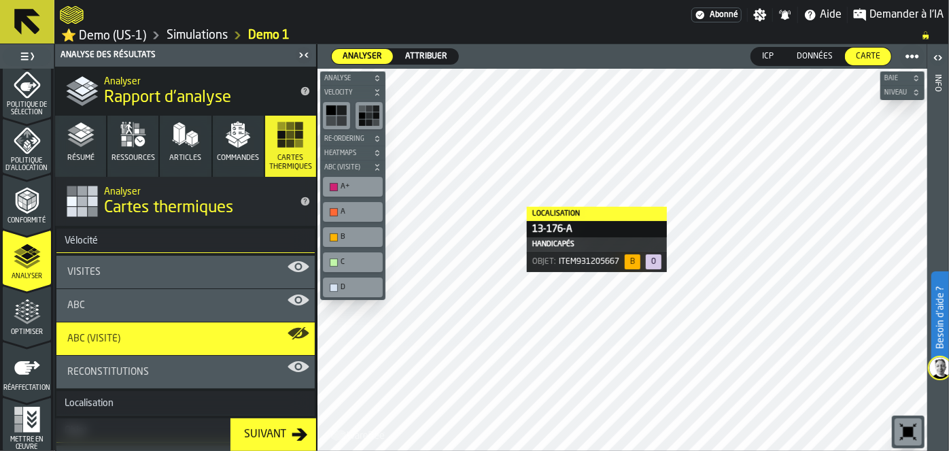
click at [167, 347] on div "ABC (Visité)" at bounding box center [185, 338] width 258 height 33
